Goal: Task Accomplishment & Management: Manage account settings

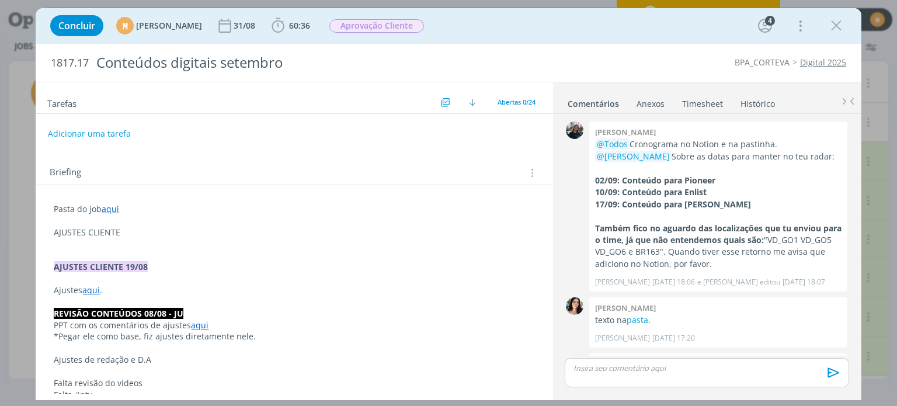
scroll to position [743, 0]
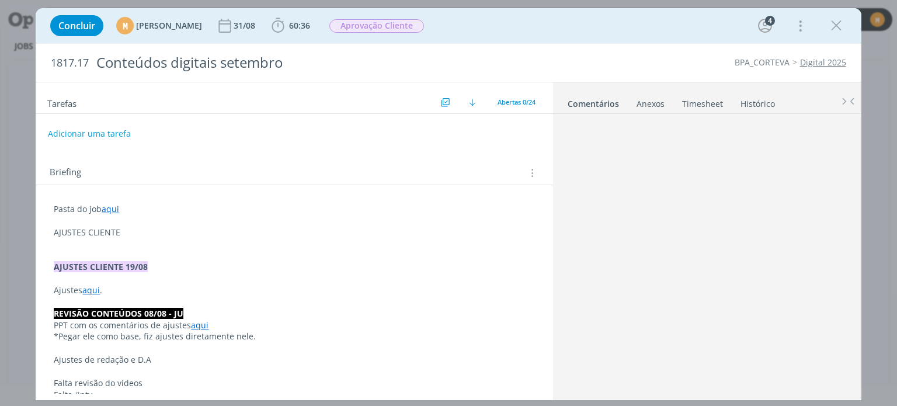
scroll to position [743, 0]
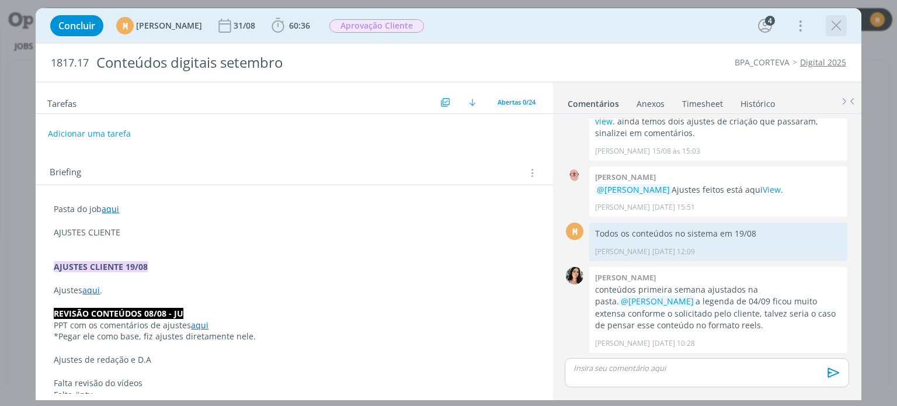
click at [836, 34] on icon "dialog" at bounding box center [837, 26] width 18 height 18
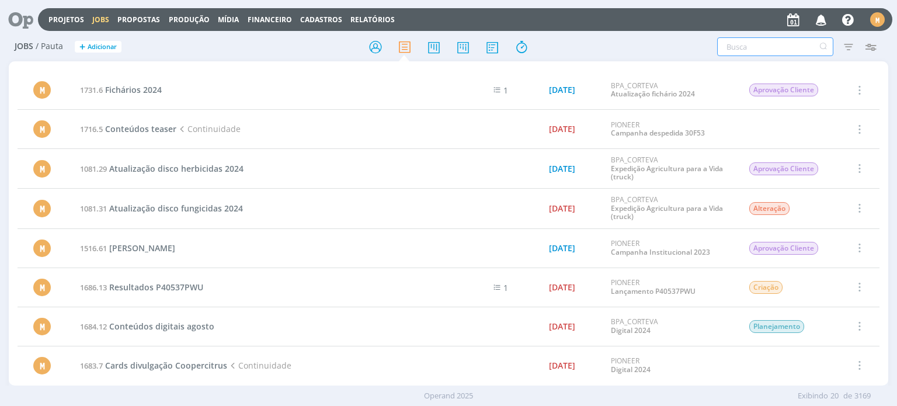
click at [741, 46] on input "text" at bounding box center [775, 46] width 116 height 19
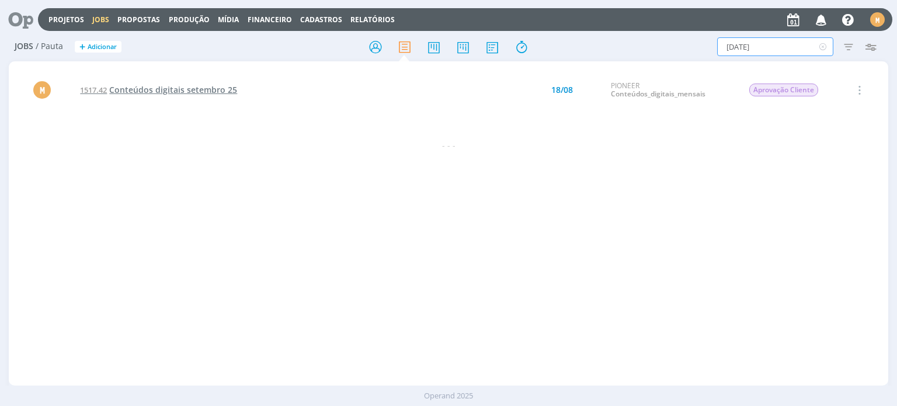
type input "setembro 25"
click at [212, 92] on span "Conteúdos digitais setembro 25" at bounding box center [173, 89] width 128 height 11
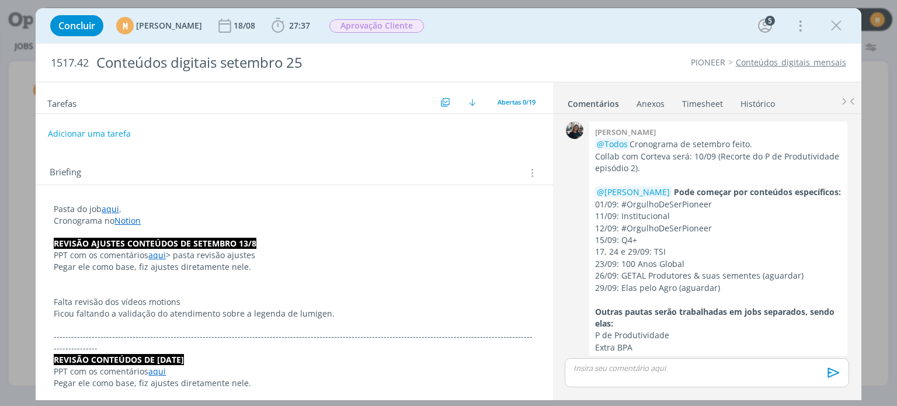
scroll to position [922, 0]
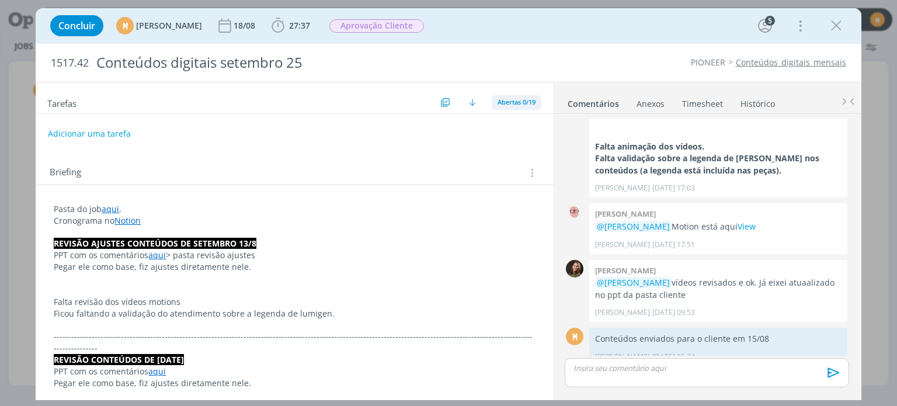
click at [520, 98] on span "Abertas 0/19" at bounding box center [517, 102] width 38 height 9
click at [520, 144] on span "Concluídas 19" at bounding box center [523, 147] width 48 height 11
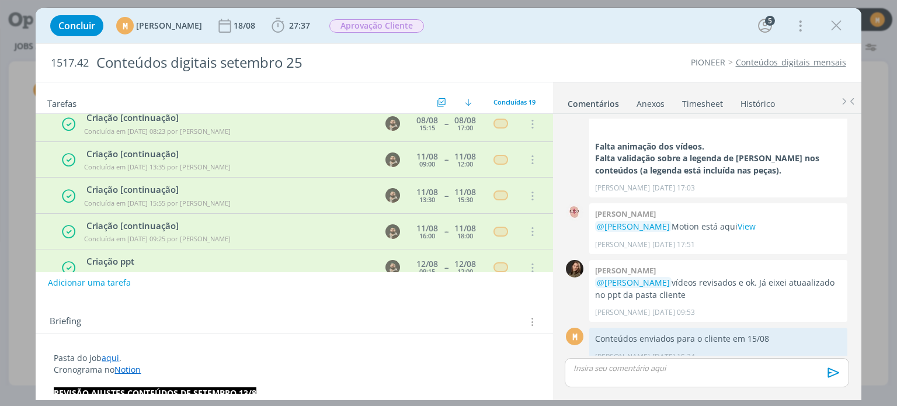
scroll to position [0, 0]
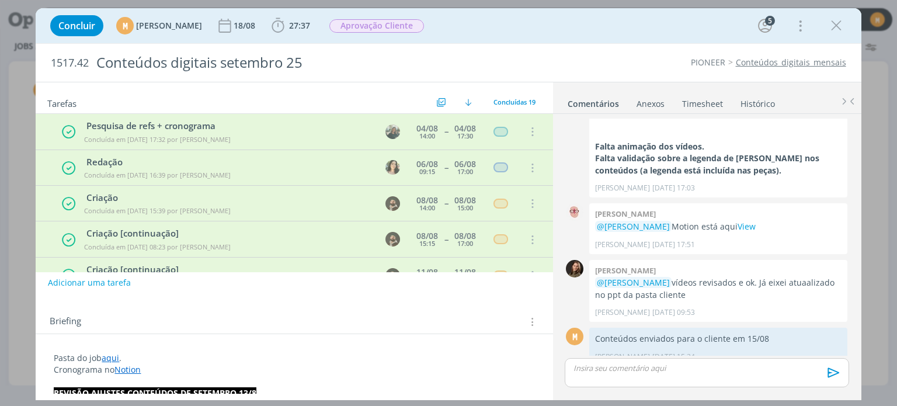
click at [110, 359] on link "aqui" at bounding box center [111, 357] width 18 height 11
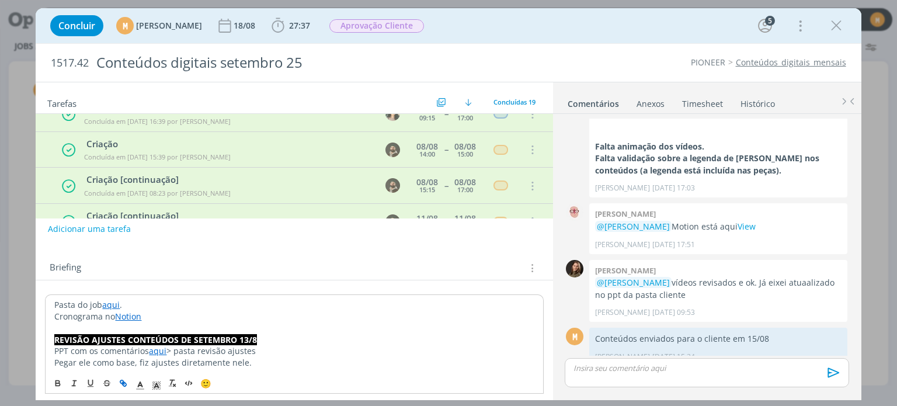
scroll to position [58, 0]
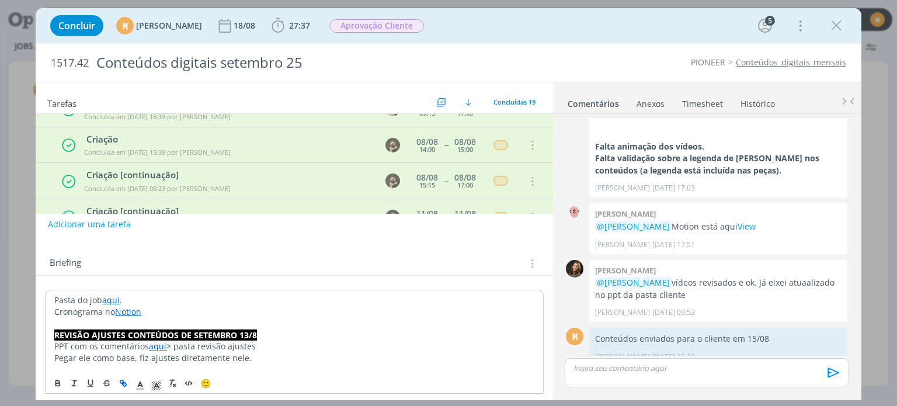
click at [110, 301] on link "aqui" at bounding box center [111, 299] width 18 height 11
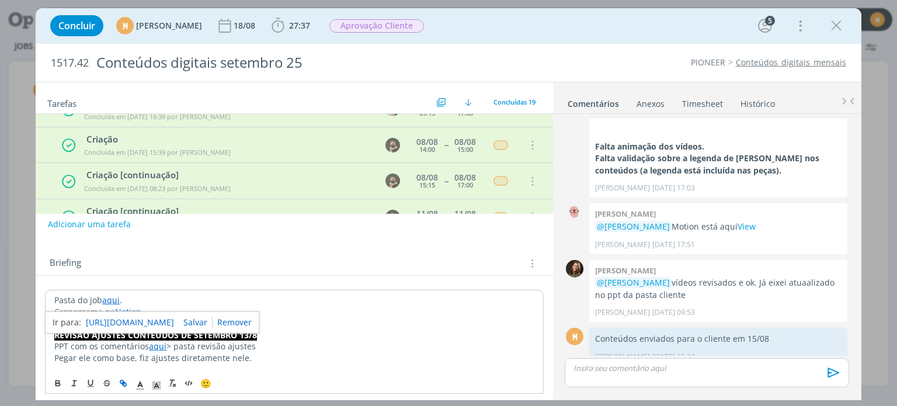
click at [114, 321] on link "https://sobeae.sharepoint.com/:f:/s/SOBEAE/Eq5mMoWWbllCuDs57tV0PkQBp8NzFwNOacGp…" at bounding box center [130, 322] width 88 height 15
click at [115, 219] on button "Adicionar uma tarefa" at bounding box center [88, 224] width 83 height 20
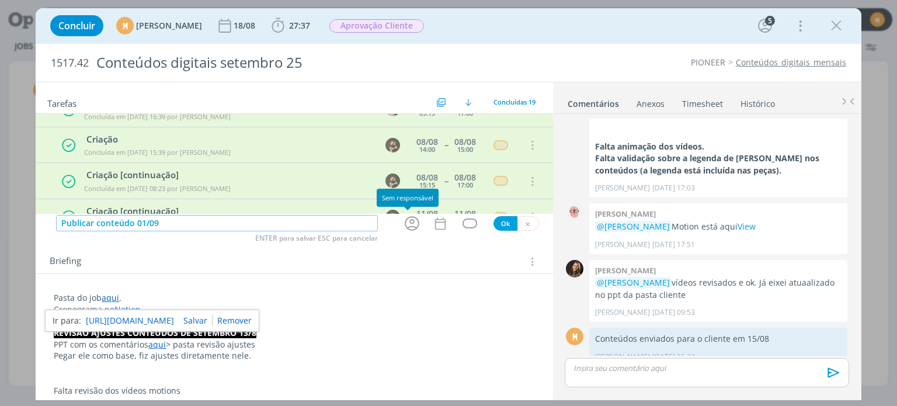
click at [406, 222] on icon "dialog" at bounding box center [412, 223] width 15 height 15
type input "Publicar conteúdo 01/09"
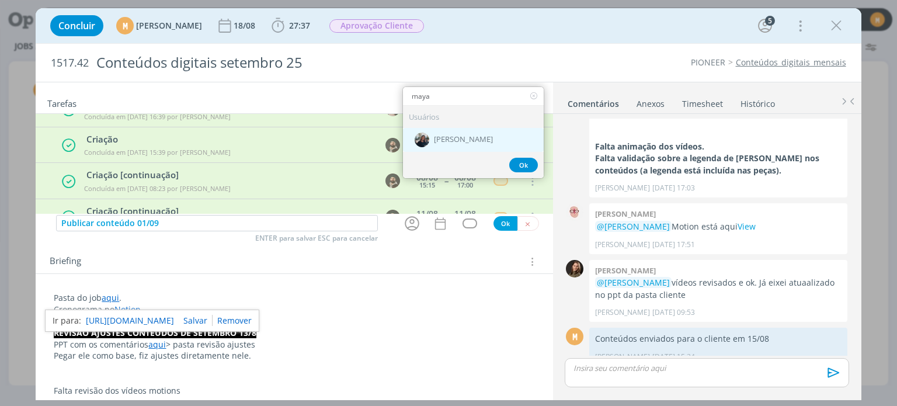
type input "maya"
click at [462, 133] on div "[PERSON_NAME]" at bounding box center [473, 140] width 141 height 24
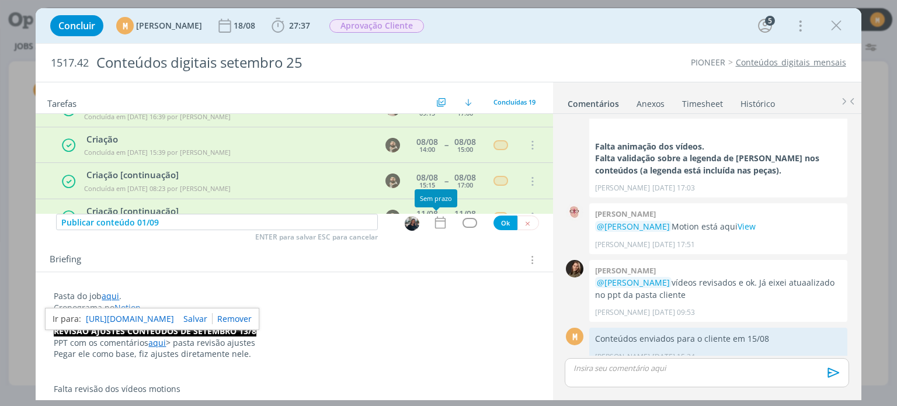
click at [434, 223] on icon "dialog" at bounding box center [440, 222] width 15 height 15
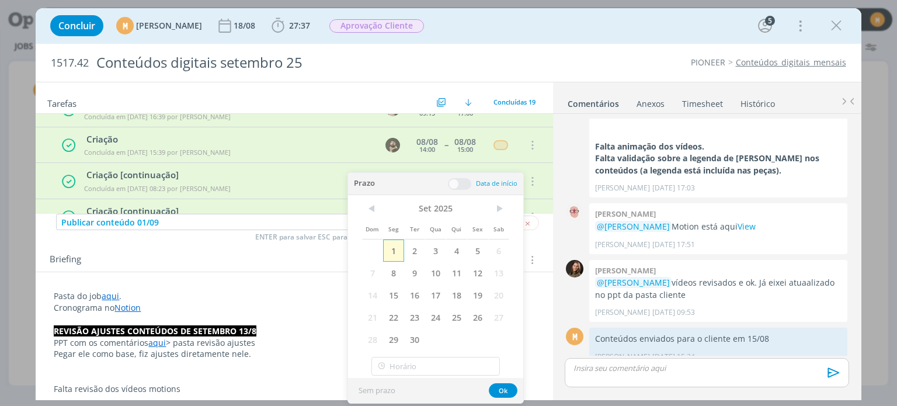
click at [391, 247] on span "1" at bounding box center [393, 250] width 21 height 22
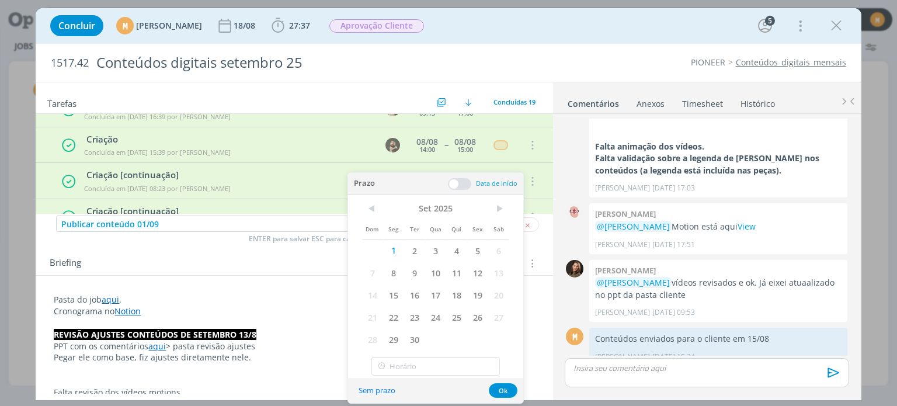
click at [454, 187] on span at bounding box center [459, 184] width 23 height 12
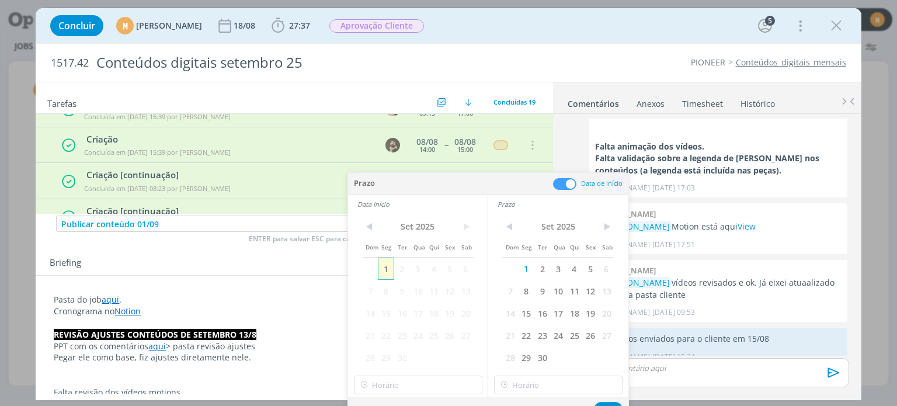
click at [388, 274] on span "1" at bounding box center [386, 269] width 16 height 22
click at [432, 383] on input "18:00" at bounding box center [418, 385] width 128 height 19
click at [388, 266] on div "13:30" at bounding box center [419, 266] width 131 height 21
type input "13:30"
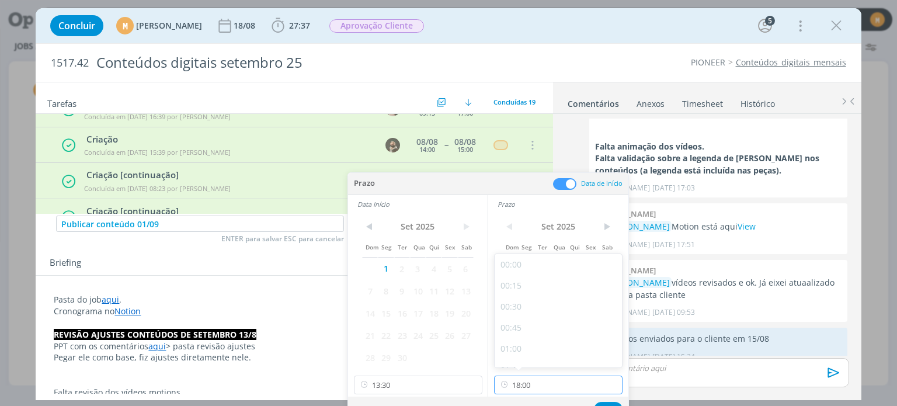
click at [554, 376] on input "18:00" at bounding box center [558, 385] width 128 height 19
click at [518, 304] on div "14:00" at bounding box center [560, 308] width 131 height 21
type input "14:00"
click at [610, 402] on button "Ok" at bounding box center [608, 409] width 29 height 15
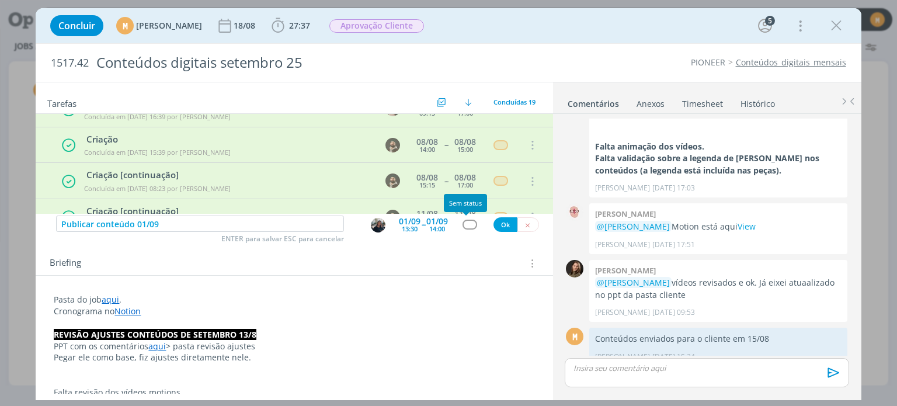
click at [461, 219] on div "Publicar conteúdo 01/09 ENTER para salvar ESC para cancelar 01/09 13:30 -- 01/0…" at bounding box center [294, 224] width 517 height 21
click at [465, 225] on div "dialog" at bounding box center [470, 225] width 15 height 10
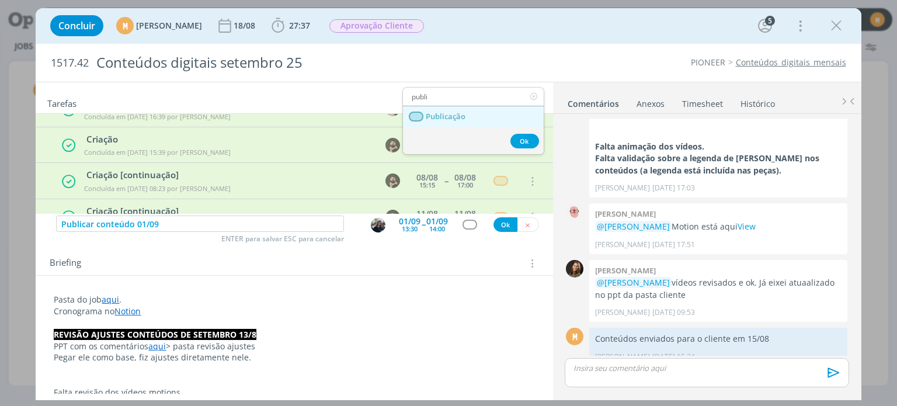
type input "publi"
click at [443, 113] on span "Publicação" at bounding box center [446, 116] width 40 height 9
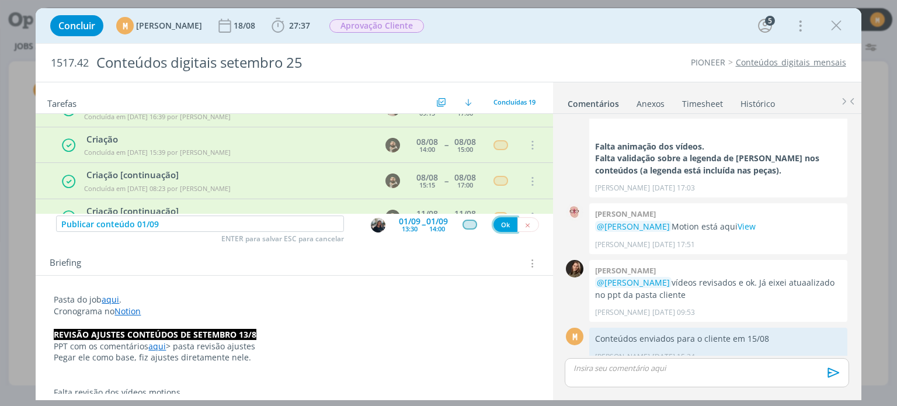
click at [495, 220] on button "Ok" at bounding box center [506, 224] width 24 height 15
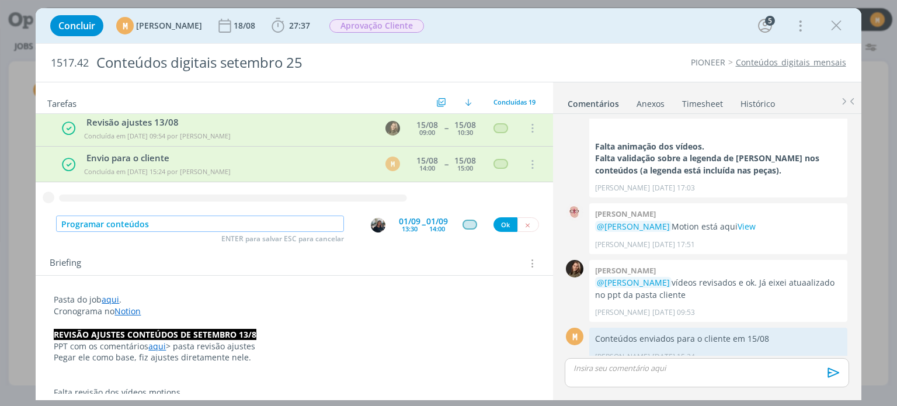
click at [377, 224] on img "dialog" at bounding box center [378, 225] width 15 height 15
type input "Programar conteúdos"
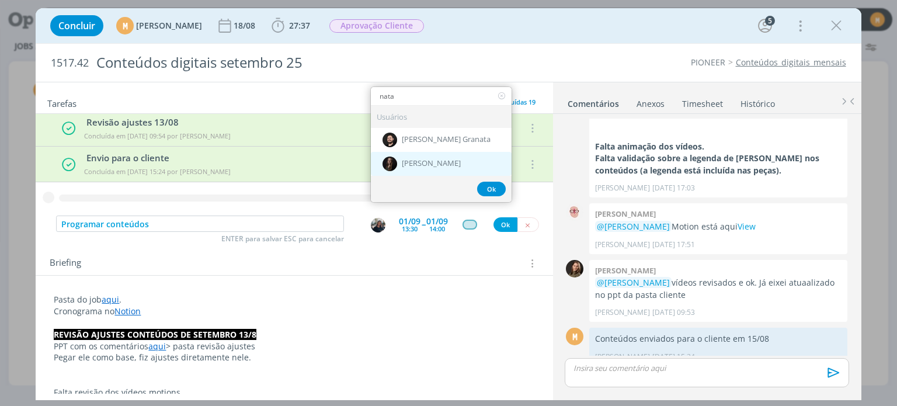
type input "nata"
click at [389, 166] on img "dialog" at bounding box center [390, 164] width 15 height 15
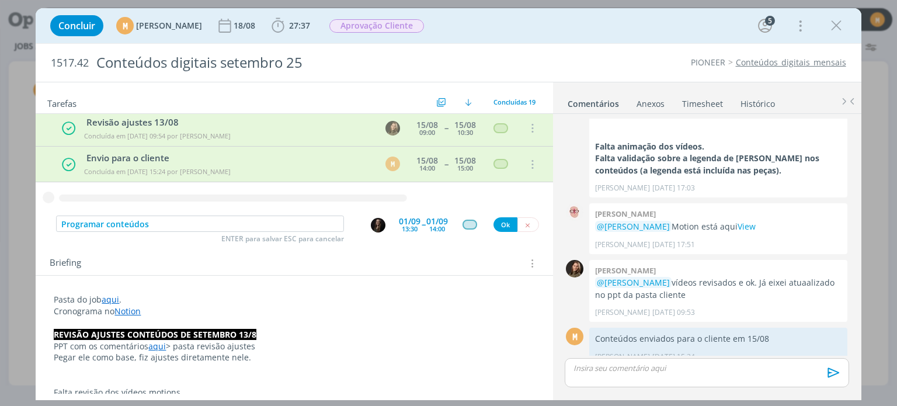
click at [404, 227] on div "13:30" at bounding box center [410, 228] width 16 height 6
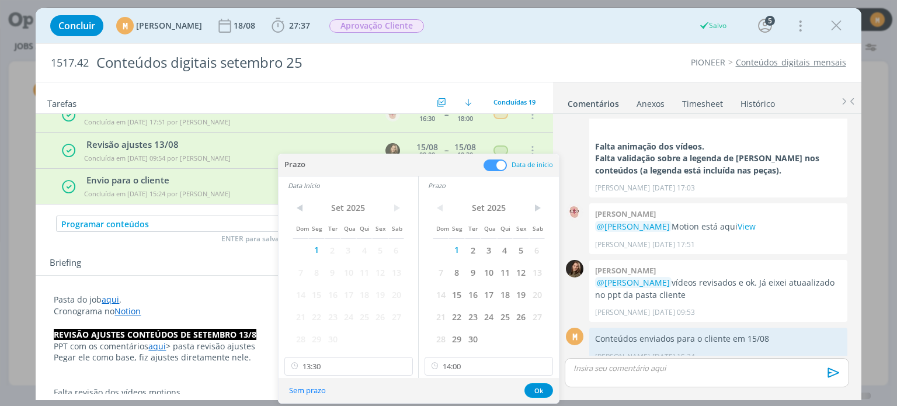
scroll to position [85, 0]
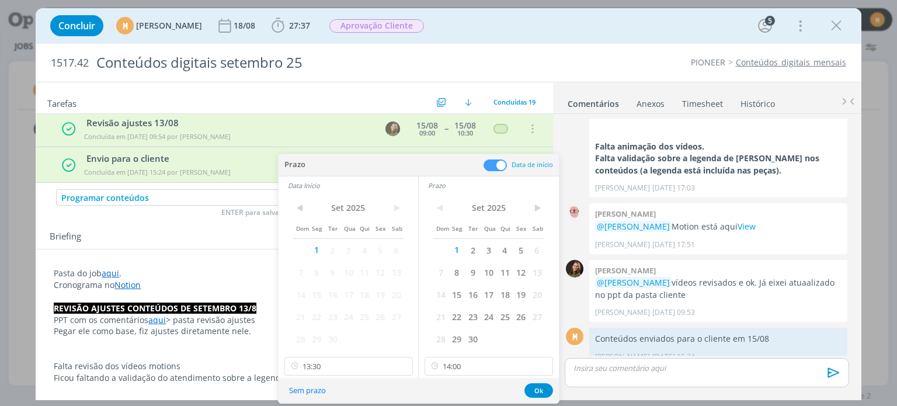
click at [239, 401] on div "Concluir M Mariana Kochenborger 18/08 27:37 Iniciar Apontar Data * 01/09/2025 H…" at bounding box center [448, 203] width 897 height 406
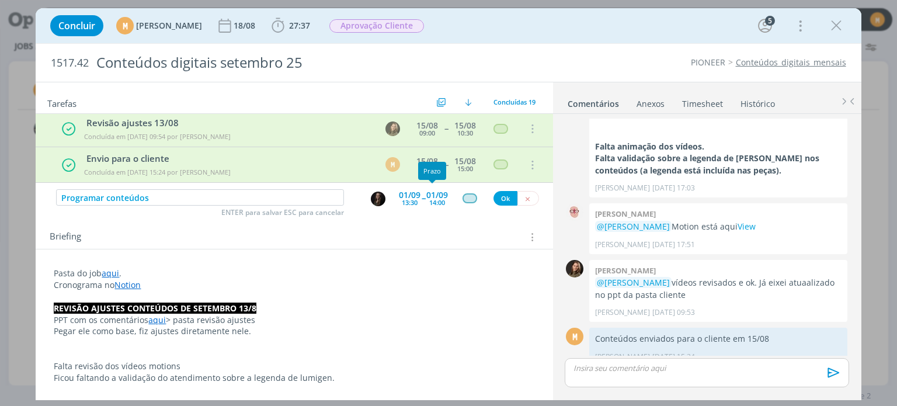
click at [438, 199] on div "14:00" at bounding box center [437, 202] width 16 height 6
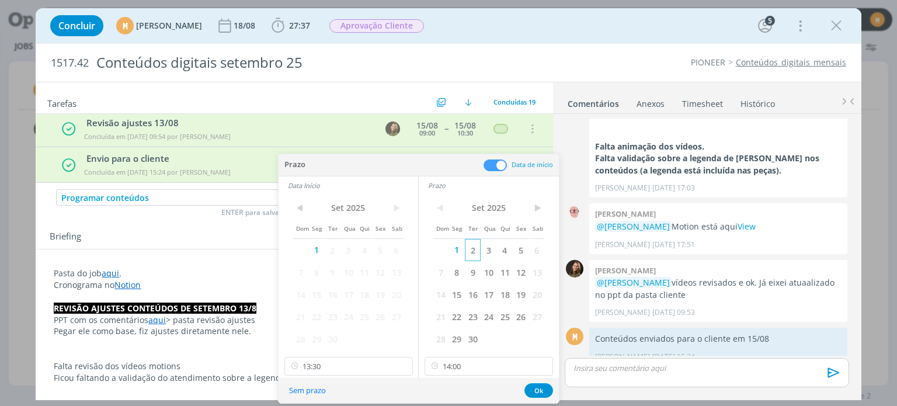
click at [475, 252] on span "2" at bounding box center [473, 250] width 16 height 22
click at [336, 251] on span "2" at bounding box center [333, 250] width 16 height 22
click at [355, 366] on input "13:30" at bounding box center [348, 366] width 128 height 19
click at [331, 258] on div "10:30" at bounding box center [349, 257] width 131 height 21
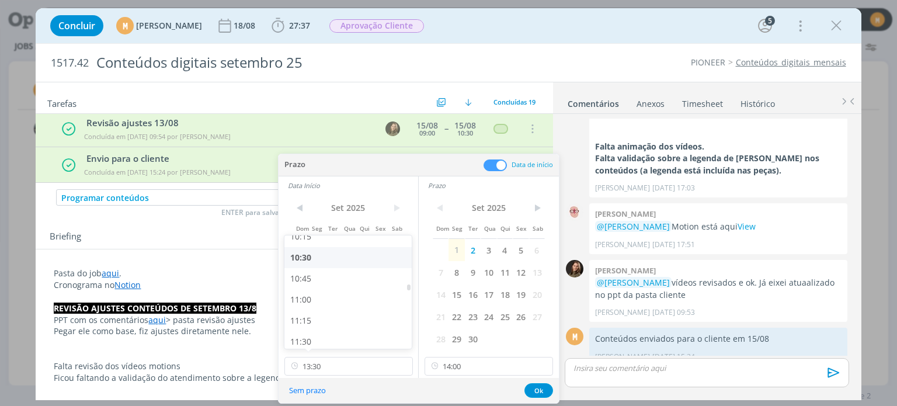
type input "10:30"
click at [474, 367] on input "14:00" at bounding box center [489, 366] width 128 height 19
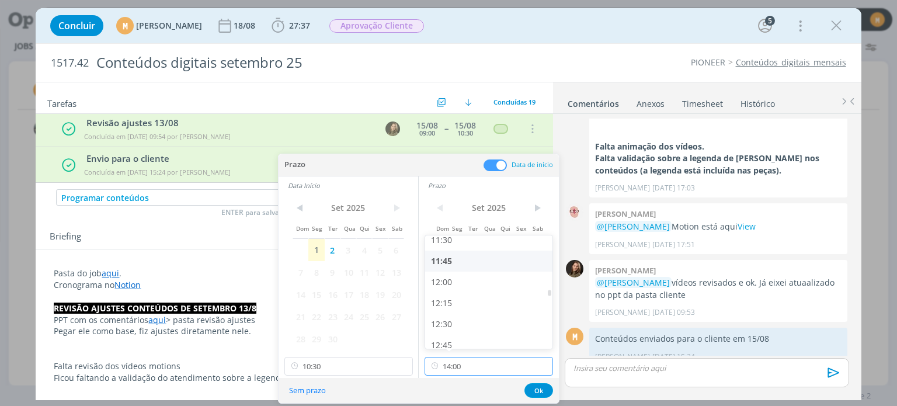
scroll to position [972, 0]
click at [457, 287] on div "12:00" at bounding box center [490, 283] width 131 height 21
type input "12:00"
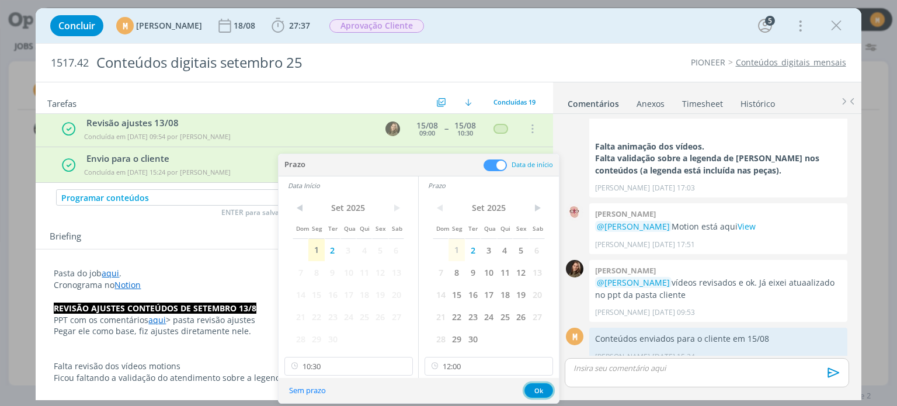
drag, startPoint x: 530, startPoint y: 391, endPoint x: 524, endPoint y: 326, distance: 65.1
click at [530, 392] on button "Ok" at bounding box center [538, 390] width 29 height 15
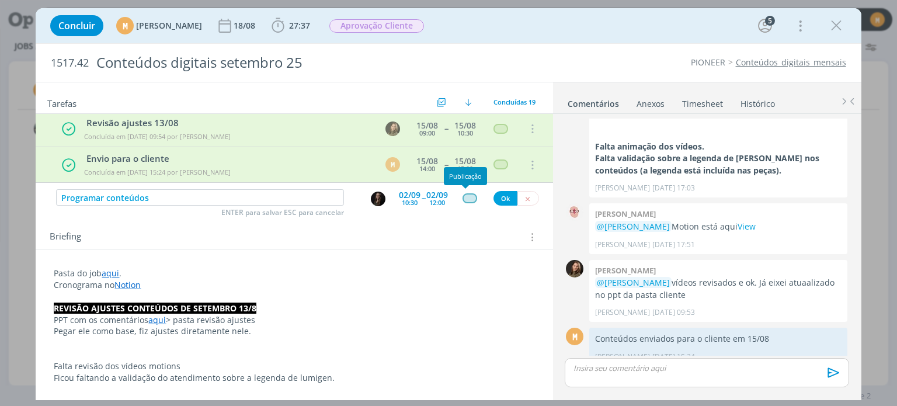
click at [463, 196] on div "dialog" at bounding box center [470, 198] width 15 height 10
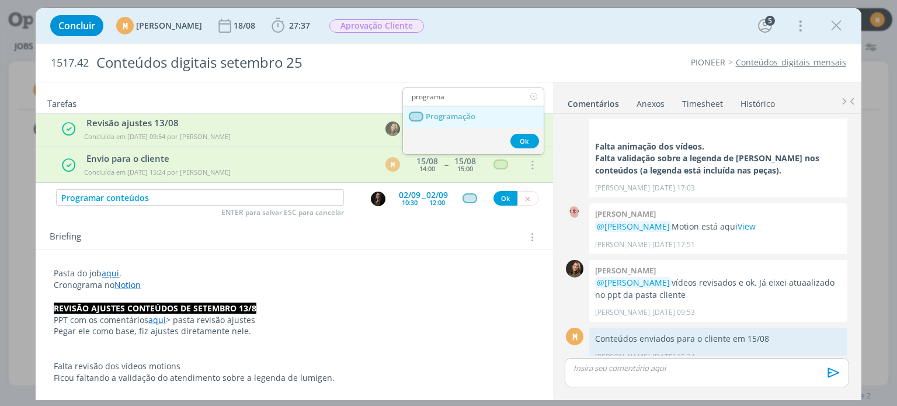
type input "programa"
click at [442, 116] on span "Programação" at bounding box center [451, 116] width 50 height 9
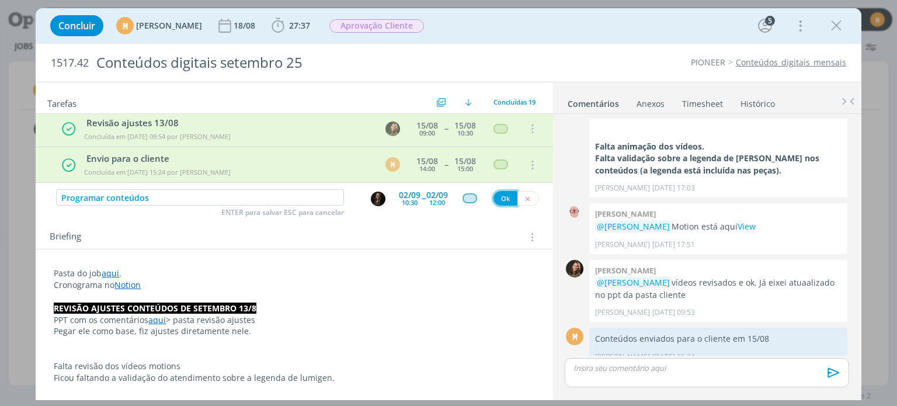
click at [505, 193] on button "Ok" at bounding box center [506, 198] width 24 height 15
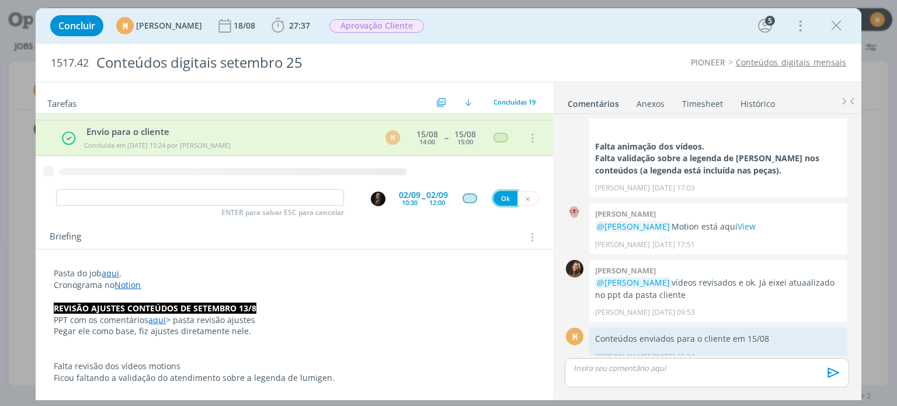
scroll to position [58, 0]
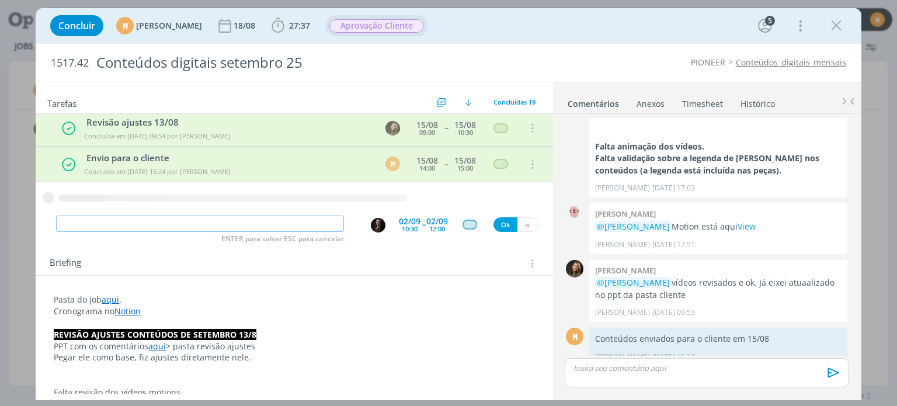
click at [396, 22] on span "Aprovação Cliente" at bounding box center [376, 25] width 95 height 13
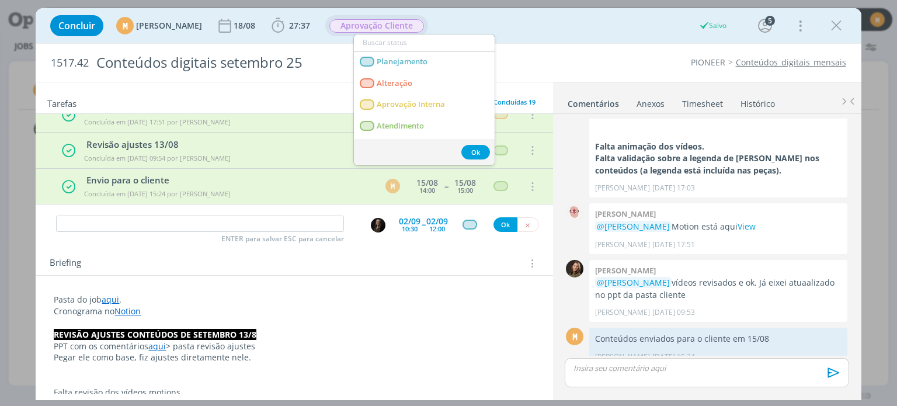
scroll to position [85, 0]
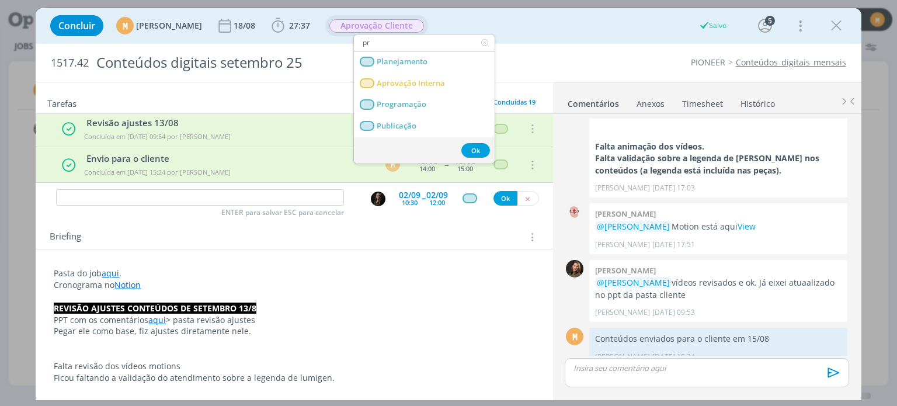
type input "pro"
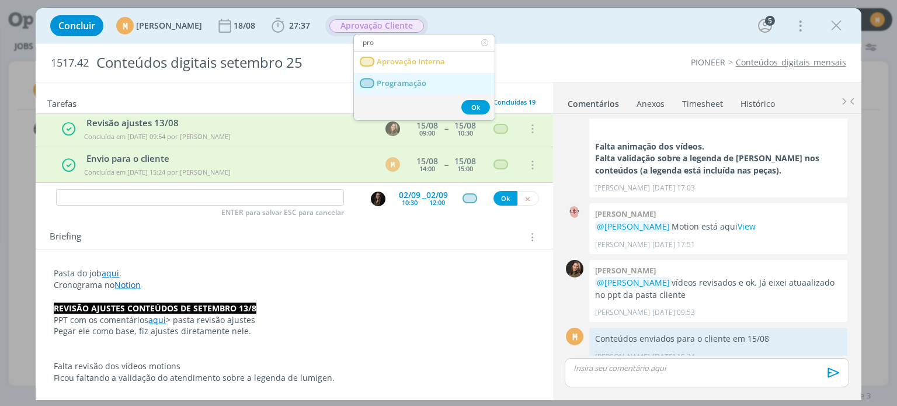
click at [452, 85] on link "Programação" at bounding box center [424, 84] width 141 height 22
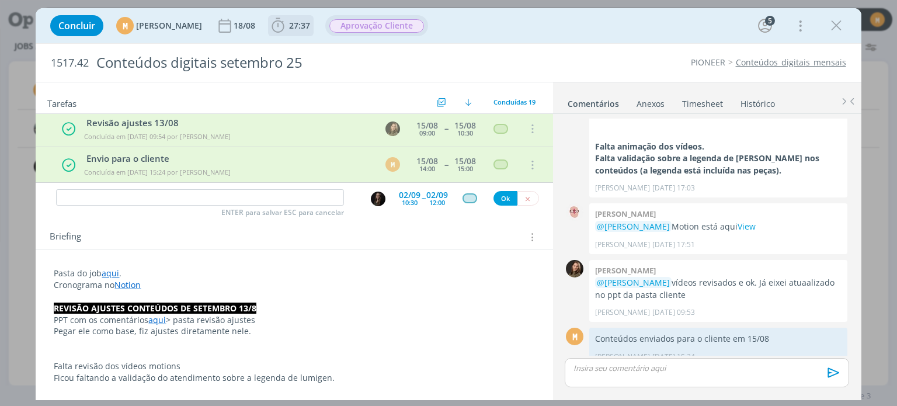
click at [312, 19] on span "27:37" at bounding box center [290, 26] width 43 height 18
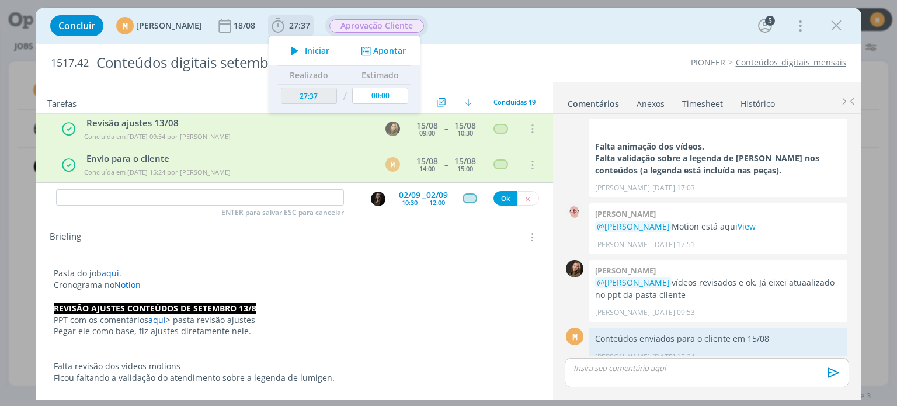
click at [305, 53] on icon "dialog" at bounding box center [294, 50] width 20 height 15
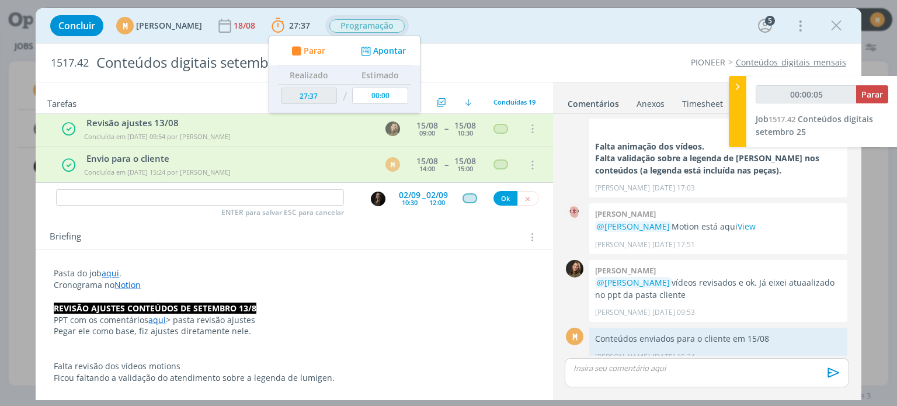
click at [624, 371] on p "dialog" at bounding box center [706, 368] width 265 height 11
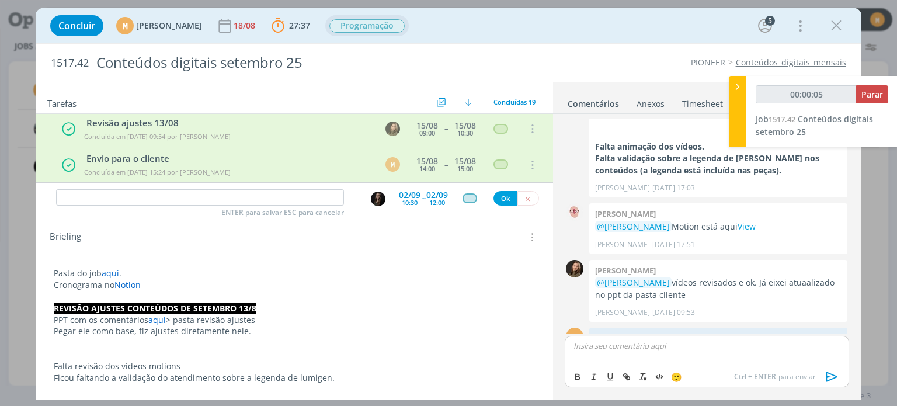
type input "00:00:06"
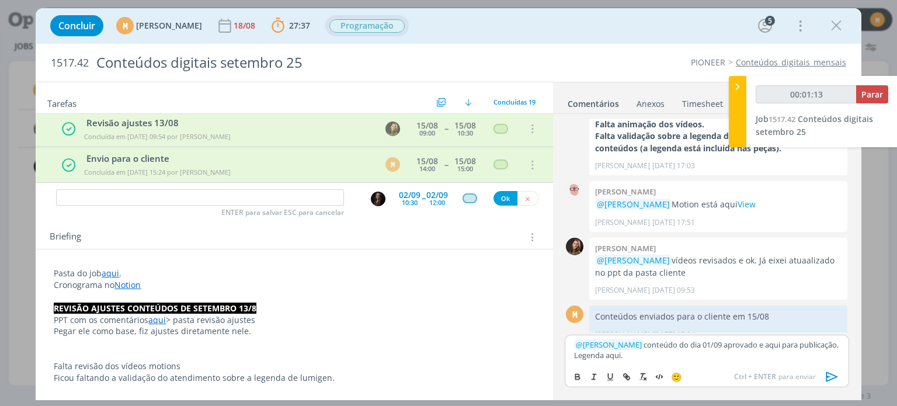
click at [112, 275] on link "aqui" at bounding box center [111, 273] width 18 height 11
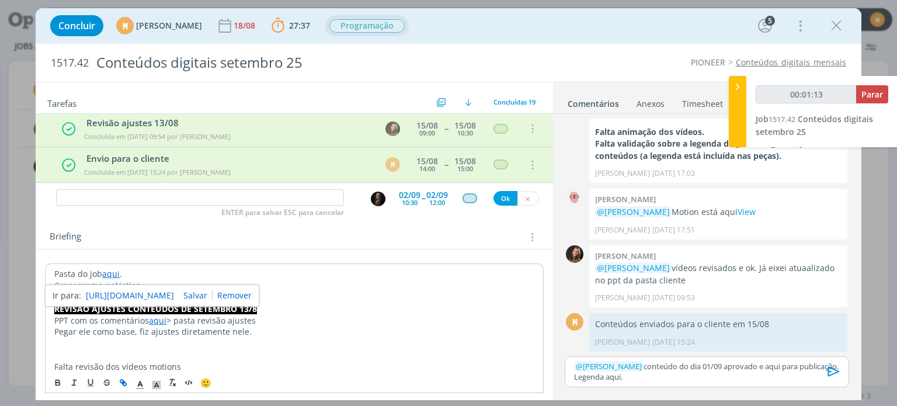
scroll to position [923, 0]
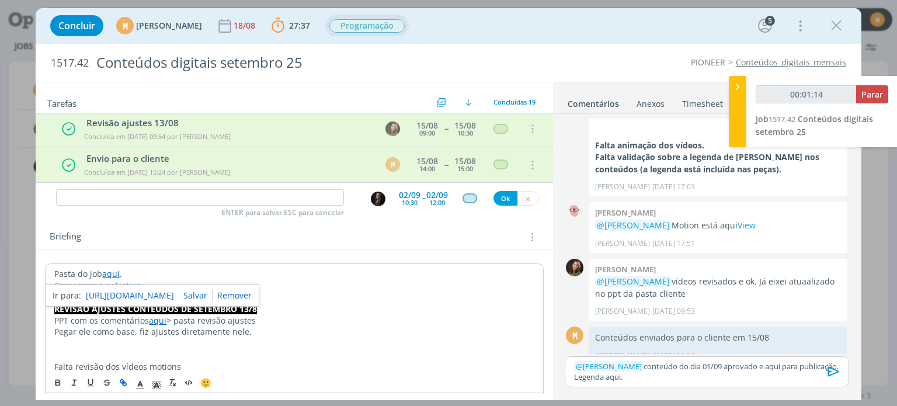
click at [119, 288] on link "https://sobeae.sharepoint.com/:f:/s/SOBEAE/Eq5mMoWWbllCuDs57tV0PkQBp8NzFwNOacGp…" at bounding box center [130, 295] width 88 height 15
click at [770, 368] on p "﻿ @ Mayara Peruzzo ﻿ conteúdo do dia 01/09 aprovado e aqui para publicação. Leg…" at bounding box center [706, 372] width 265 height 22
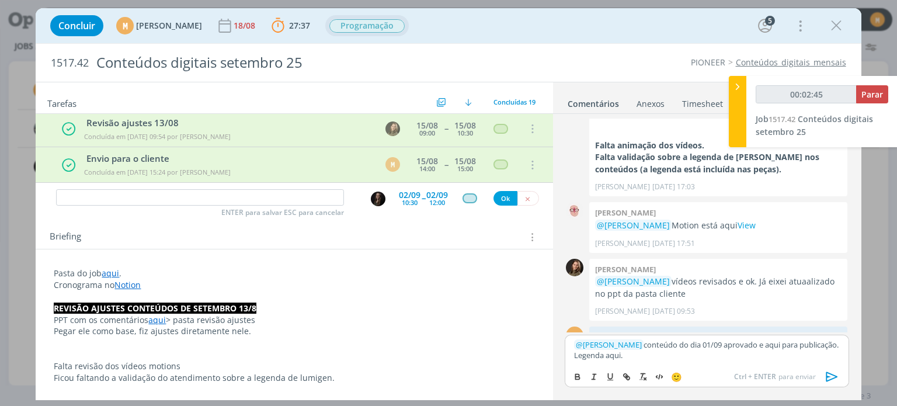
scroll to position [945, 0]
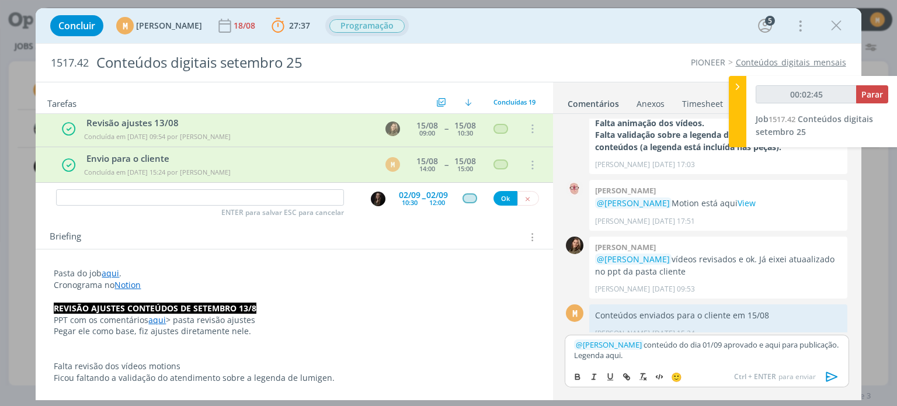
click at [770, 368] on div "🙂 Ctrl + ENTER para enviar" at bounding box center [706, 376] width 283 height 22
click at [771, 350] on p "﻿ @ Mayara Peruzzo ﻿ conteúdo do dia 01/09 aprovado e aqui para publicação. Leg…" at bounding box center [706, 350] width 265 height 22
click at [771, 343] on p "﻿ @ Mayara Peruzzo ﻿ conteúdo do dia 01/09 aprovado e aqui para publicação. Leg…" at bounding box center [706, 350] width 265 height 22
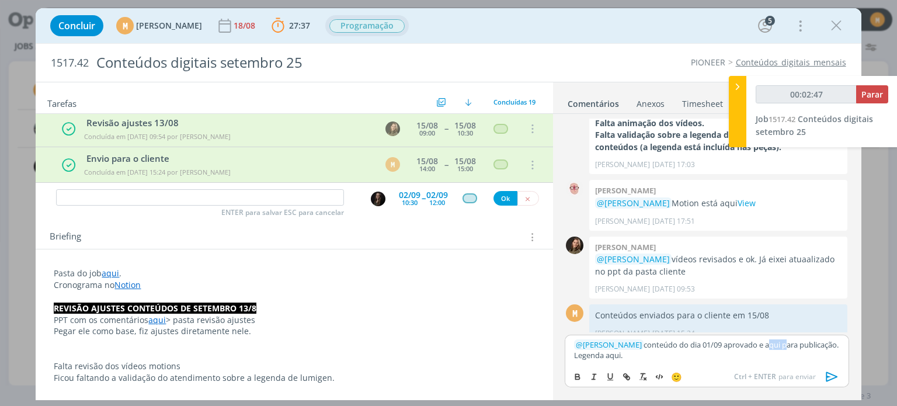
type input "00:02:48"
click at [631, 376] on icon "dialog" at bounding box center [626, 376] width 9 height 9
type input "aqui"
type input "00:02:49"
paste input "https://sobeae.sharepoint.com/:f:/s/SOBEAE/EuPpdDjWBNZPkZYLRllpqJcBN5oRkoxwKG8F…"
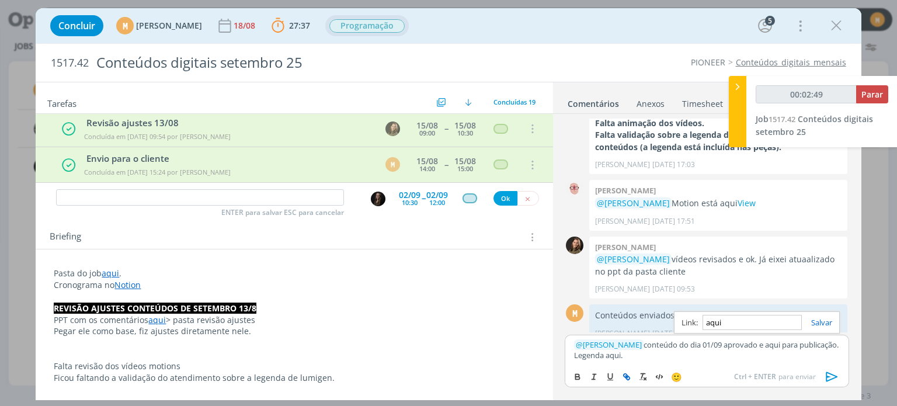
type input "https://sobeae.sharepoint.com/:f:/s/SOBEAE/EuPpdDjWBNZPkZYLRllpqJcBN5oRkoxwKG8F…"
type input "00:02:50"
type input "https://sobeae.sharepoint.com/:f:/s/SOBEAE/EuPpdDjWBNZPkZYLRllpqJcBN5oRkoxwKG8F…"
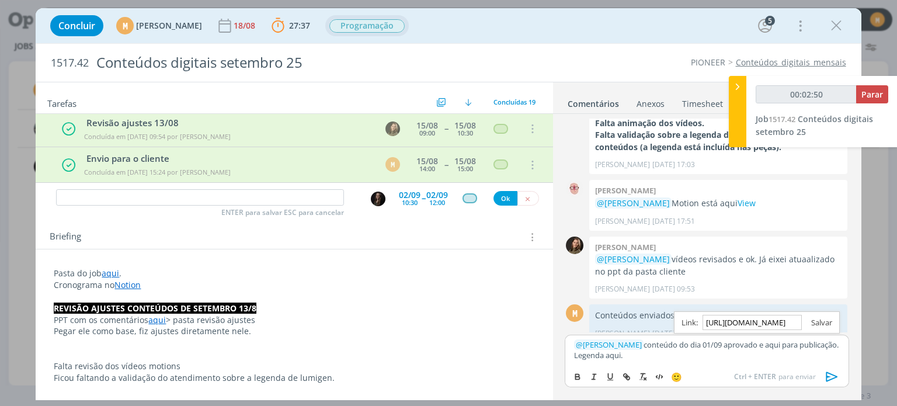
click at [832, 322] on link "dialog" at bounding box center [817, 322] width 30 height 11
click at [626, 358] on p "﻿ @ Mayara Peruzzo ﻿ conteúdo do dia 01/09 aprovado e aqui para publicação. Leg…" at bounding box center [706, 350] width 265 height 22
type input "00:03:04"
click at [628, 353] on p "﻿ @ Mayara Peruzzo ﻿ conteúdo do dia 01/09 aprovado e aqui para publicação. Leg…" at bounding box center [706, 350] width 265 height 22
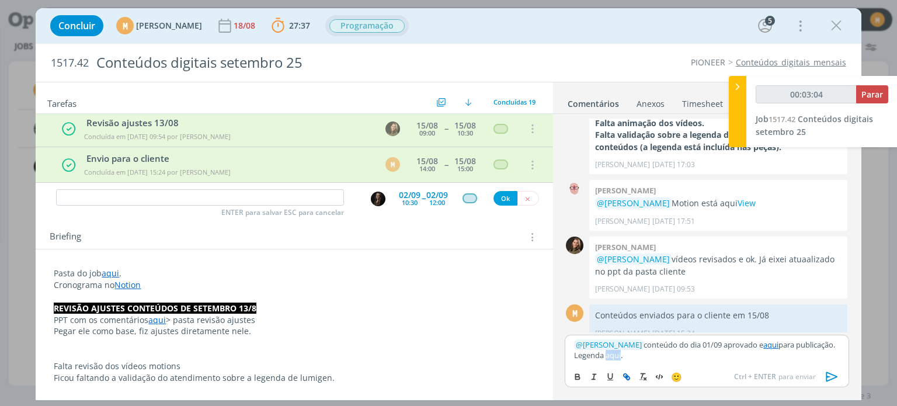
click at [621, 376] on button "dialog" at bounding box center [627, 377] width 16 height 14
type input "aqui"
type input "00:03:05"
paste input "https://sobeae.sharepoint.com/:p:/s/SOBEAE/EelrrfIoiuJHp0spPcyrTqoBt5dOnbbrRV3P…"
type input "https://sobeae.sharepoint.com/:p:/s/SOBEAE/EelrrfIoiuJHp0spPcyrTqoBt5dOnbbrRV3P…"
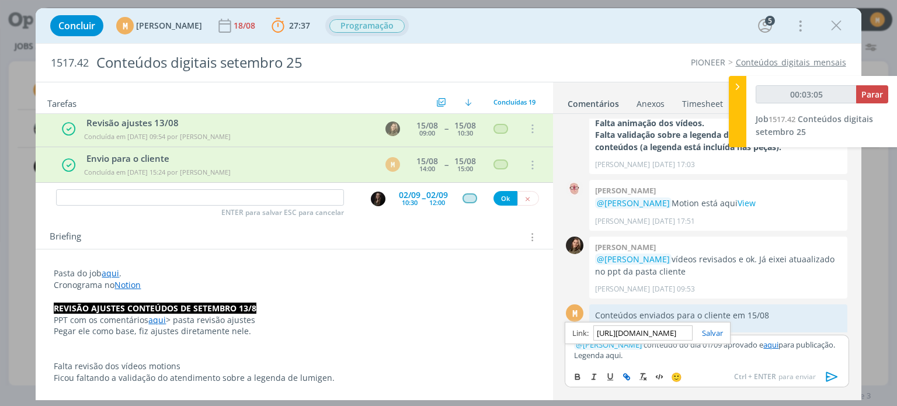
scroll to position [0, 295]
type input "00:03:06"
type input "https://sobeae.sharepoint.com/:p:/s/SOBEAE/EelrrfIoiuJHp0spPcyrTqoBt5dOnbbrRV3P…"
click at [713, 329] on link "dialog" at bounding box center [708, 333] width 30 height 11
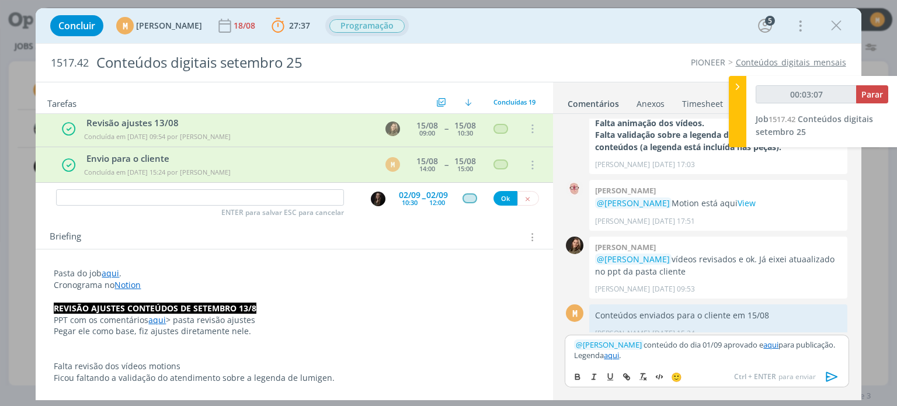
click at [830, 373] on icon "dialog" at bounding box center [833, 377] width 18 height 18
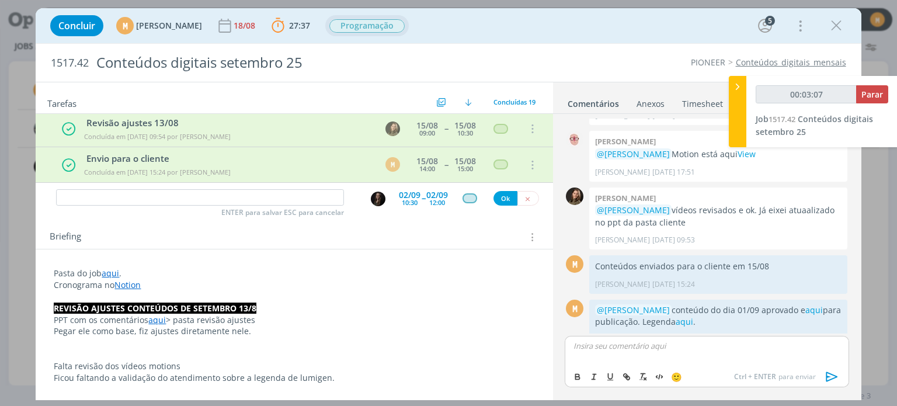
scroll to position [1000, 0]
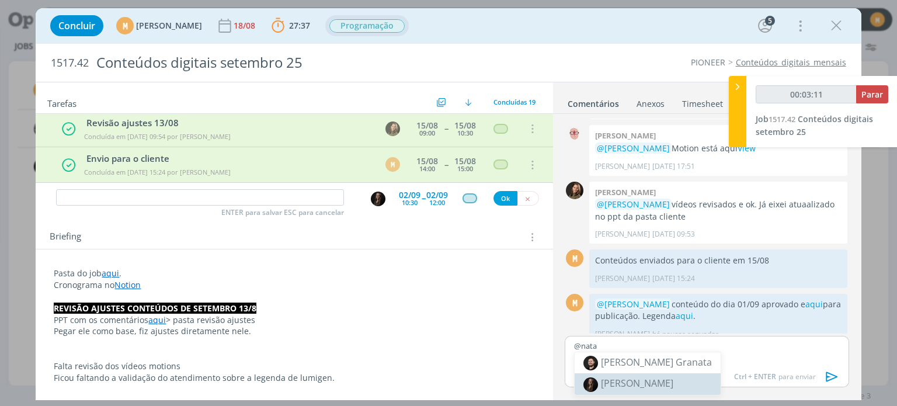
click at [635, 381] on span "[PERSON_NAME]" at bounding box center [637, 383] width 72 height 13
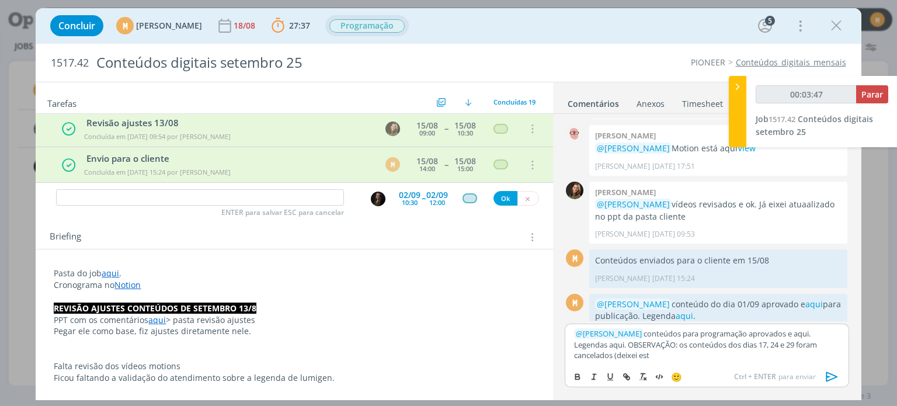
scroll to position [1012, 0]
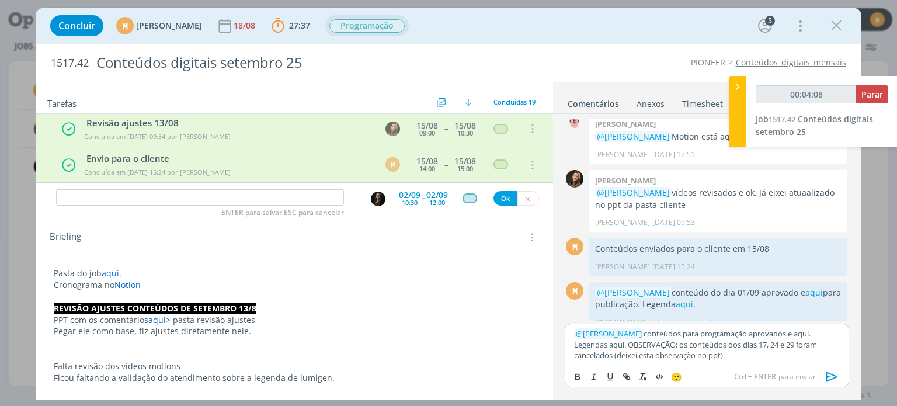
click at [585, 342] on p "﻿ @ Natalia Gass ﻿ conteúdos para programação aprovados e aqui. Legendas aqui. …" at bounding box center [706, 344] width 265 height 32
type input "00:04:09"
click at [623, 378] on icon "dialog" at bounding box center [626, 376] width 9 height 9
type input "aqui"
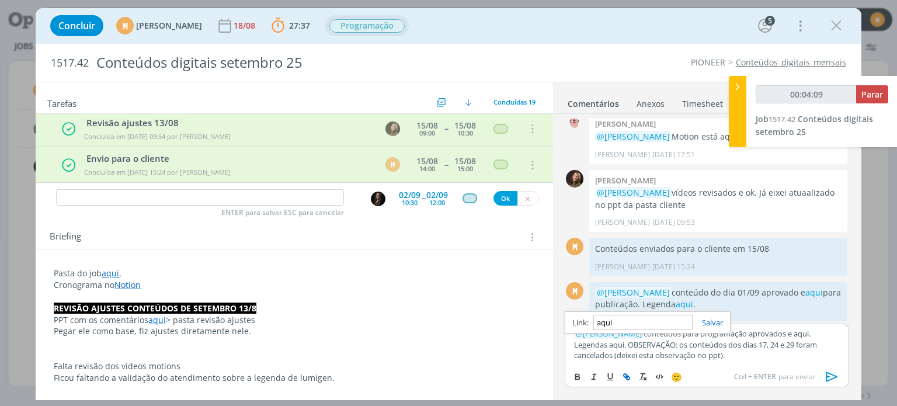
type input "00:04:10"
paste input "https://sobeae.sharepoint.com/:p:/s/SOBEAE/EelrrfIoiuJHp0spPcyrTqoBt5dOnbbrRV3P…"
type input "https://sobeae.sharepoint.com/:p:/s/SOBEAE/EelrrfIoiuJHp0spPcyrTqoBt5dOnbbrRV3P…"
type input "00:04:11"
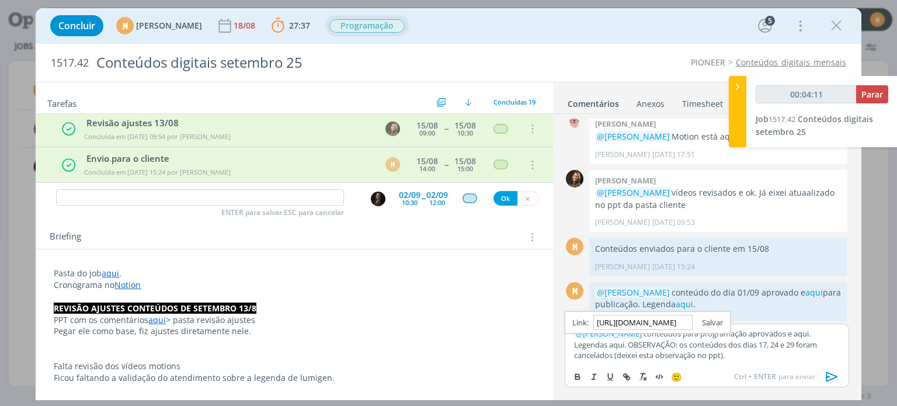
type input "https://sobeae.sharepoint.com/:p:/s/SOBEAE/EelrrfIoiuJHp0spPcyrTqoBt5dOnbbrRV3P…"
click at [710, 326] on link "dialog" at bounding box center [708, 322] width 30 height 11
click at [785, 332] on p "﻿ @ Natalia Gass ﻿ conteúdos para programação aprovados e aqui. Legendas aqui .…" at bounding box center [706, 344] width 265 height 32
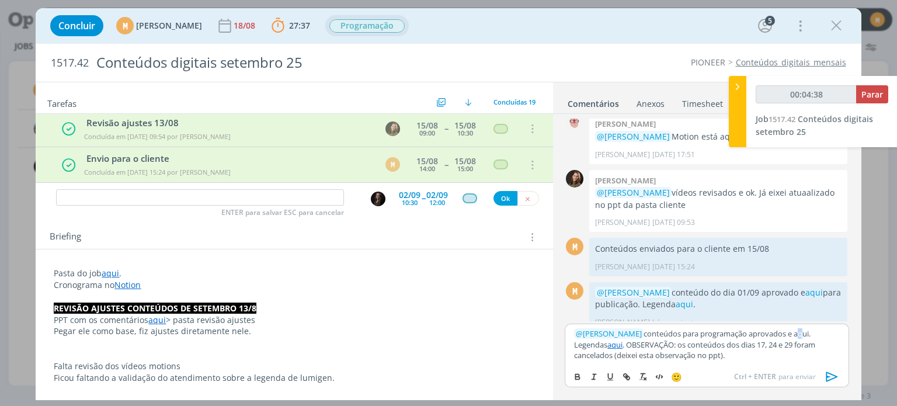
click at [789, 334] on p "﻿ @ Natalia Gass ﻿ conteúdos para programação aprovados e aqui. Legendas aqui .…" at bounding box center [706, 344] width 265 height 32
type input "00:04:39"
click at [628, 376] on icon "dialog" at bounding box center [626, 376] width 9 height 9
type input "aqui"
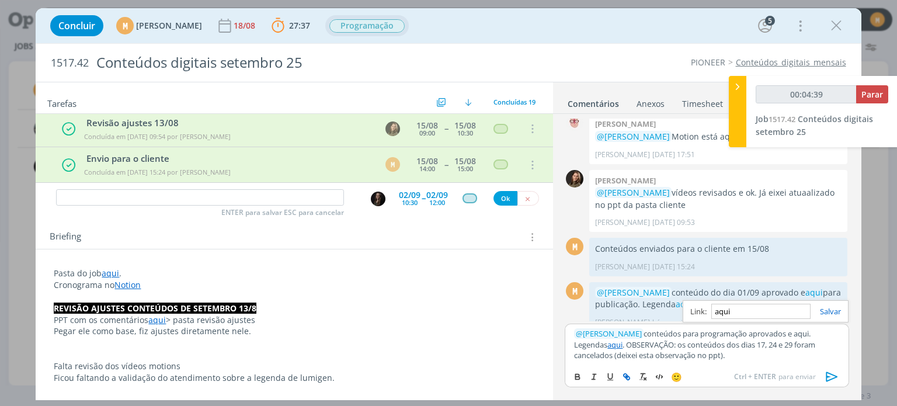
type input "00:04:40"
paste input "https://sobeae.sharepoint.com/:f:/s/SOBEAE/EpI3W8oFrehGqmgB-zwusmkB-UqlGdHBDv4T…"
type input "https://sobeae.sharepoint.com/:f:/s/SOBEAE/EpI3W8oFrehGqmgB-zwusmkB-UqlGdHBDv4T…"
type input "00:04:41"
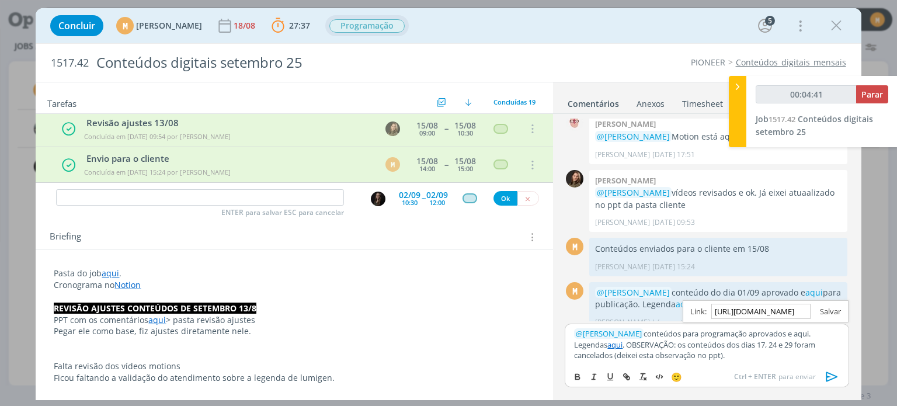
type input "https://sobeae.sharepoint.com/:f:/s/SOBEAE/EpI3W8oFrehGqmgB-zwusmkB-UqlGdHBDv4T…"
click at [829, 310] on link "dialog" at bounding box center [826, 311] width 30 height 11
click at [831, 375] on icon "dialog" at bounding box center [833, 377] width 18 height 18
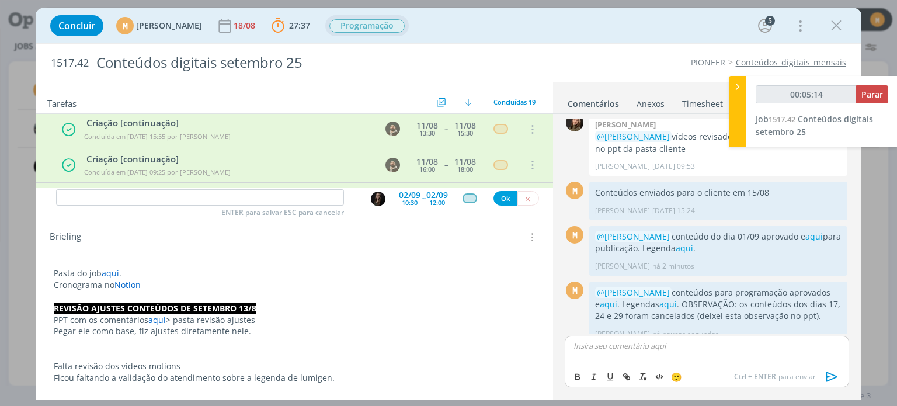
scroll to position [61, 0]
type input "00:05:15"
click at [245, 192] on input "dialog" at bounding box center [200, 197] width 288 height 16
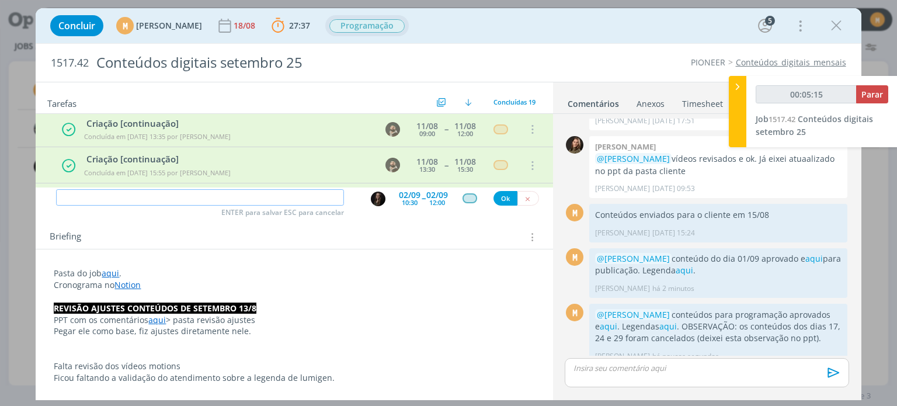
type input "P"
type input "00:05:16"
type input "Public"
type input "00:05:17"
type input "Publicação st"
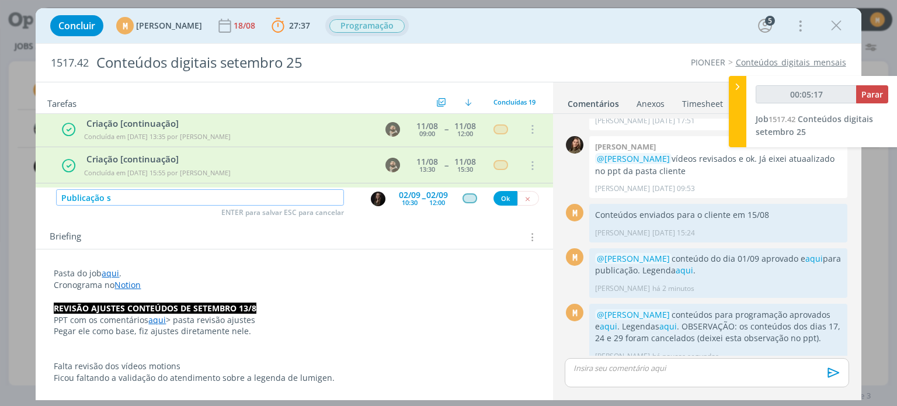
type input "00:05:18"
type input "Publicação stories"
type input "00:05:19"
type input "Publicação stories 11."
type input "00:05:20"
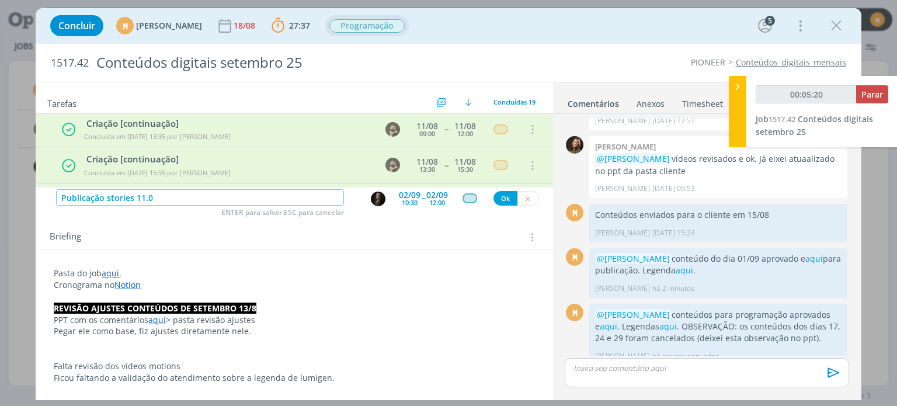
type input "Publicação stories 11.09"
type input "00:05:21"
type input "Publicação stories 11.09"
click at [402, 199] on div "10:30" at bounding box center [410, 202] width 16 height 6
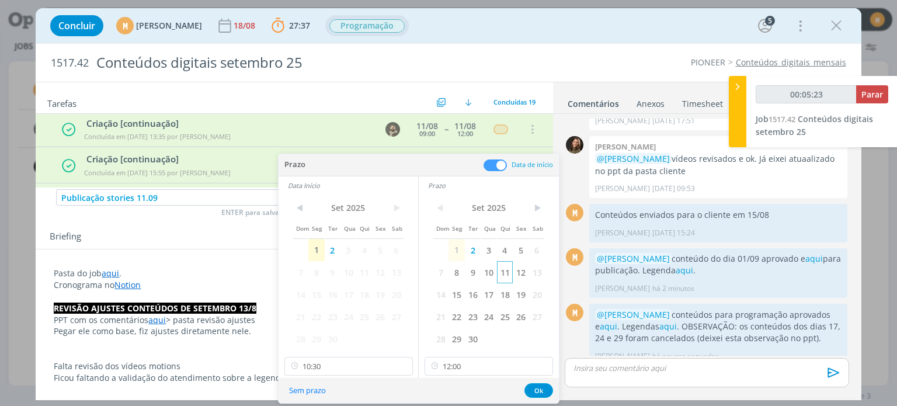
click at [503, 266] on span "11" at bounding box center [505, 272] width 16 height 22
click at [356, 276] on span "11" at bounding box center [364, 272] width 16 height 22
click at [355, 380] on div "Sem prazo Ok" at bounding box center [419, 390] width 280 height 25
click at [484, 361] on input "12:00" at bounding box center [489, 366] width 128 height 19
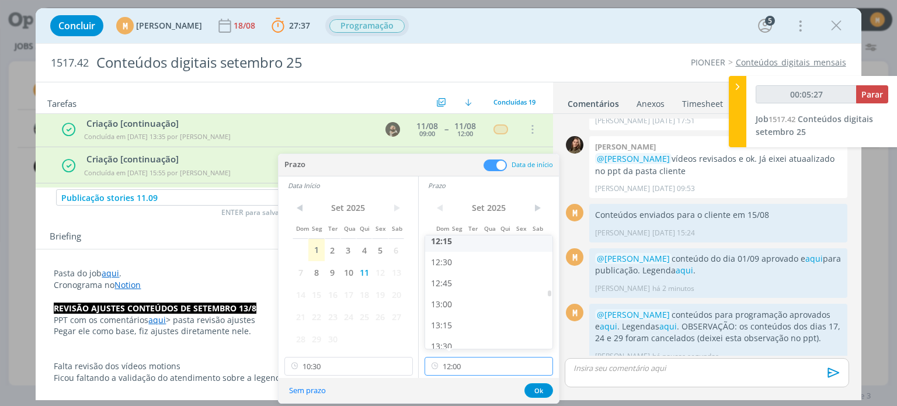
scroll to position [1037, 0]
type input "00:05:29"
click at [451, 337] on div "13:30" at bounding box center [490, 344] width 131 height 21
type input "13:30"
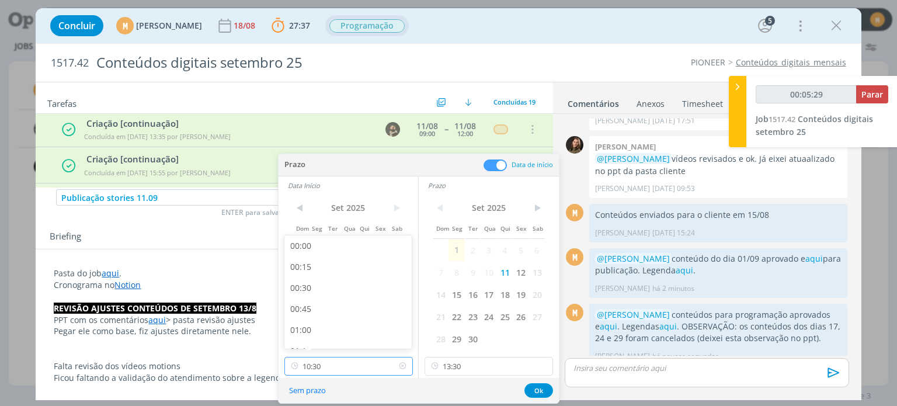
click at [363, 366] on input "10:30" at bounding box center [348, 366] width 128 height 19
type input "00:05:32"
click at [327, 254] on div "13:00" at bounding box center [349, 252] width 131 height 21
type input "13:00"
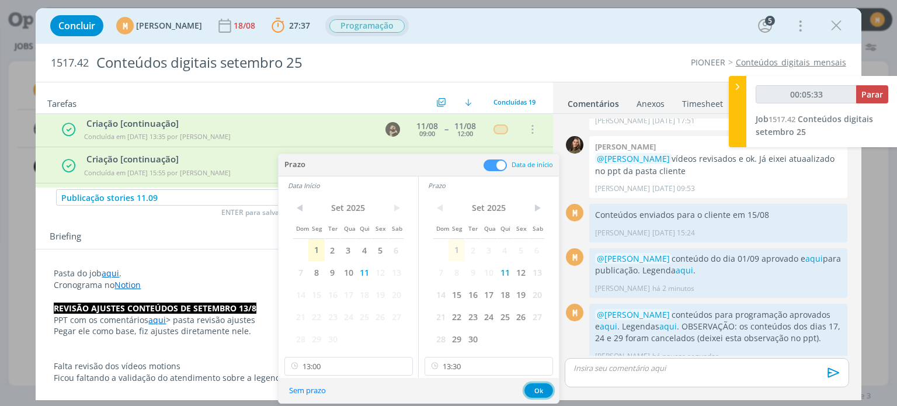
click at [532, 390] on button "Ok" at bounding box center [538, 390] width 29 height 15
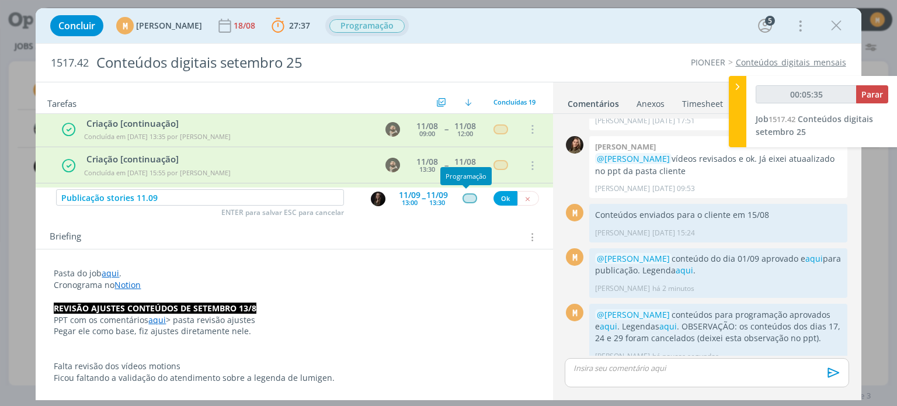
click at [463, 194] on div "dialog" at bounding box center [470, 198] width 15 height 10
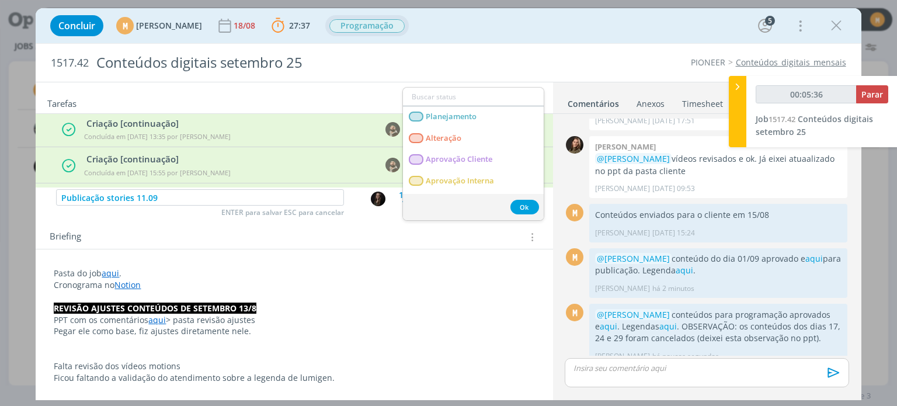
type input "00:05:37"
type input "p"
type input "00:05:39"
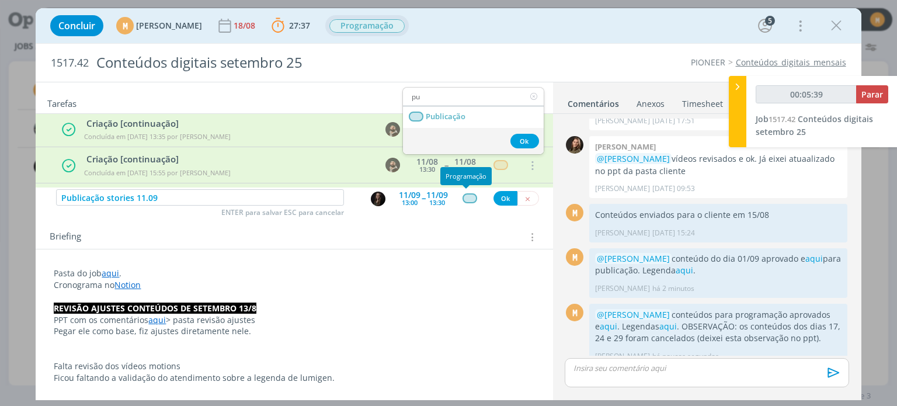
type input "pub"
type input "00:05:40"
type input "pub"
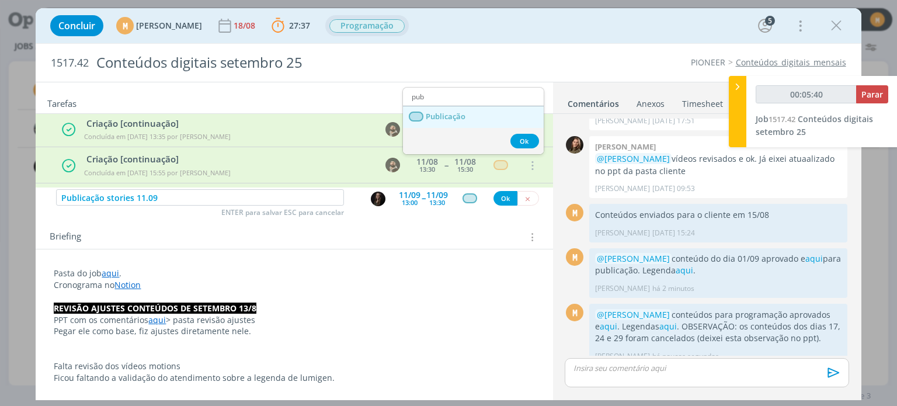
click at [492, 106] on link "Publicação" at bounding box center [473, 117] width 141 height 22
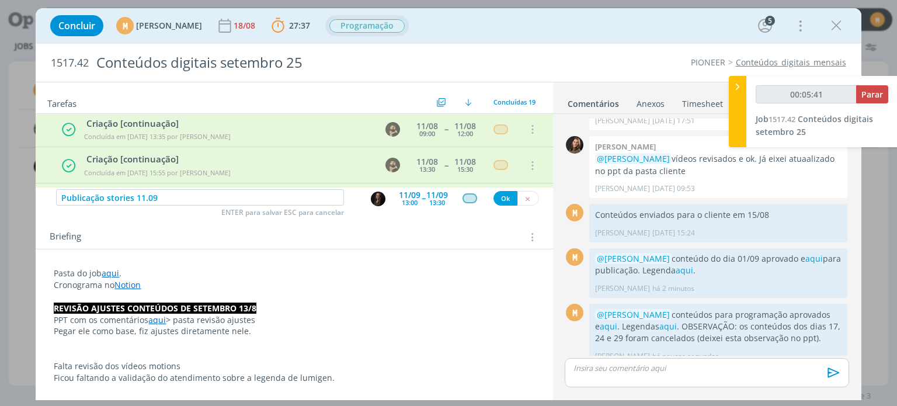
type input "00:05:42"
click at [499, 194] on button "Ok" at bounding box center [506, 198] width 24 height 15
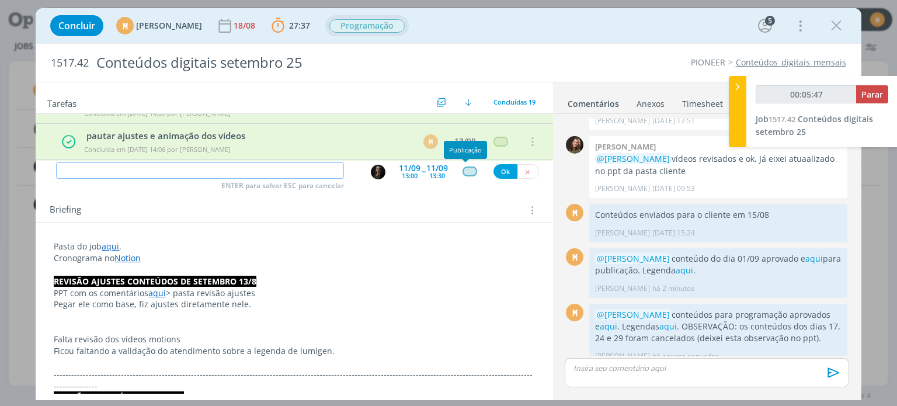
scroll to position [412, 0]
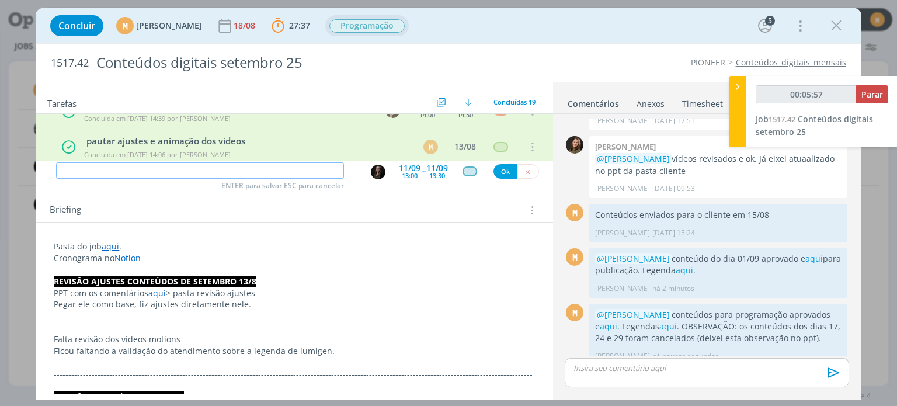
type input "00:05:58"
type input "Pub"
type input "00:05:59"
type input "Publicação"
type input "00:06:00"
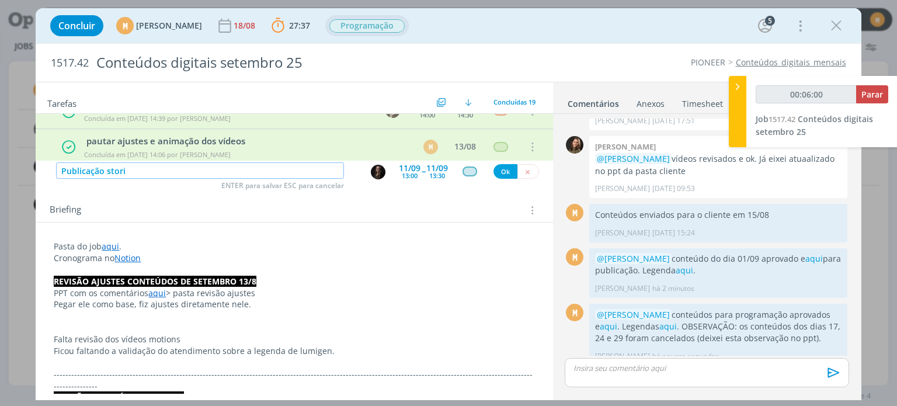
type input "Publicação storie"
type input "00:06:01"
type input "Publicação stories"
type input "00:06:02"
type input "Publicação stories 12."
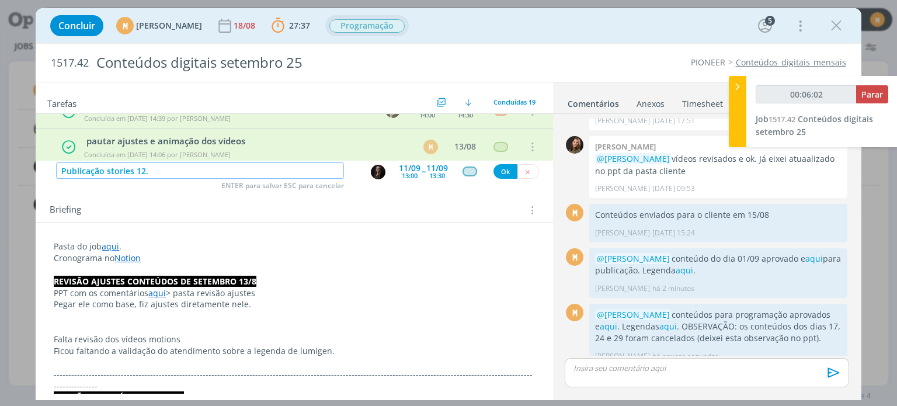
type input "00:06:03"
type input "Publicação stories 12.09"
type input "00:06:04"
type input "Publicação stories 12.09"
click at [407, 172] on div "13:00" at bounding box center [410, 175] width 16 height 6
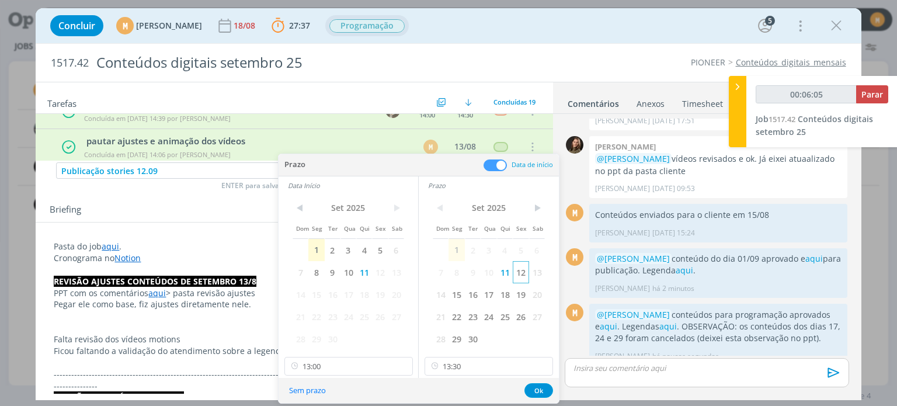
click at [528, 268] on span "12" at bounding box center [521, 272] width 16 height 22
click at [389, 270] on span "13" at bounding box center [396, 272] width 16 height 22
click at [387, 270] on span "12" at bounding box center [380, 272] width 16 height 22
click at [542, 390] on button "Ok" at bounding box center [538, 390] width 29 height 15
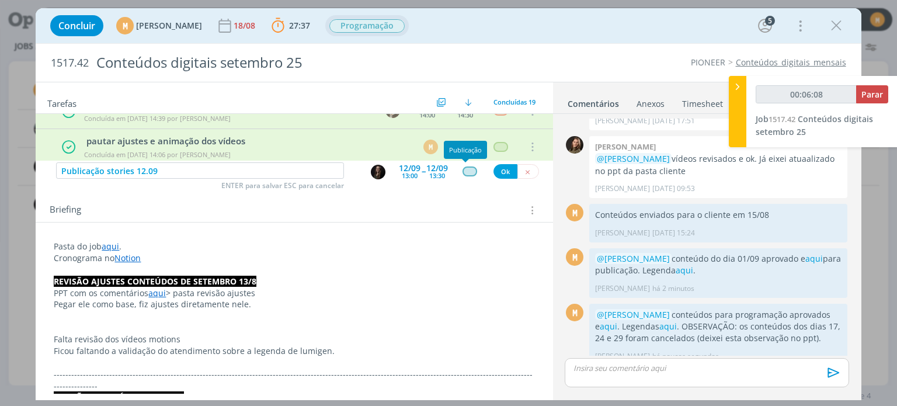
type input "00:06:09"
click at [501, 166] on button "Ok" at bounding box center [506, 171] width 24 height 15
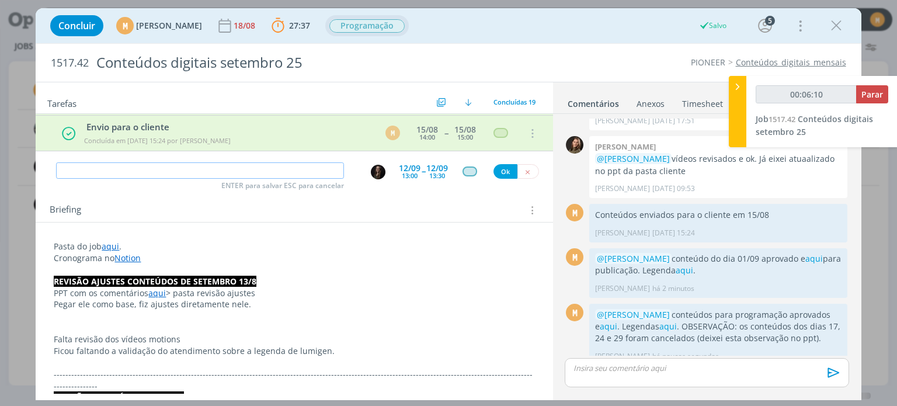
scroll to position [138, 0]
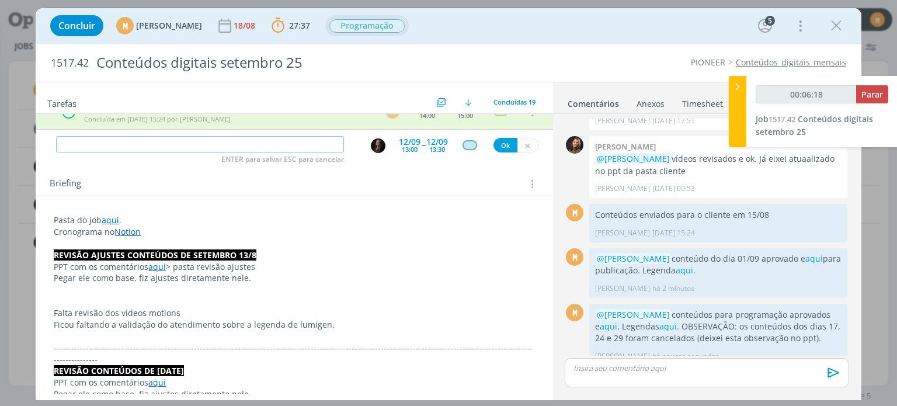
type input "00:06:19"
type input "Pu"
type input "00:06:20"
type input "Publicaç"
type input "00:06:21"
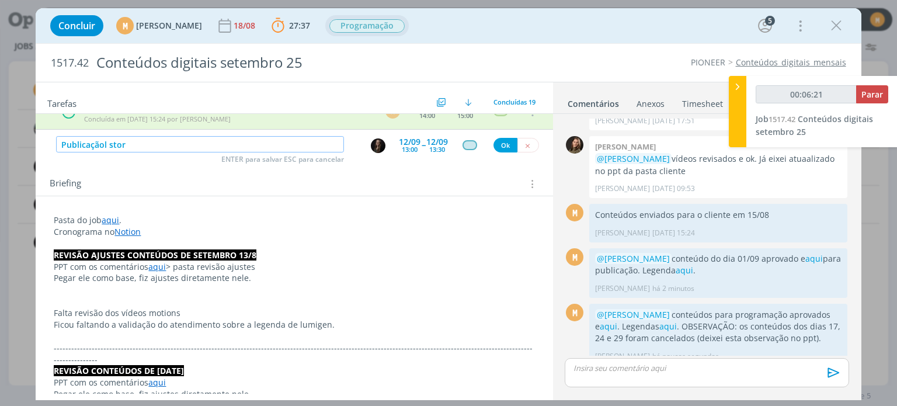
type input "Publicaçãol stori"
type input "00:06:22"
type input "Publicaçãol storie"
type input "00:06:23"
type input "Publicação s"
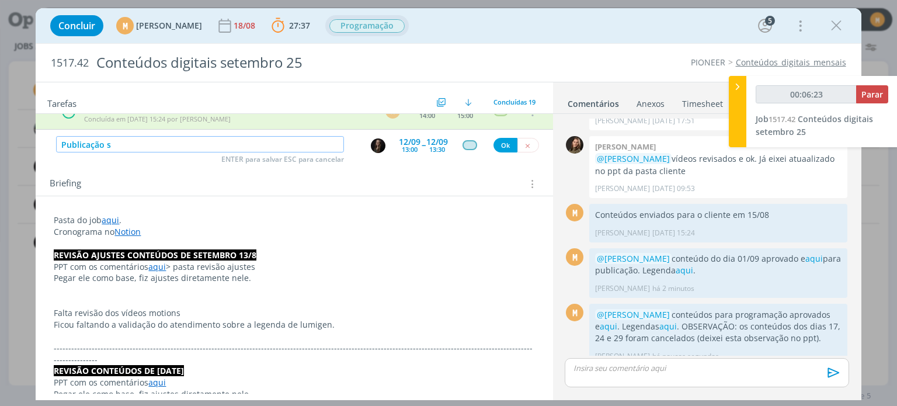
type input "00:06:24"
type input "Publicação stories"
type input "00:06:25"
type input "Publicação stories 15"
type input "00:06:26"
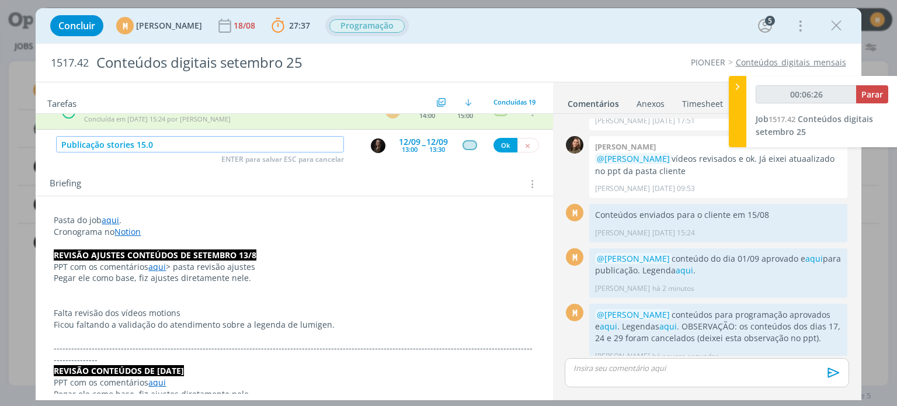
type input "Publicação stories 15.09"
type input "00:06:28"
type input "Publicação stories 15.09"
click at [399, 142] on div "12/09" at bounding box center [410, 142] width 22 height 8
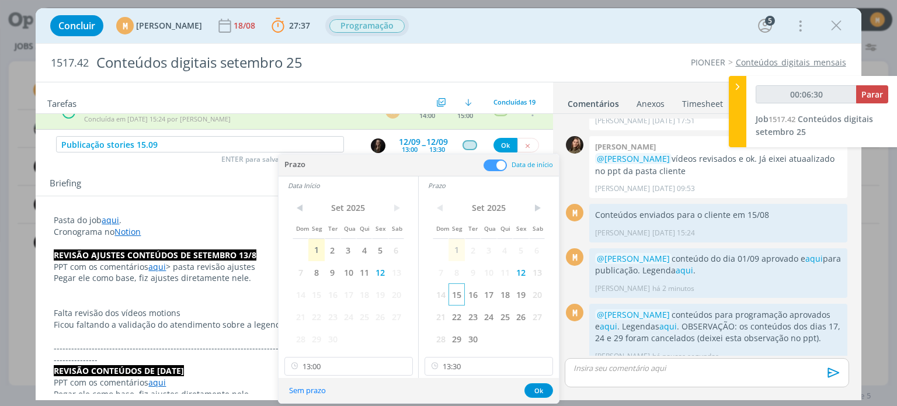
click at [456, 294] on span "15" at bounding box center [457, 294] width 16 height 22
click at [321, 294] on span "15" at bounding box center [316, 294] width 16 height 22
click at [534, 388] on button "Ok" at bounding box center [538, 390] width 29 height 15
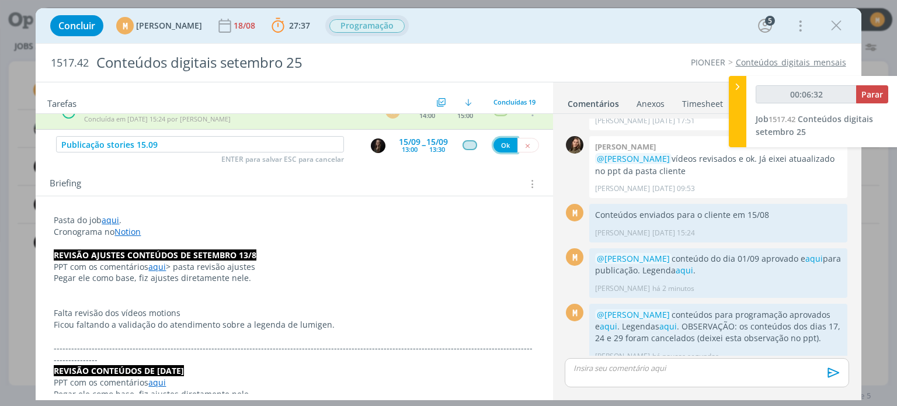
type input "00:06:33"
click at [503, 143] on button "Ok" at bounding box center [506, 145] width 24 height 15
type input "00:06:47"
type input "Pub"
type input "00:06:48"
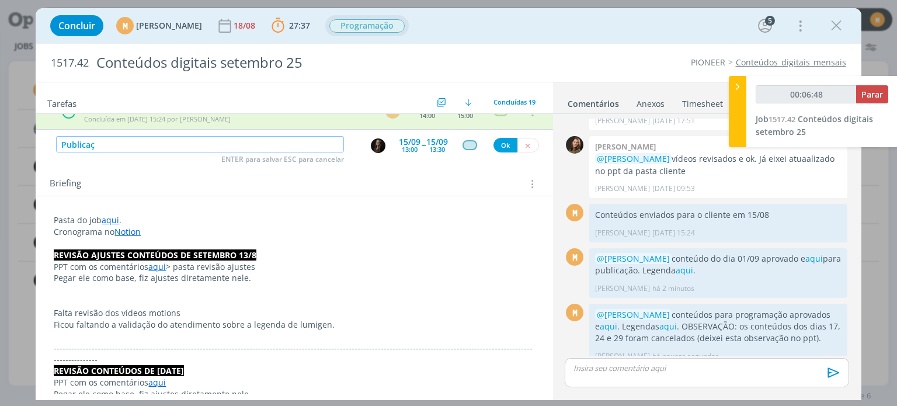
type input "Publicaçã"
type input "00:06:49"
type input "Publicação stori"
type input "00:06:50"
type input "Publicação stories"
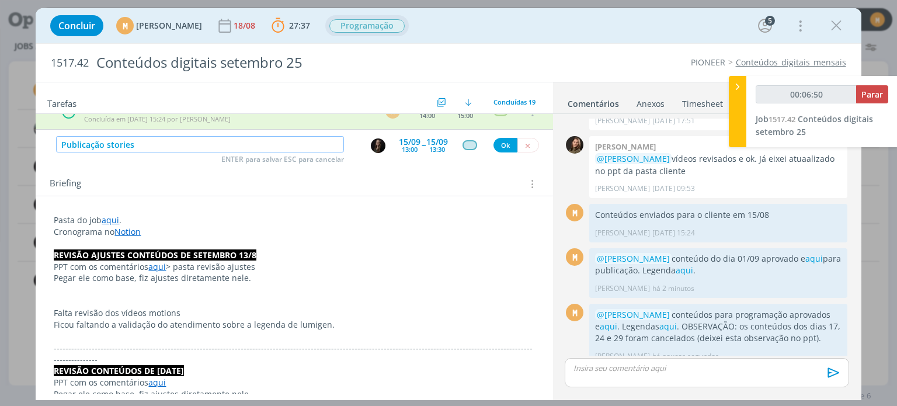
type input "00:06:51"
type input "Publicação stories 23"
type input "00:06:52"
type input "Publicação stories 23/0"
type input "00:06:53"
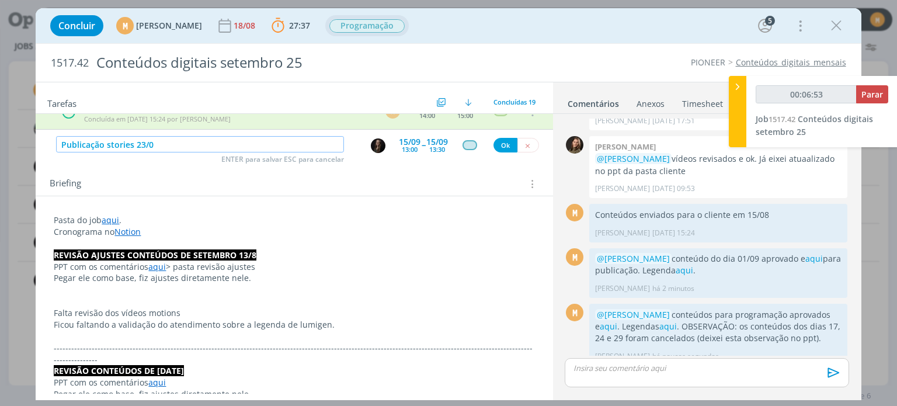
type input "Publicação stories 23/09"
type input "00:06:54"
type input "Publicação stories 23/09"
click at [400, 142] on div "15/09" at bounding box center [410, 142] width 22 height 8
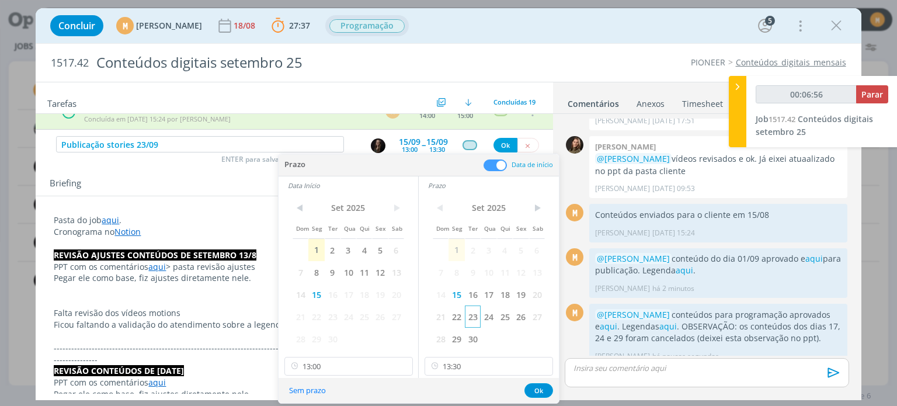
click at [469, 317] on span "23" at bounding box center [473, 316] width 16 height 22
click at [334, 315] on span "23" at bounding box center [333, 316] width 16 height 22
click at [538, 387] on button "Ok" at bounding box center [538, 390] width 29 height 15
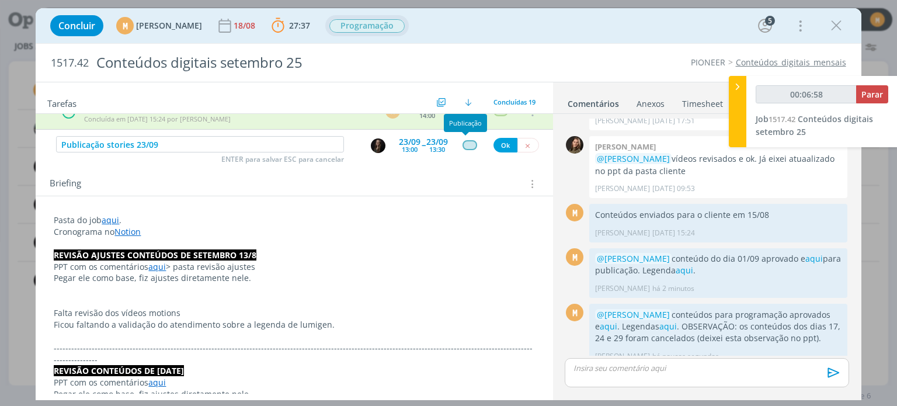
type input "00:06:59"
click at [496, 145] on button "Ok" at bounding box center [506, 145] width 24 height 15
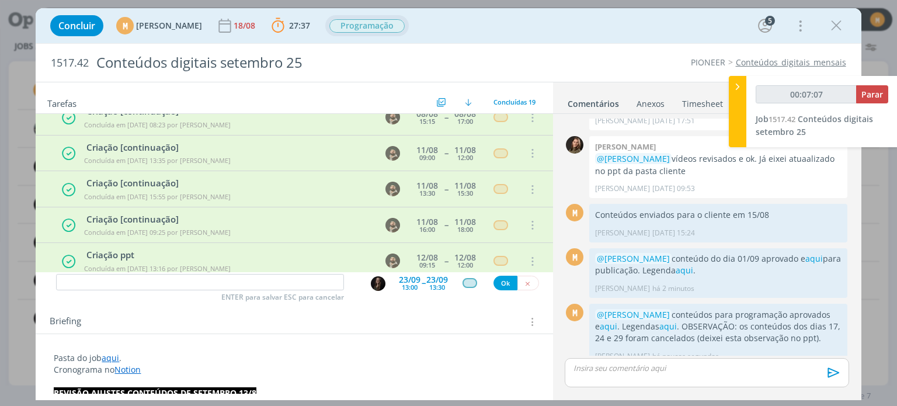
scroll to position [0, 0]
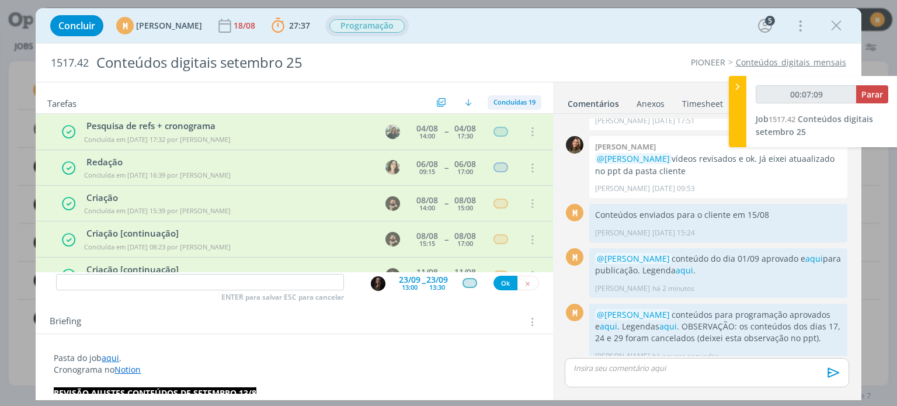
click at [498, 105] on span "Concluídas 19" at bounding box center [515, 102] width 42 height 9
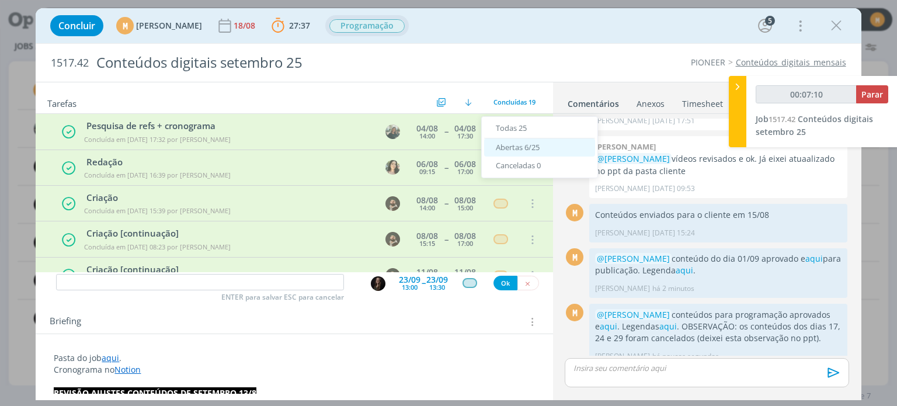
click at [511, 150] on span "Abertas 6/25" at bounding box center [518, 147] width 44 height 11
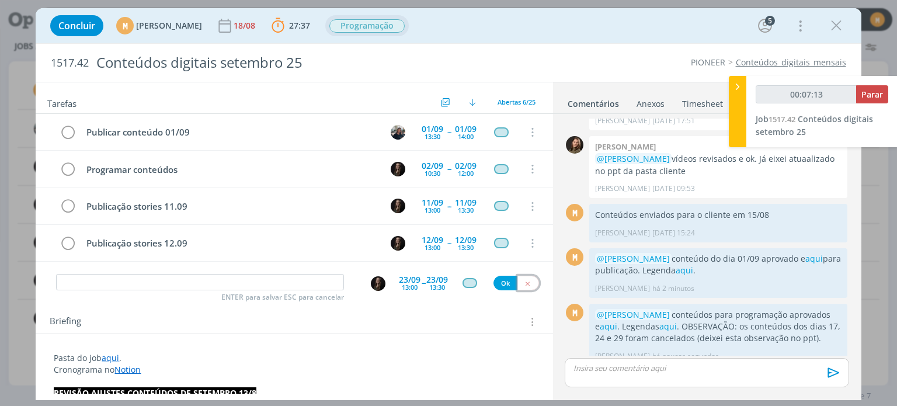
click at [525, 289] on button "dialog" at bounding box center [528, 283] width 22 height 15
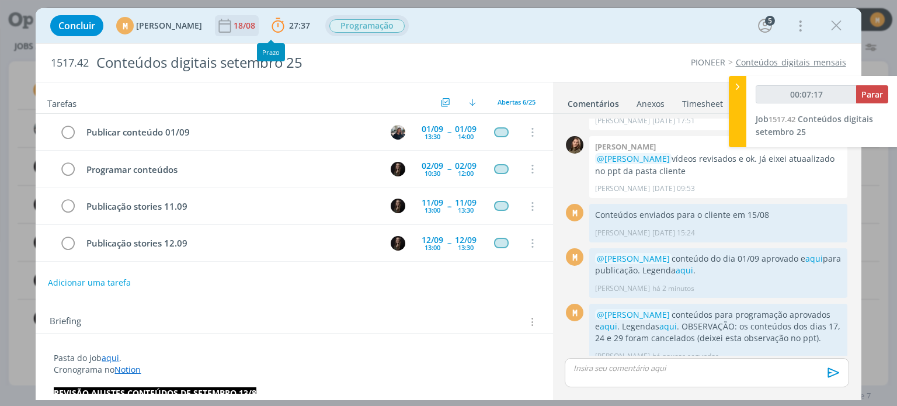
click at [258, 23] on div "18/08" at bounding box center [246, 26] width 24 height 8
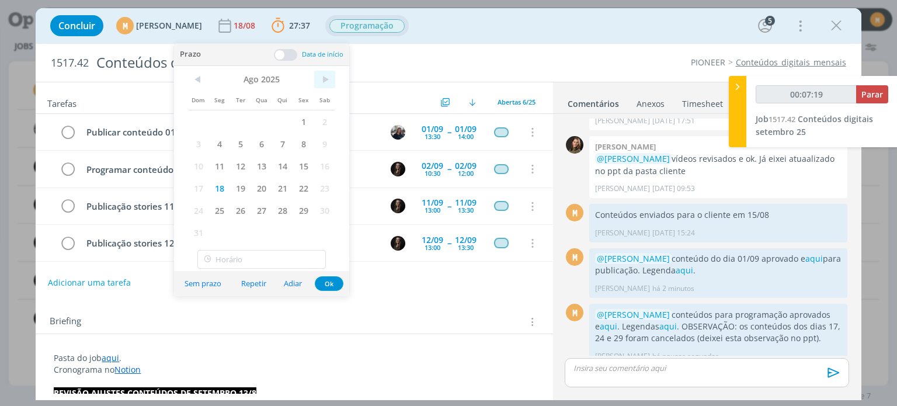
click at [326, 77] on span ">" at bounding box center [324, 80] width 21 height 18
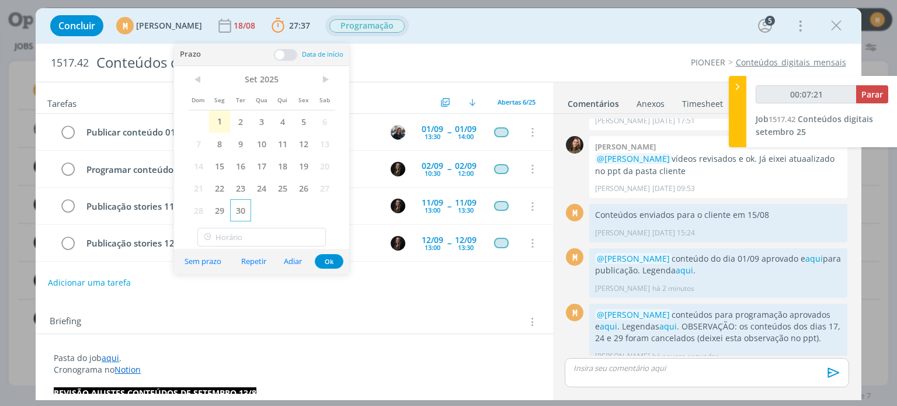
click at [234, 214] on span "30" at bounding box center [240, 210] width 21 height 22
drag, startPoint x: 335, startPoint y: 254, endPoint x: 340, endPoint y: 248, distance: 8.3
click at [337, 250] on div "Sem prazo Repetir Adiar Ok" at bounding box center [261, 261] width 175 height 25
click at [331, 254] on button "Ok" at bounding box center [329, 261] width 29 height 15
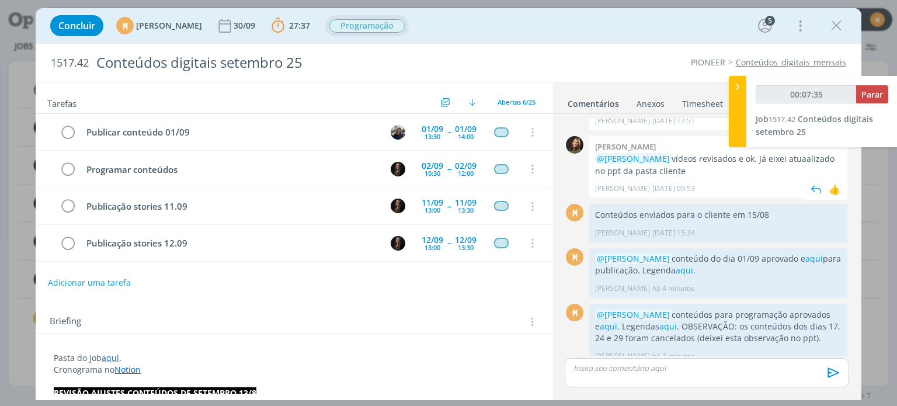
type input "00:07:36"
click at [869, 86] on button "Parar" at bounding box center [872, 94] width 32 height 18
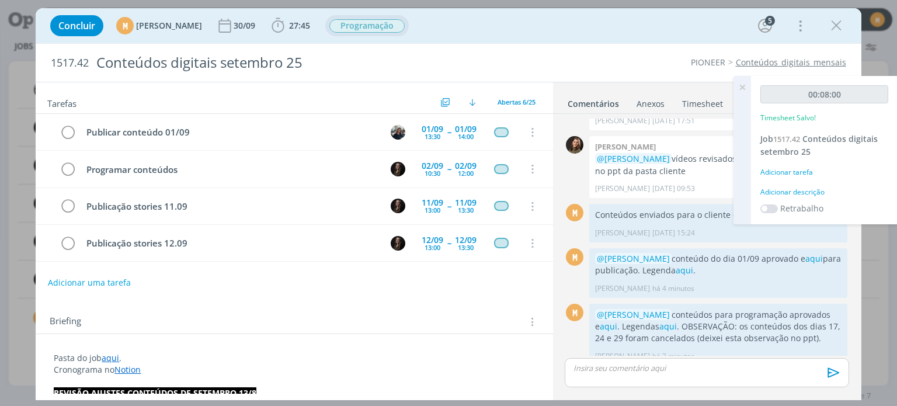
click at [815, 193] on div "Adicionar descrição" at bounding box center [824, 192] width 128 height 11
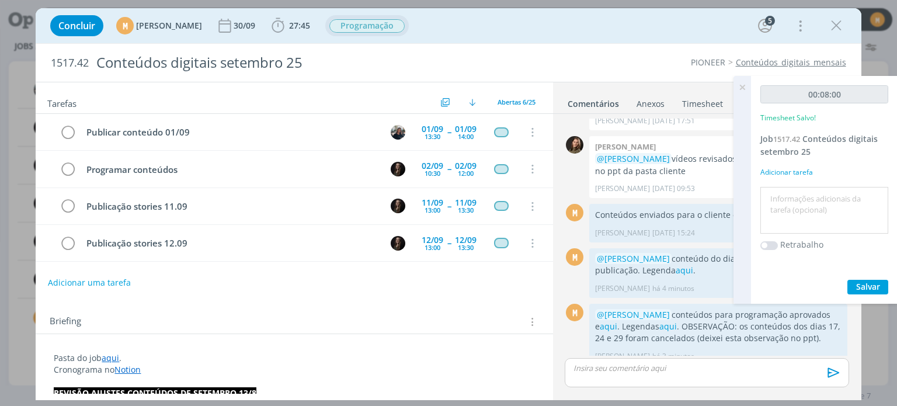
click at [809, 204] on textarea at bounding box center [824, 210] width 122 height 41
type textarea "Pautando programações"
click at [877, 282] on span "Salvar" at bounding box center [868, 286] width 24 height 11
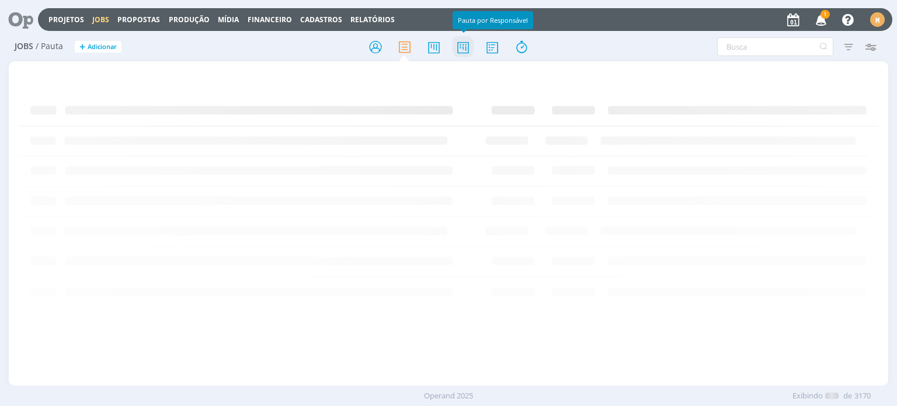
click at [465, 46] on icon at bounding box center [463, 47] width 21 height 23
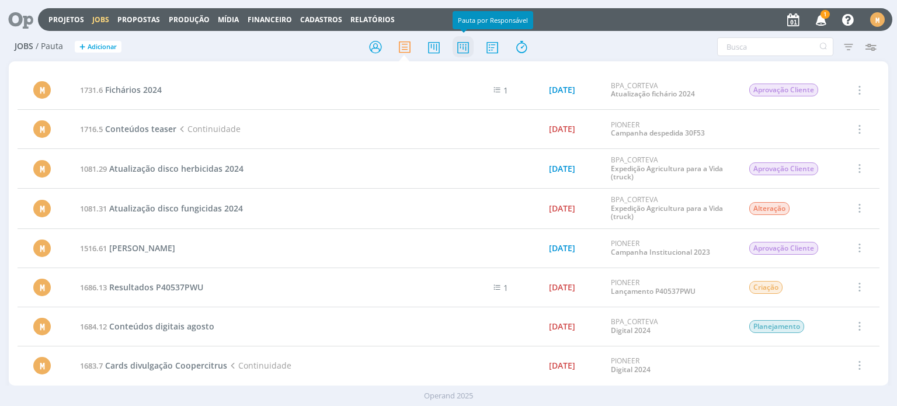
click at [465, 46] on icon at bounding box center [463, 47] width 21 height 23
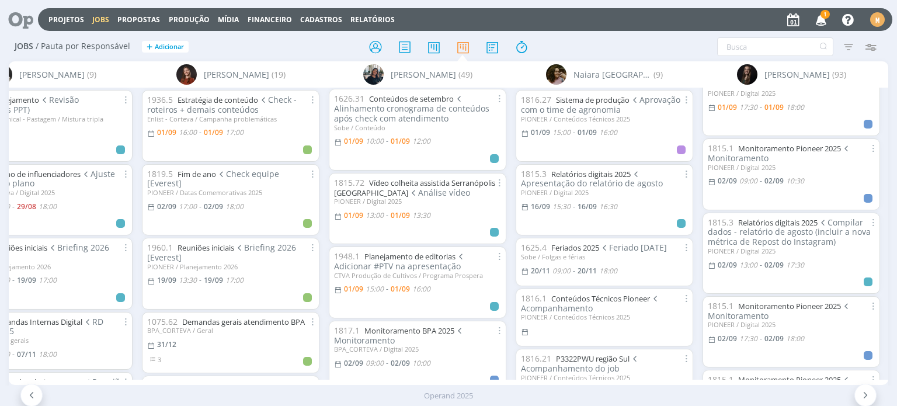
scroll to position [234, 0]
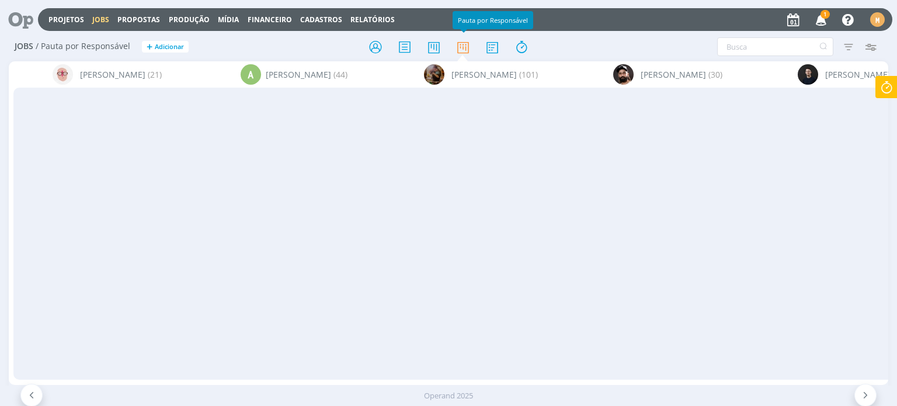
scroll to position [350, 0]
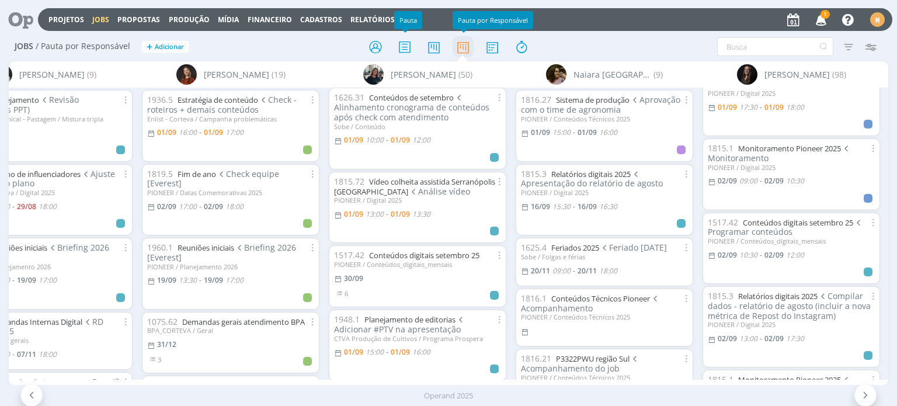
drag, startPoint x: 400, startPoint y: 46, endPoint x: 456, endPoint y: 39, distance: 56.5
click at [400, 46] on icon at bounding box center [404, 47] width 21 height 23
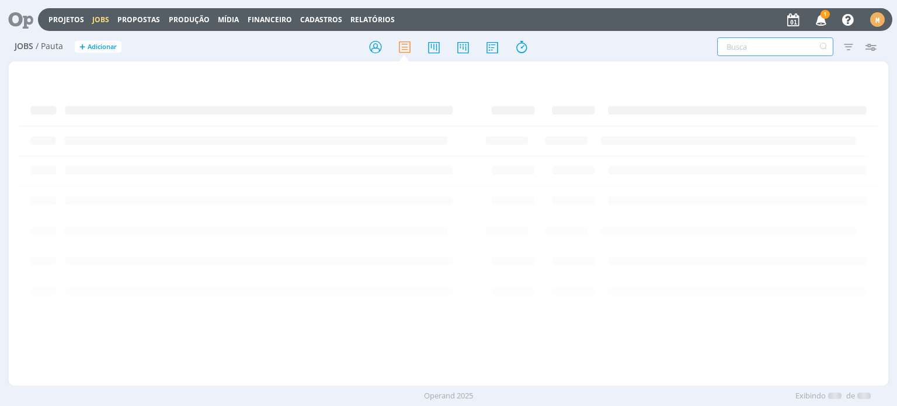
click at [733, 53] on input "text" at bounding box center [775, 46] width 116 height 19
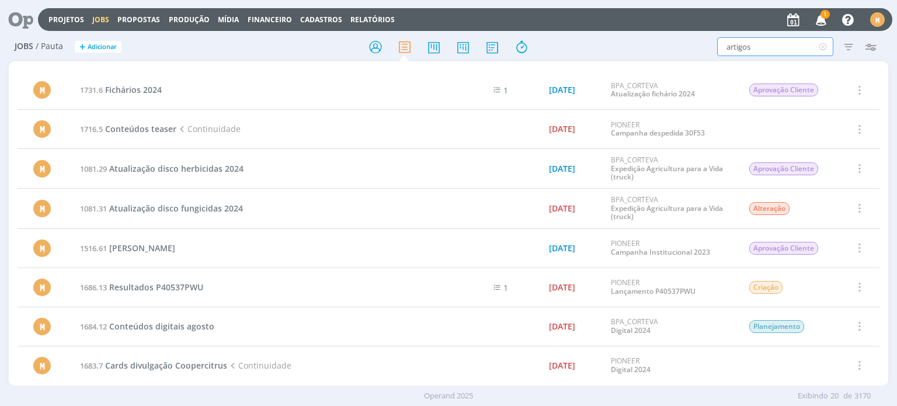
type input "artigos"
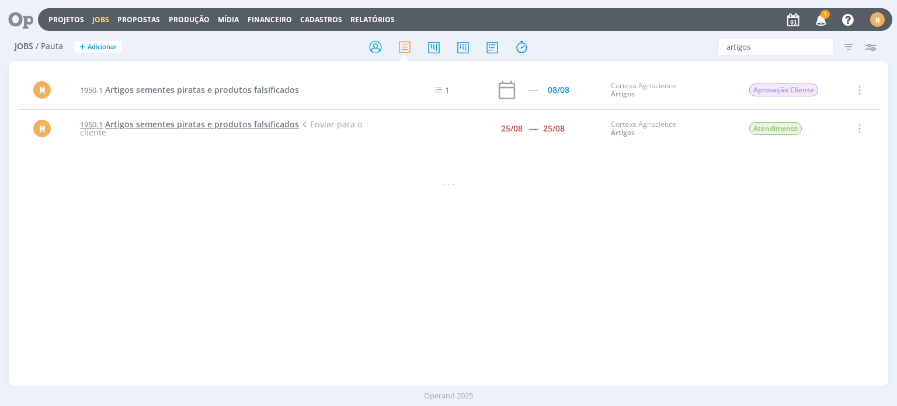
click at [283, 124] on span "Artigos sementes piratas e produtos falsificados" at bounding box center [202, 124] width 194 height 11
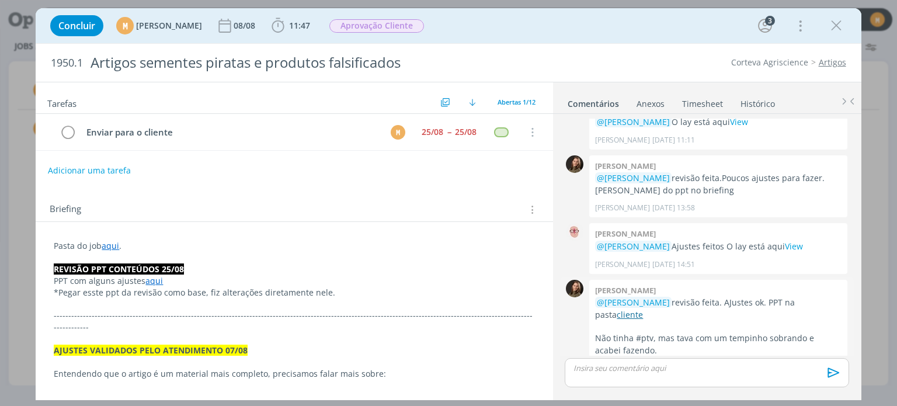
click at [635, 309] on link "cliente" at bounding box center [630, 314] width 26 height 11
click at [65, 134] on icon "dialog" at bounding box center [68, 133] width 16 height 18
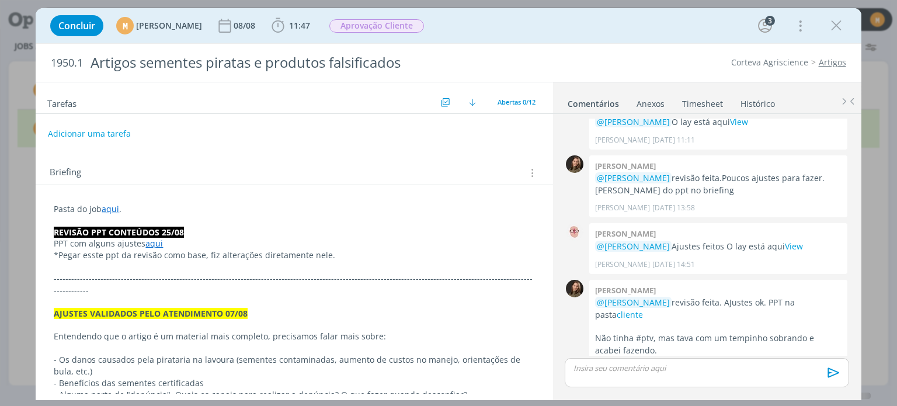
click at [660, 364] on p "dialog" at bounding box center [706, 368] width 265 height 11
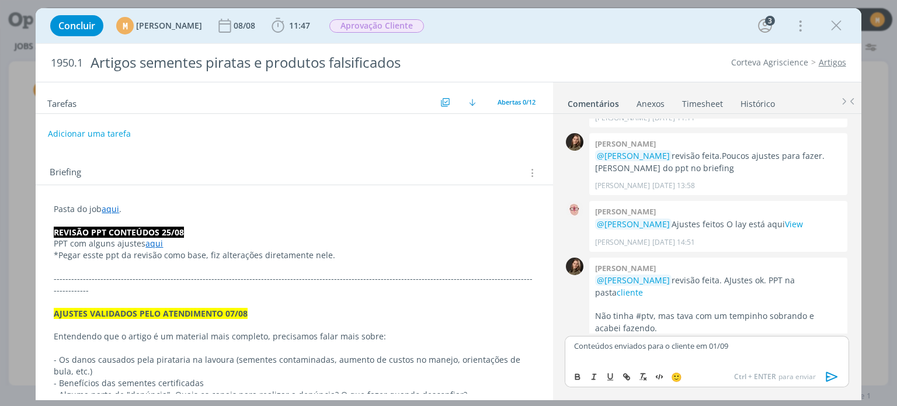
click at [834, 384] on icon "dialog" at bounding box center [833, 377] width 18 height 18
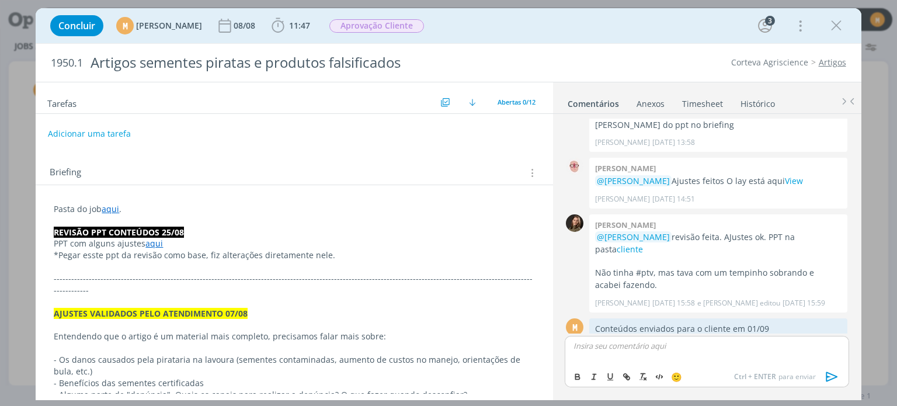
scroll to position [843, 0]
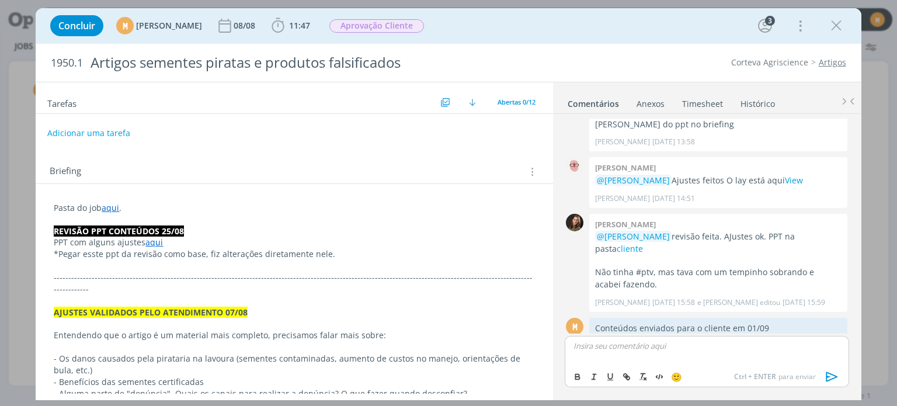
click at [90, 134] on button "Adicionar uma tarefa" at bounding box center [88, 133] width 83 height 20
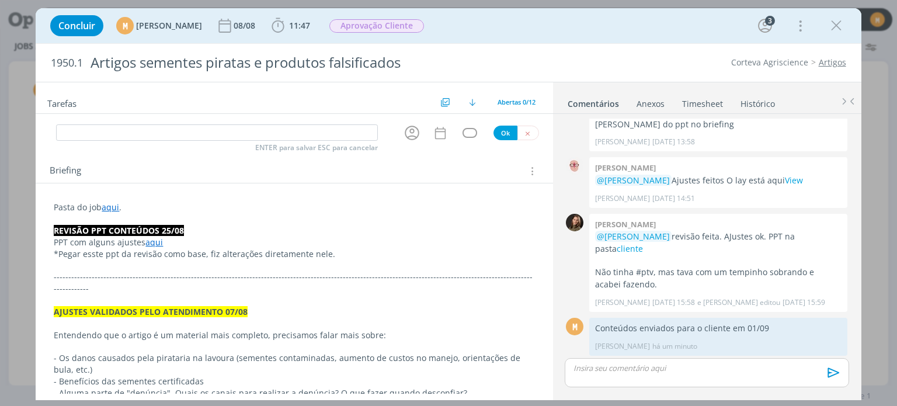
scroll to position [821, 0]
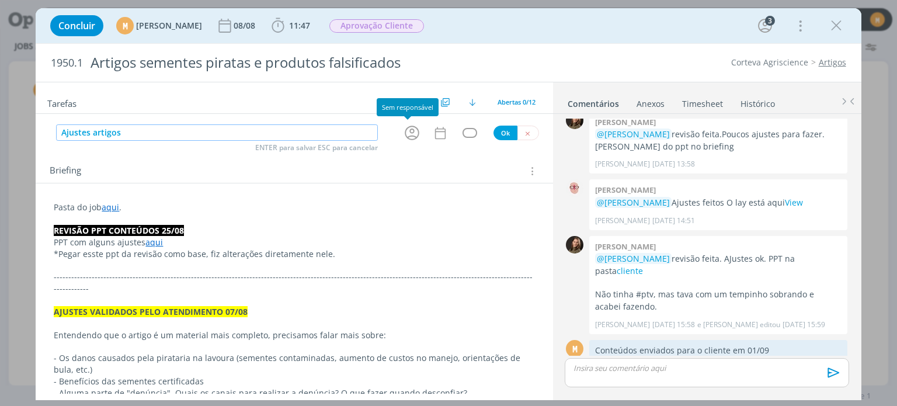
click at [407, 130] on icon "dialog" at bounding box center [412, 133] width 18 height 18
type input "Ajustes artigos"
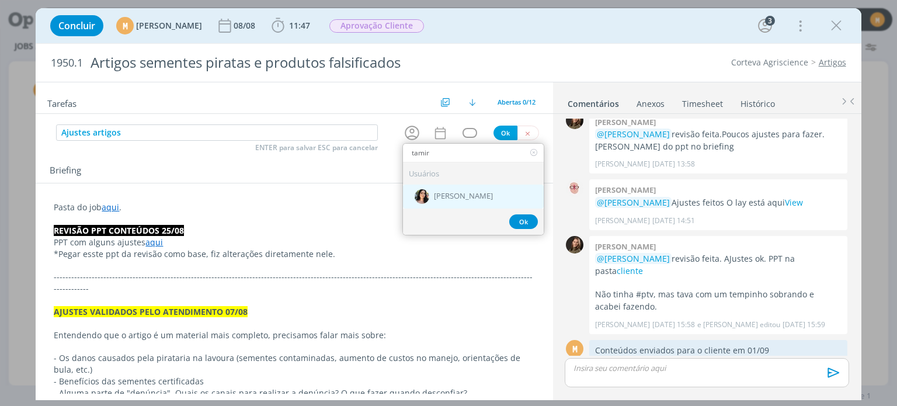
type input "tamir"
click at [468, 187] on div "[PERSON_NAME]" at bounding box center [473, 197] width 141 height 24
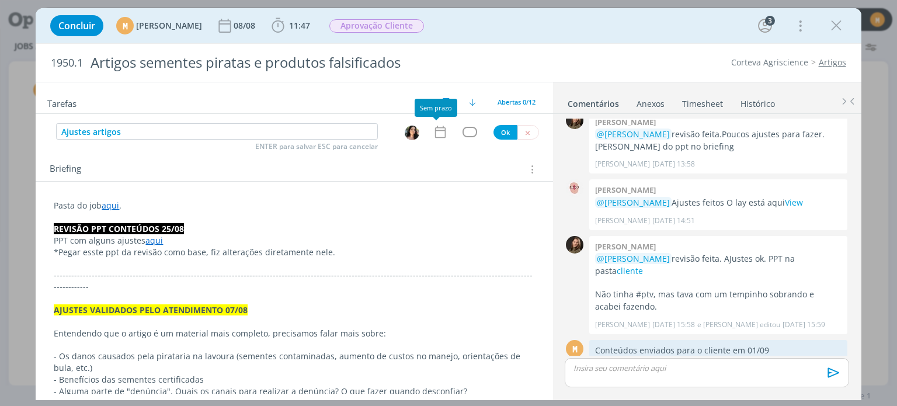
click at [437, 137] on icon "dialog" at bounding box center [440, 131] width 15 height 15
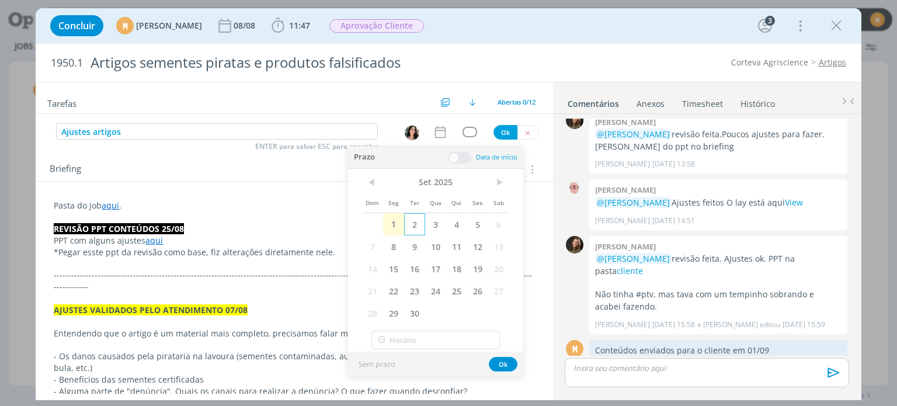
click at [407, 221] on span "2" at bounding box center [414, 224] width 21 height 22
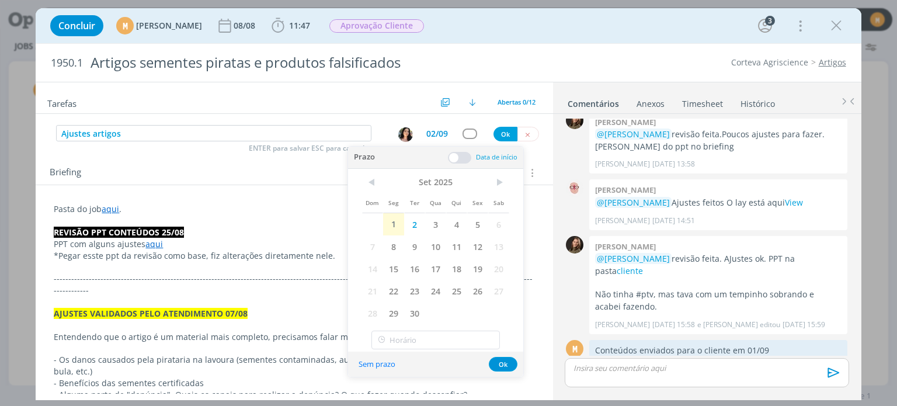
click at [451, 157] on span at bounding box center [459, 158] width 23 height 12
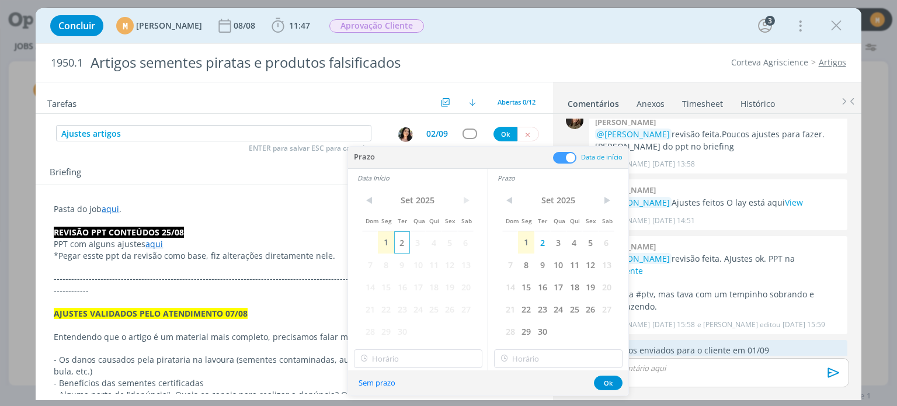
click at [405, 240] on span "2" at bounding box center [402, 242] width 16 height 22
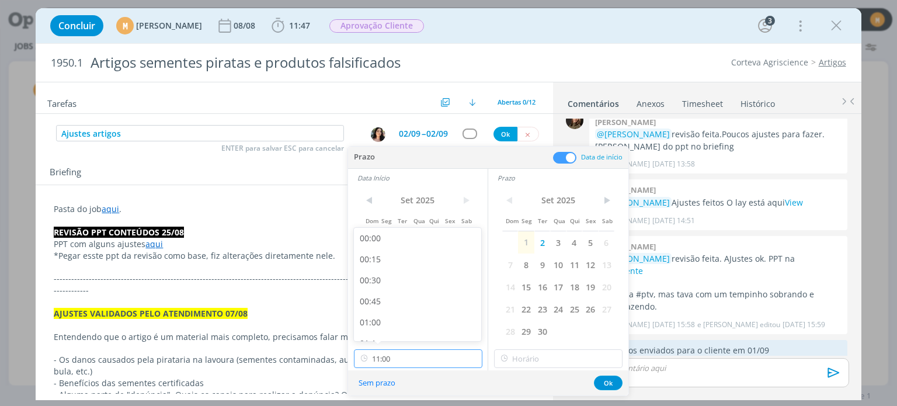
click at [415, 354] on input "11:00" at bounding box center [418, 358] width 128 height 19
click at [392, 276] on div "09:00" at bounding box center [419, 275] width 131 height 21
type input "09:00"
click at [556, 352] on input "11:00" at bounding box center [558, 358] width 128 height 19
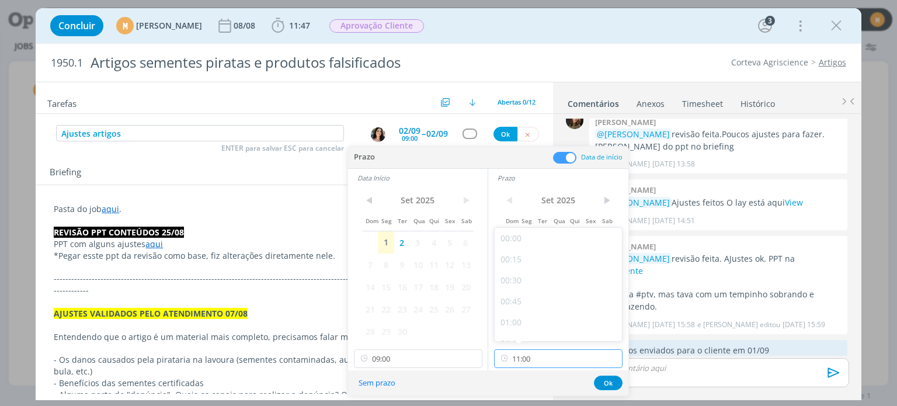
scroll to position [836, 0]
click at [540, 282] on div "10:30" at bounding box center [560, 285] width 131 height 21
type input "10:30"
click at [610, 384] on button "Ok" at bounding box center [608, 383] width 29 height 15
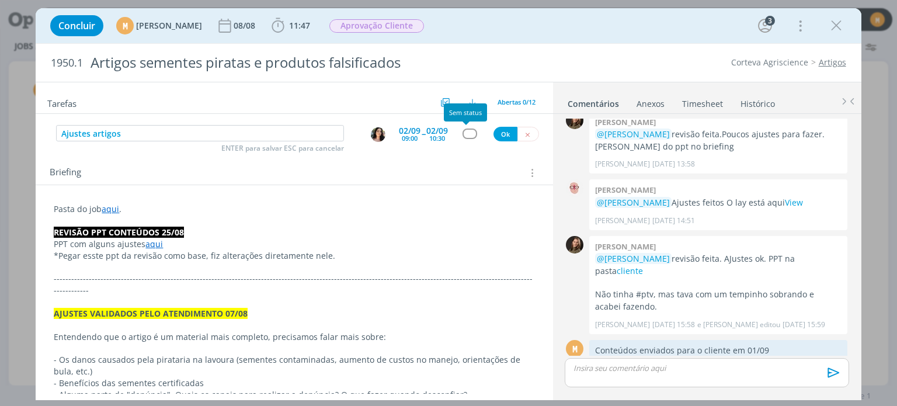
click at [464, 132] on div "dialog" at bounding box center [470, 133] width 15 height 10
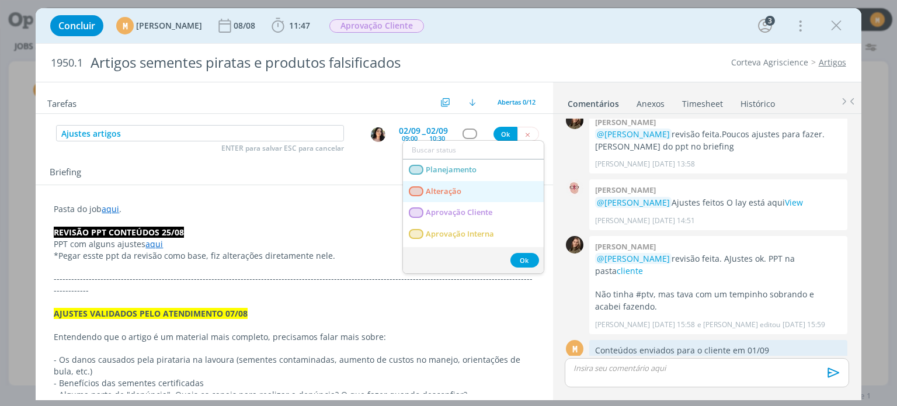
click at [455, 187] on span "Alteração" at bounding box center [444, 191] width 36 height 9
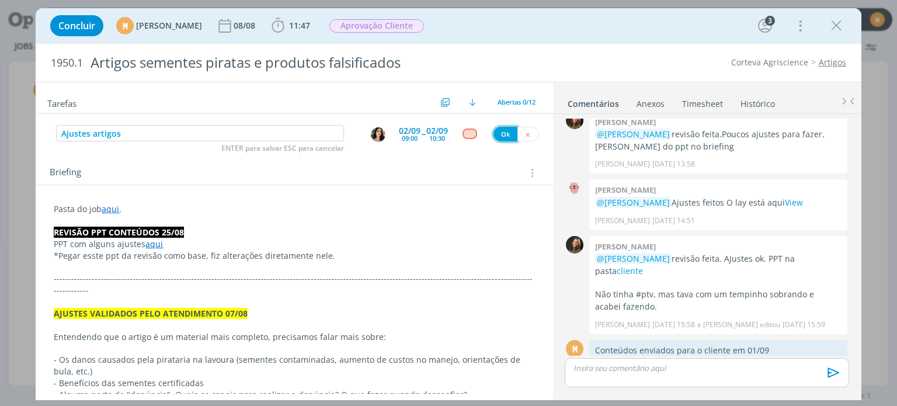
click at [494, 135] on button "Ok" at bounding box center [506, 134] width 24 height 15
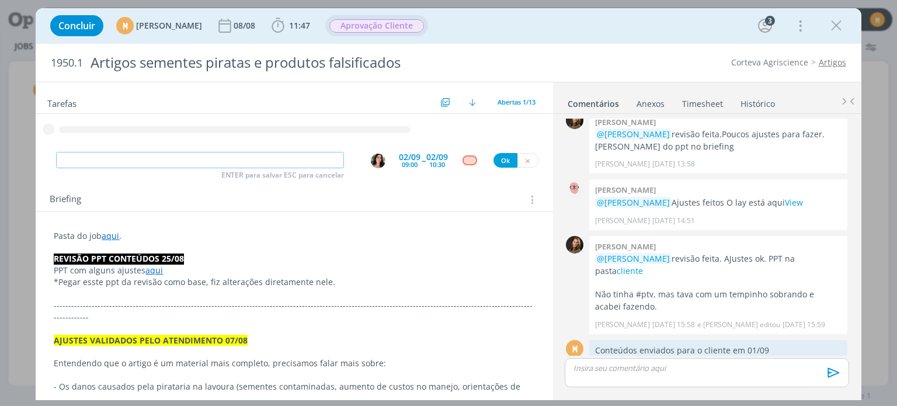
click at [394, 25] on span "Aprovação Cliente" at bounding box center [376, 25] width 95 height 13
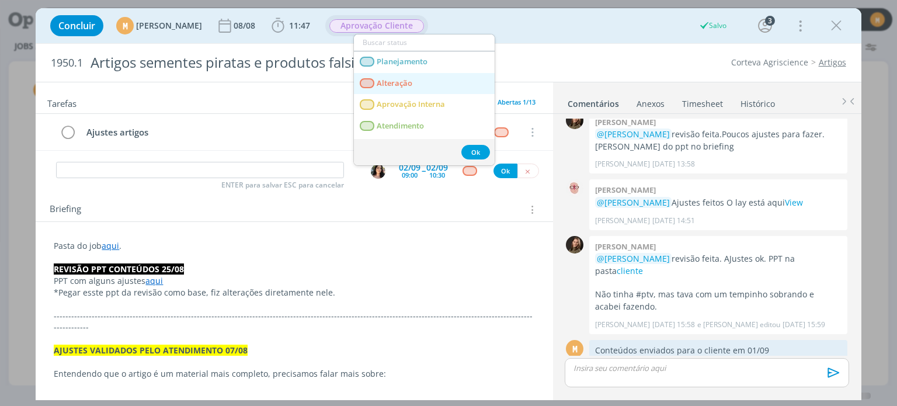
click at [392, 82] on span "Alteração" at bounding box center [395, 83] width 36 height 9
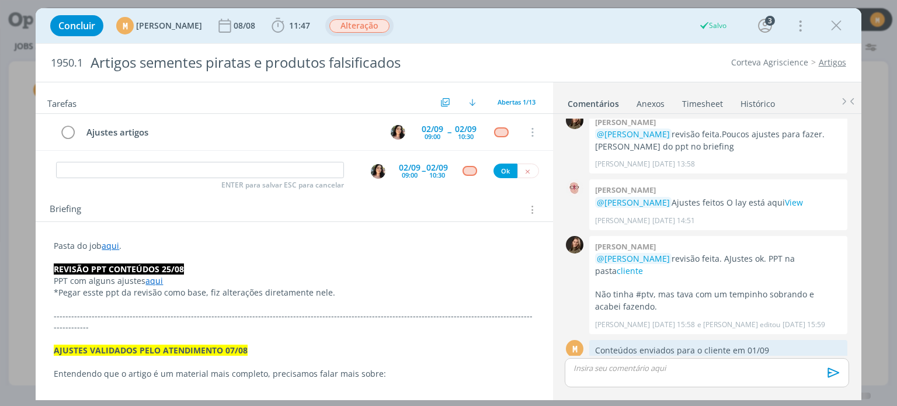
click at [210, 245] on p "Pasta do job aqui ." at bounding box center [294, 246] width 481 height 12
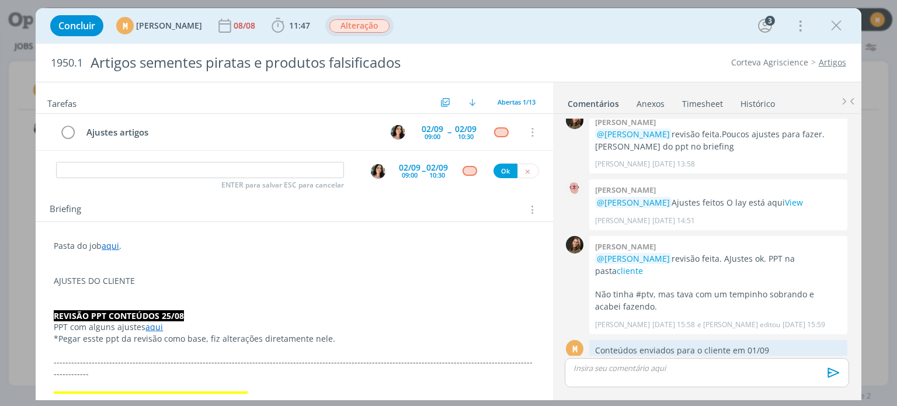
scroll to position [820, 0]
click at [206, 282] on p "AJUSTES DO CLIENTE" at bounding box center [294, 281] width 481 height 12
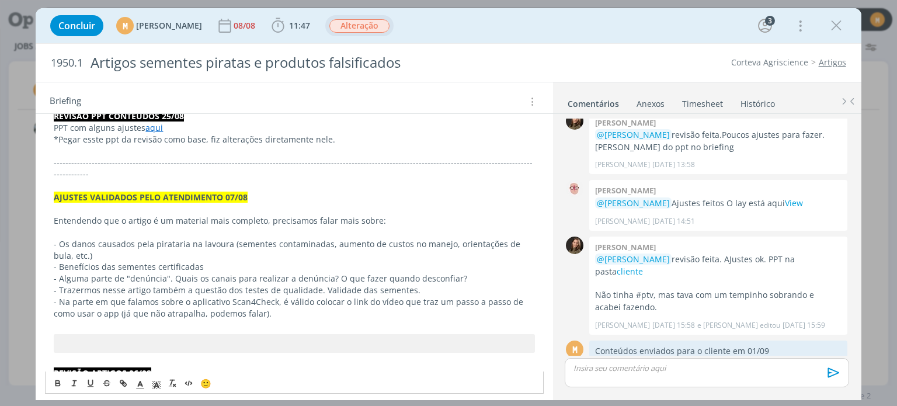
scroll to position [117, 0]
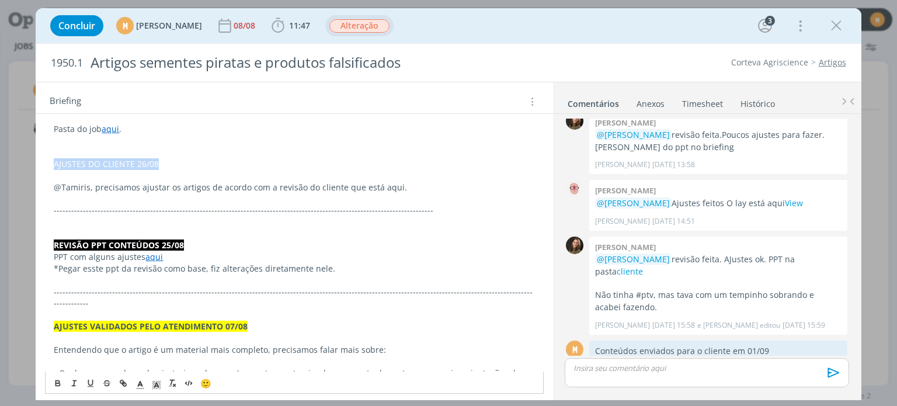
drag, startPoint x: 165, startPoint y: 161, endPoint x: 54, endPoint y: 161, distance: 111.6
click at [54, 161] on p "AJUSTES DO CLIENTE 26/08" at bounding box center [294, 164] width 481 height 12
click at [56, 380] on icon "dialog" at bounding box center [58, 381] width 4 height 2
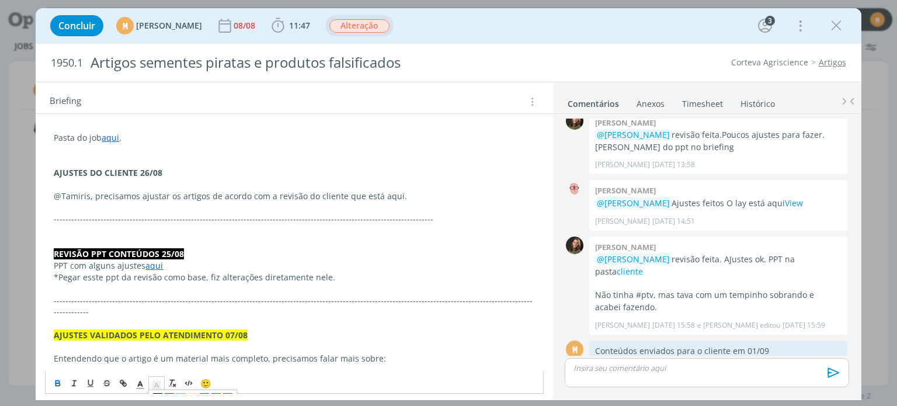
click at [161, 383] on span "dialog" at bounding box center [156, 383] width 16 height 14
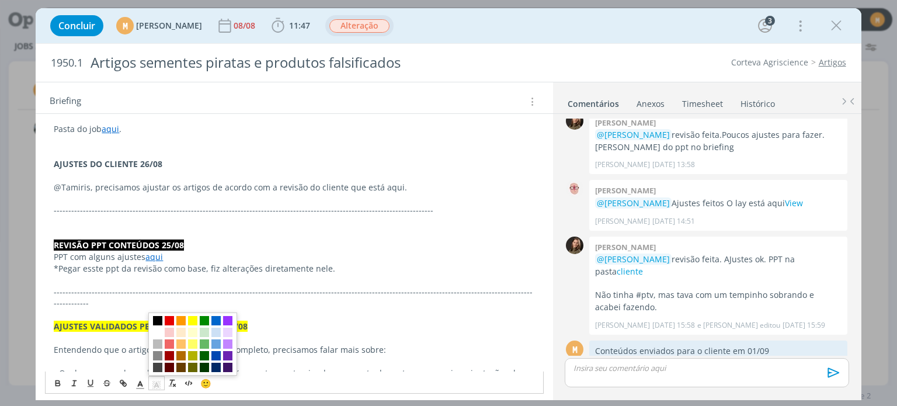
drag, startPoint x: 225, startPoint y: 334, endPoint x: 164, endPoint y: 286, distance: 78.3
click at [225, 334] on span "dialog" at bounding box center [227, 332] width 9 height 9
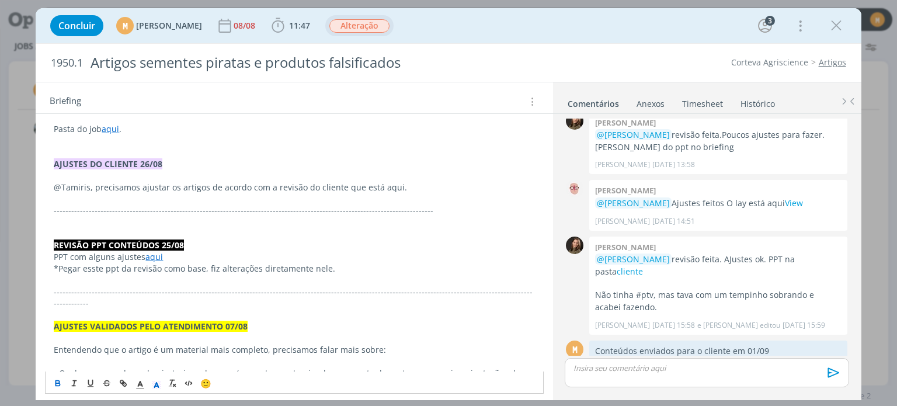
click at [139, 178] on p "dialog" at bounding box center [294, 176] width 481 height 12
click at [279, 176] on p "dialog" at bounding box center [294, 176] width 481 height 12
click at [354, 187] on p "@Tamiris, precisamos ajustar os artigos de acordo com a revisão do cliente que …" at bounding box center [294, 188] width 481 height 12
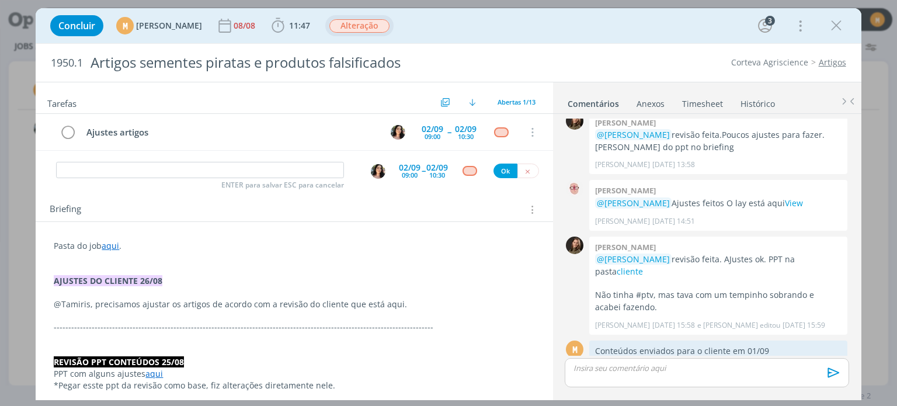
scroll to position [0, 0]
click at [385, 303] on p "@Tamiris, precisamos ajustar os artigos de acordo com a revisão do cliente que …" at bounding box center [294, 304] width 481 height 12
click at [121, 387] on icon "dialog" at bounding box center [123, 382] width 9 height 9
paste input "https://sobeae.sharepoint.com/:f:/s/SOBEAE/EmGNNmGJRVJFj3NmxqxwNxcBLUOGPSA9kZLl…"
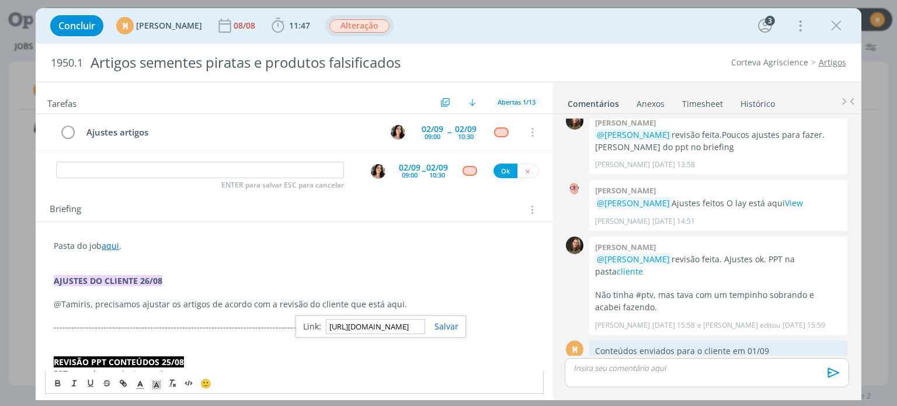
scroll to position [0, 301]
type input "https://sobeae.sharepoint.com/:f:/s/SOBEAE/EmGNNmGJRVJFj3NmxqxwNxcBLUOGPSA9kZLl…"
click at [435, 328] on link "dialog" at bounding box center [441, 326] width 33 height 11
click at [409, 287] on p "dialog" at bounding box center [294, 293] width 481 height 12
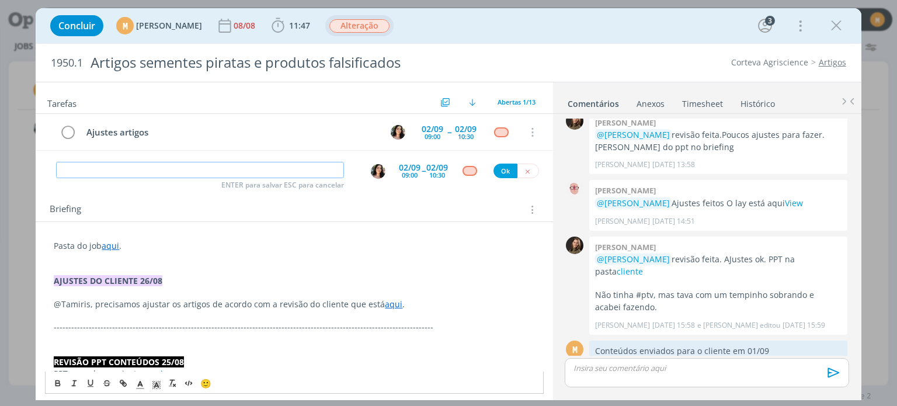
click at [220, 176] on input "dialog" at bounding box center [200, 170] width 288 height 16
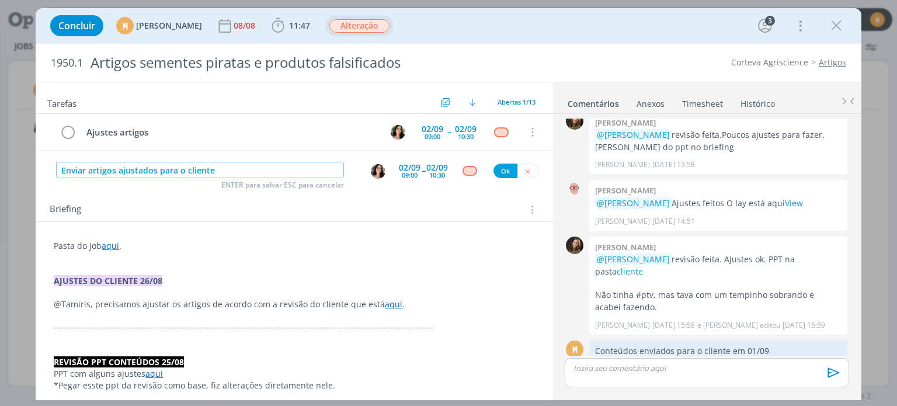
click at [371, 166] on img "dialog" at bounding box center [378, 171] width 15 height 15
type input "Enviar artigos ajustados para o cliente"
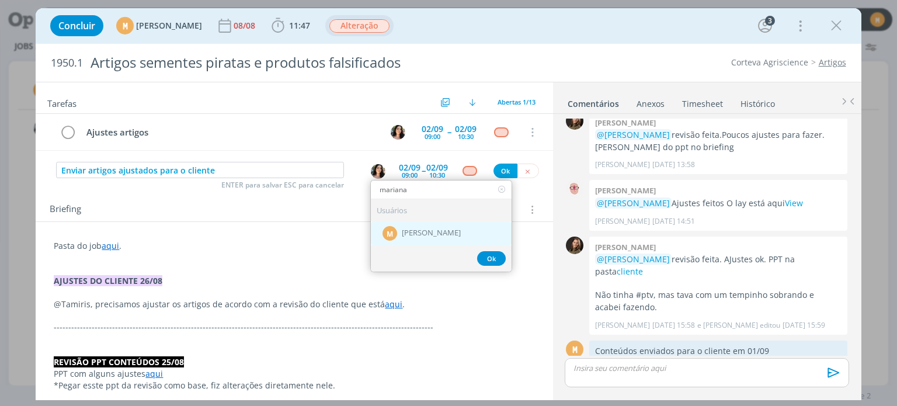
type input "mariana"
click at [430, 240] on div "M Mariana Kochenborger" at bounding box center [441, 233] width 141 height 24
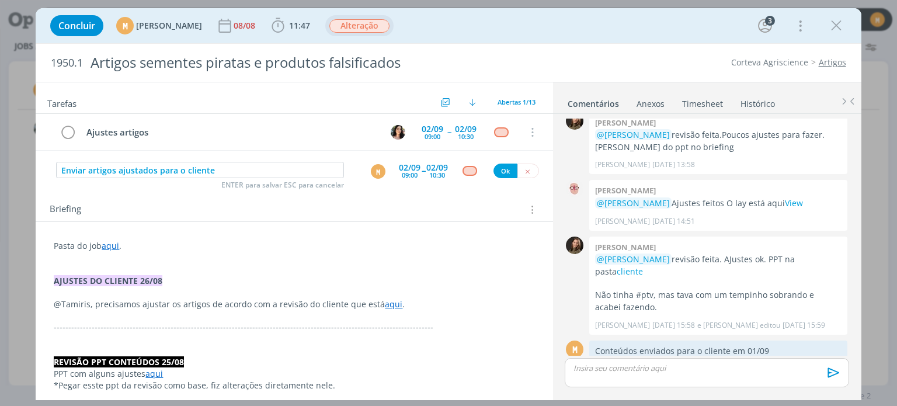
click at [405, 168] on div "02/09" at bounding box center [410, 168] width 22 height 8
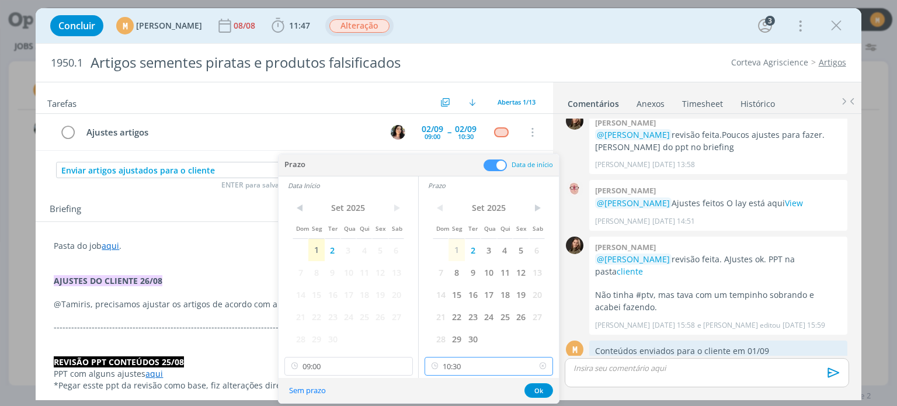
click at [479, 364] on input "10:30" at bounding box center [489, 366] width 128 height 19
click at [450, 296] on div "13:30" at bounding box center [490, 294] width 131 height 21
type input "13:30"
click at [341, 362] on input "09:00" at bounding box center [348, 366] width 128 height 19
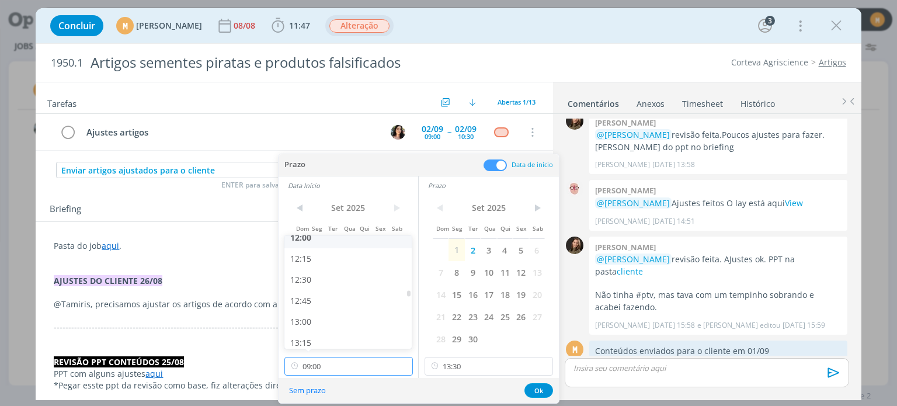
scroll to position [1019, 0]
click at [332, 313] on div "13:00" at bounding box center [349, 320] width 131 height 21
type input "13:00"
click at [533, 389] on button "Ok" at bounding box center [538, 390] width 29 height 15
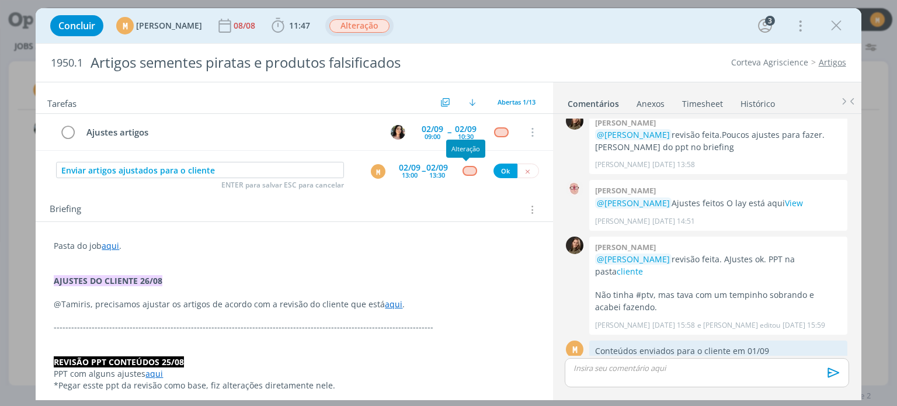
click at [464, 167] on div "dialog" at bounding box center [470, 171] width 15 height 10
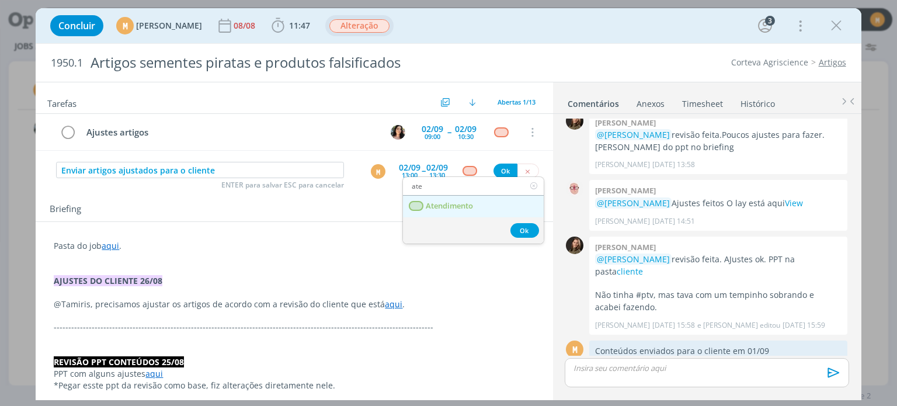
type input "ate"
click at [446, 203] on span "Atendimento" at bounding box center [449, 206] width 47 height 9
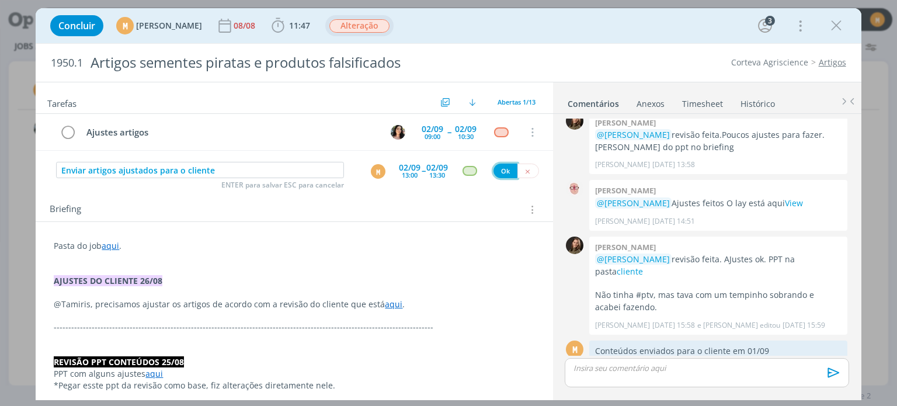
click at [496, 169] on button "Ok" at bounding box center [506, 171] width 24 height 15
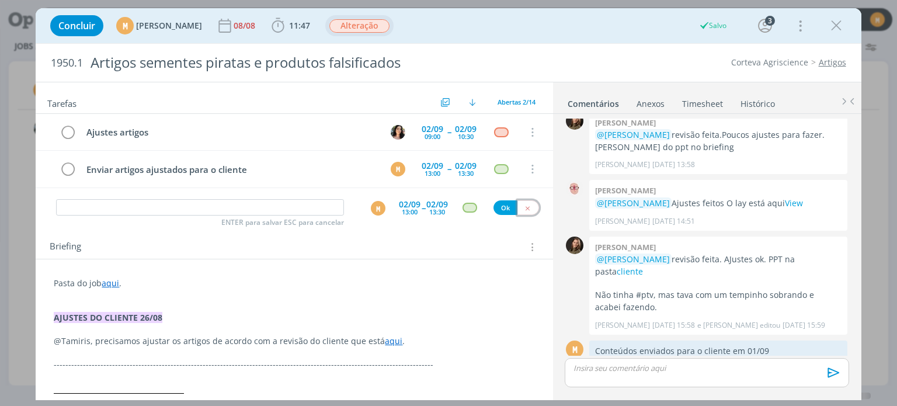
click at [519, 209] on button "dialog" at bounding box center [528, 207] width 22 height 15
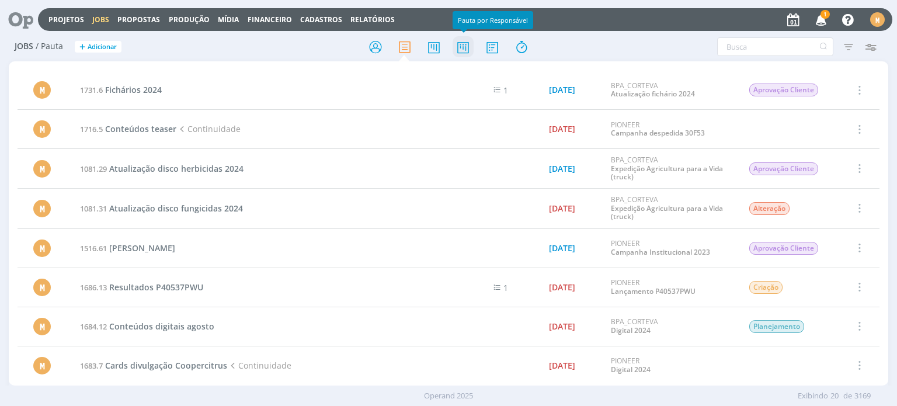
click at [460, 47] on icon at bounding box center [463, 47] width 21 height 23
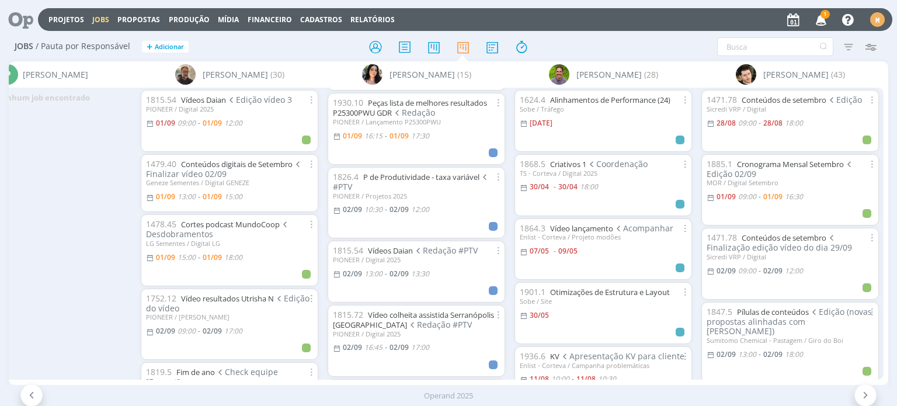
scroll to position [526, 0]
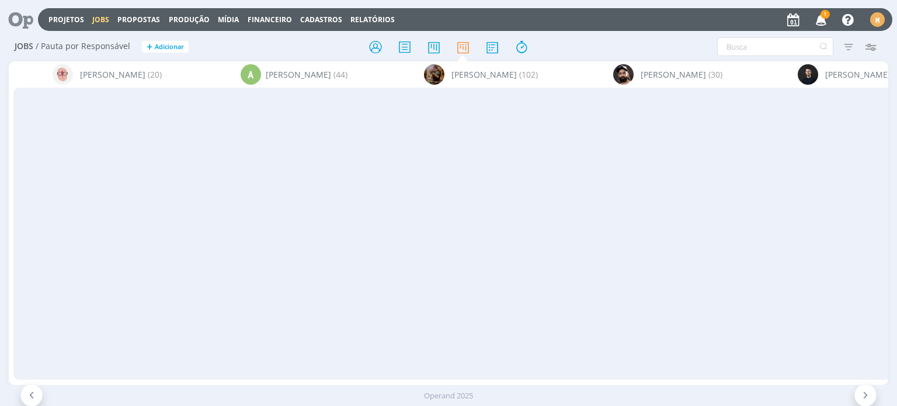
scroll to position [526, 0]
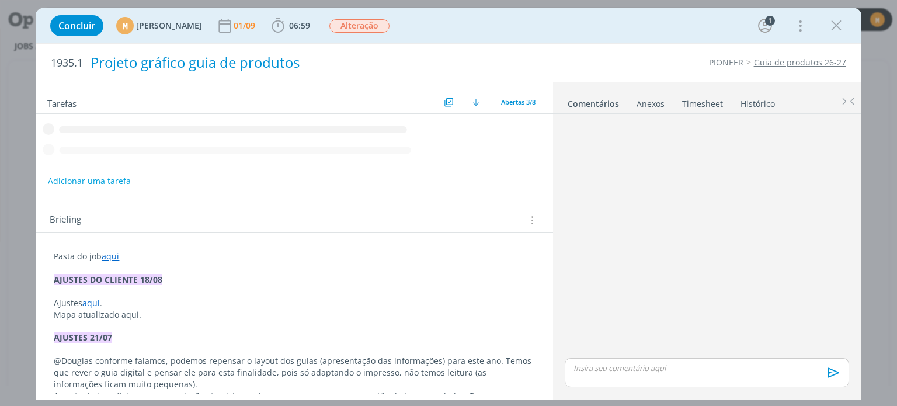
scroll to position [22, 0]
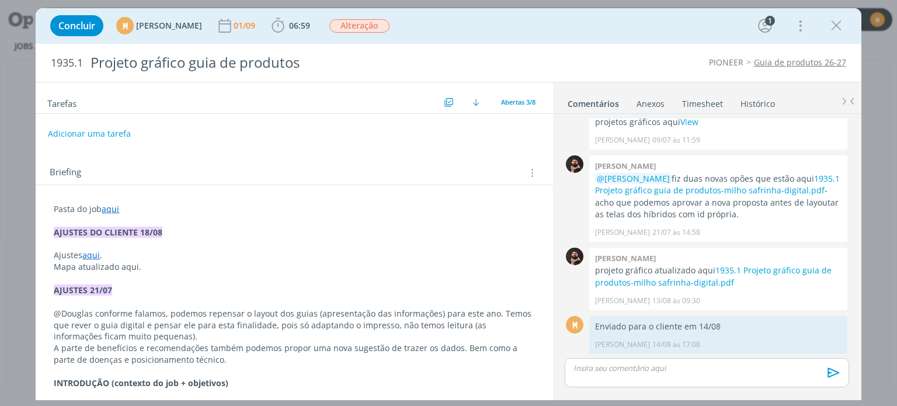
click at [116, 204] on link "aqui" at bounding box center [111, 208] width 18 height 11
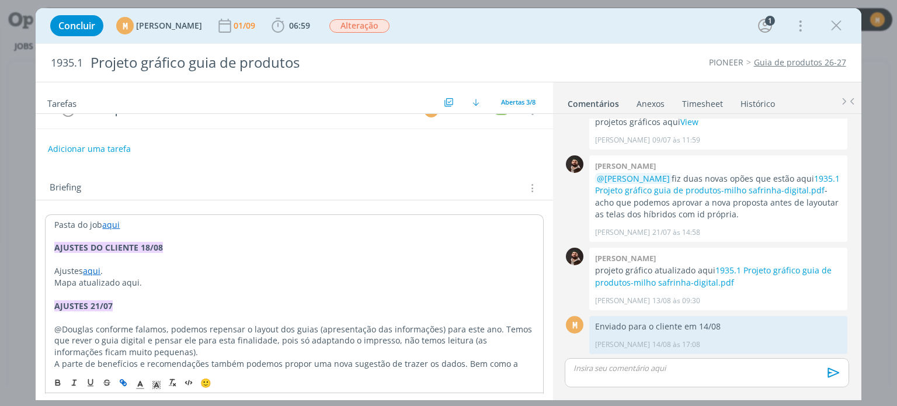
scroll to position [175, 0]
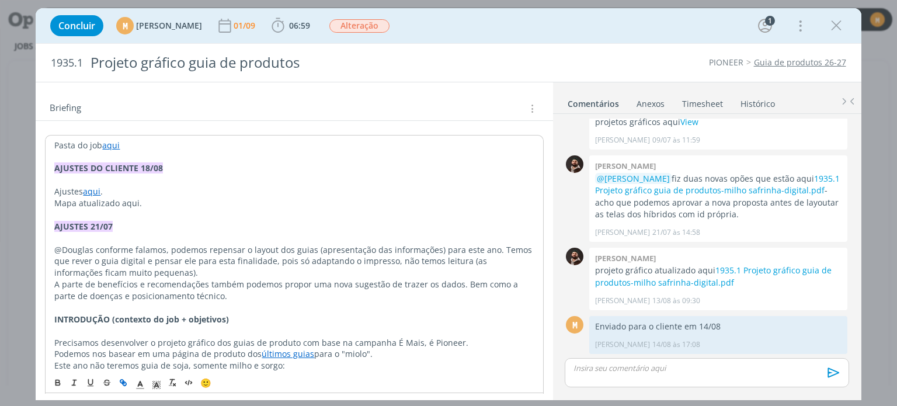
click at [111, 146] on link "aqui" at bounding box center [111, 145] width 18 height 11
click at [121, 165] on link "[URL][DOMAIN_NAME]" at bounding box center [130, 167] width 88 height 15
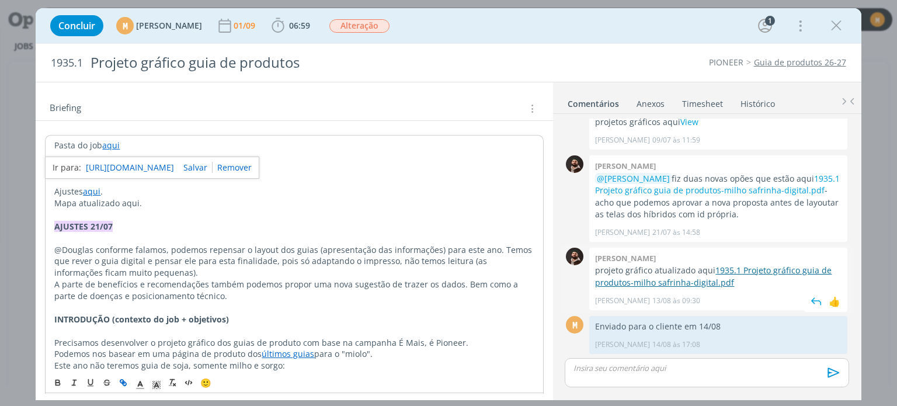
click at [735, 273] on link "1935.1 Projeto gráfico guia de produtos-milho safrinha-digital.pdf" at bounding box center [713, 276] width 237 height 23
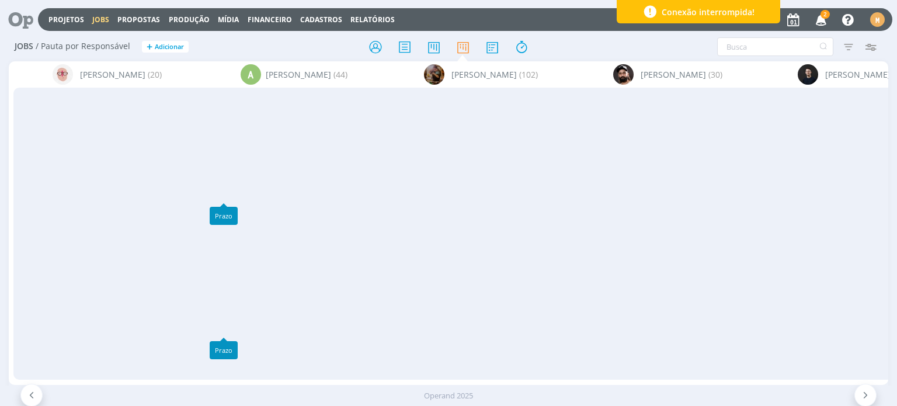
scroll to position [526, 0]
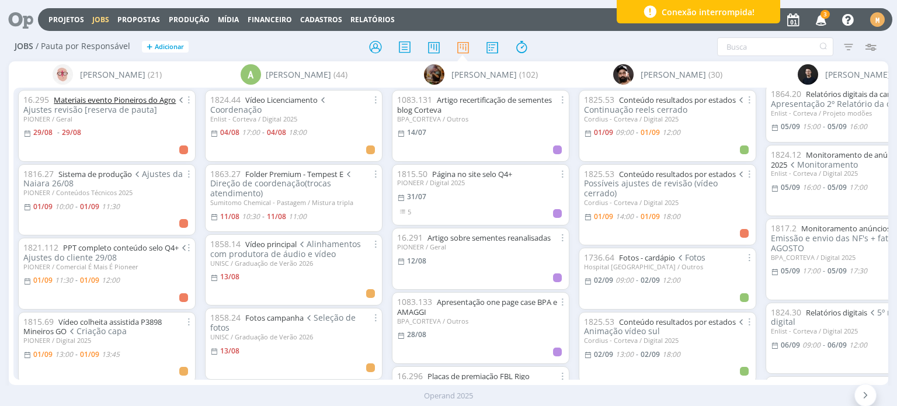
click at [130, 98] on link "Materiais evento Pioneiros do Agro" at bounding box center [115, 100] width 122 height 11
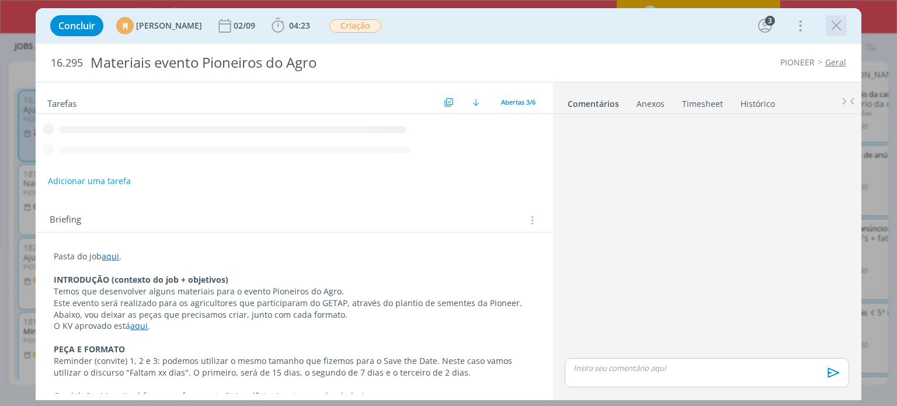
click at [845, 27] on div "dialog" at bounding box center [836, 25] width 21 height 21
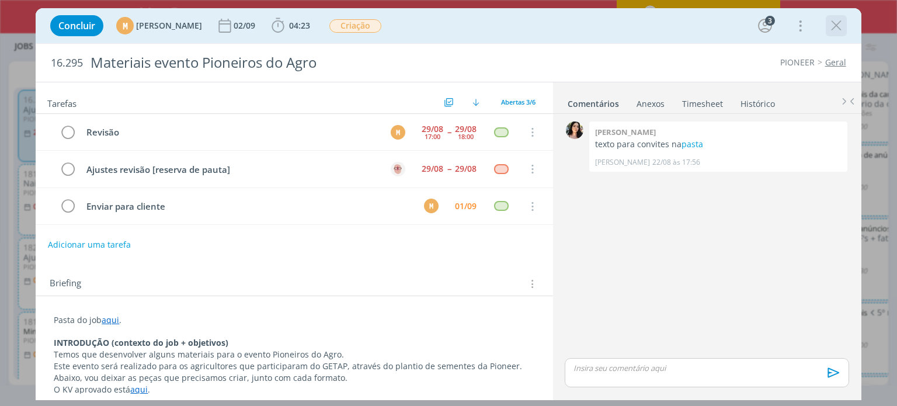
click at [831, 23] on icon "dialog" at bounding box center [837, 26] width 18 height 18
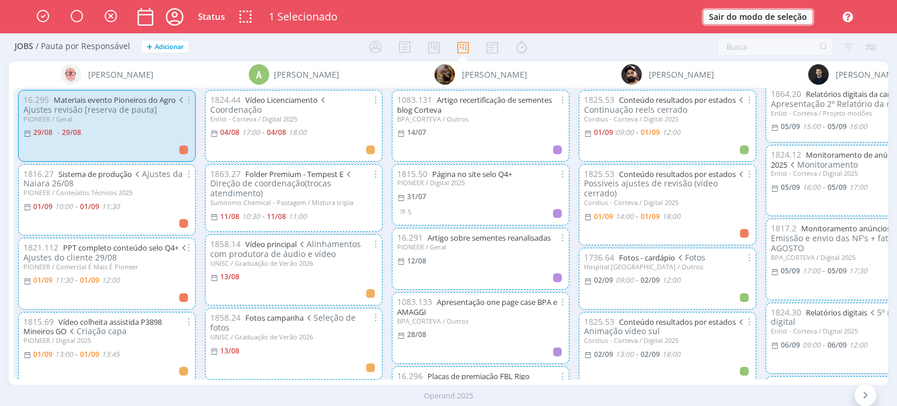
drag, startPoint x: 748, startPoint y: 15, endPoint x: 100, endPoint y: 107, distance: 654.3
click at [747, 15] on button "Sair do modo de seleção" at bounding box center [758, 17] width 109 height 14
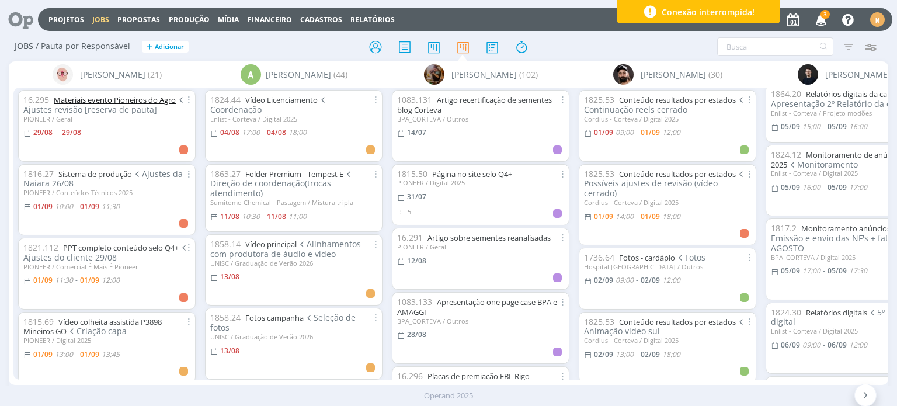
click at [105, 101] on link "Materiais evento Pioneiros do Agro" at bounding box center [115, 100] width 122 height 11
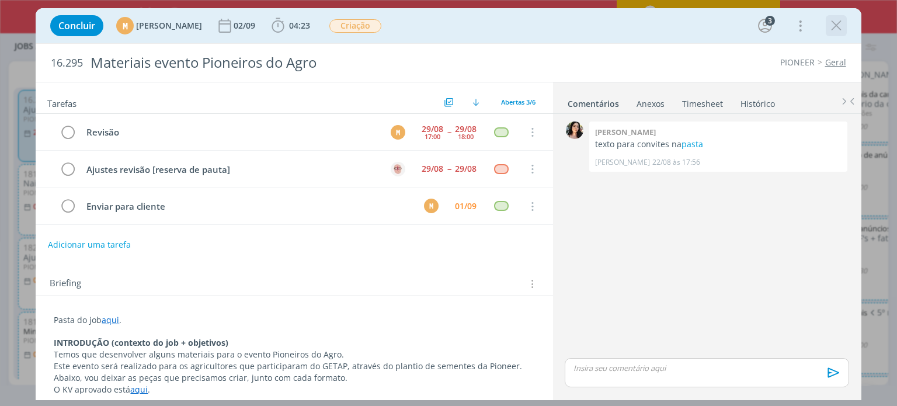
click at [843, 20] on icon "dialog" at bounding box center [837, 26] width 18 height 18
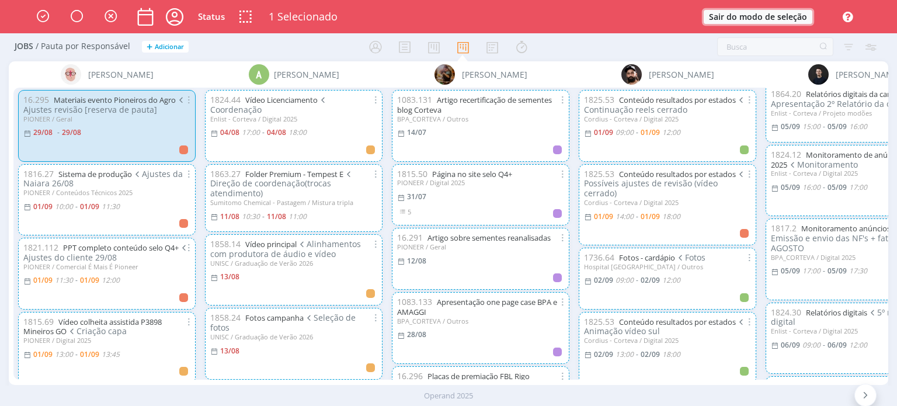
click at [737, 16] on button "Sair do modo de seleção" at bounding box center [758, 17] width 109 height 14
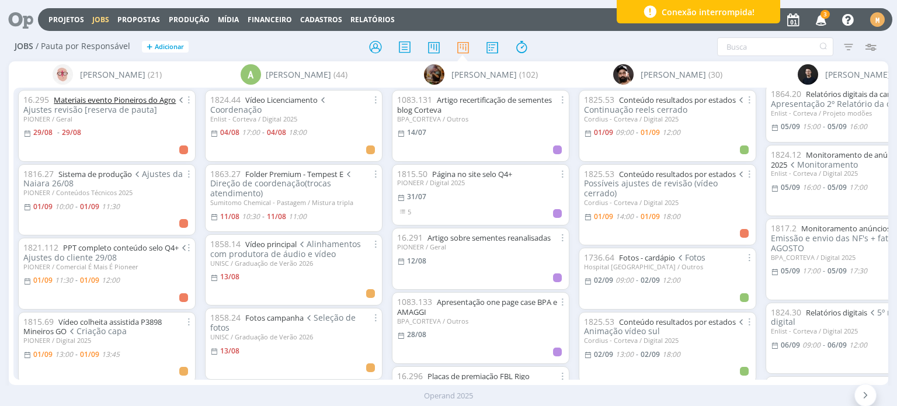
click at [119, 98] on link "Materiais evento Pioneiros do Agro" at bounding box center [115, 100] width 122 height 11
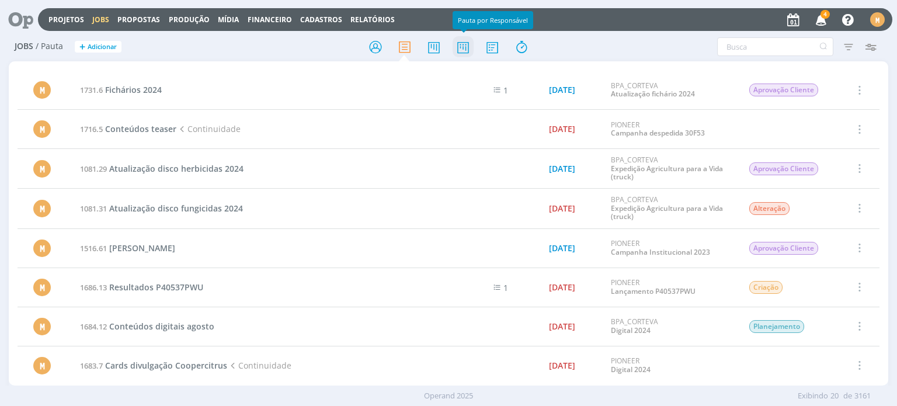
click at [463, 44] on icon at bounding box center [463, 47] width 21 height 23
